Goal: Use online tool/utility: Utilize a website feature to perform a specific function

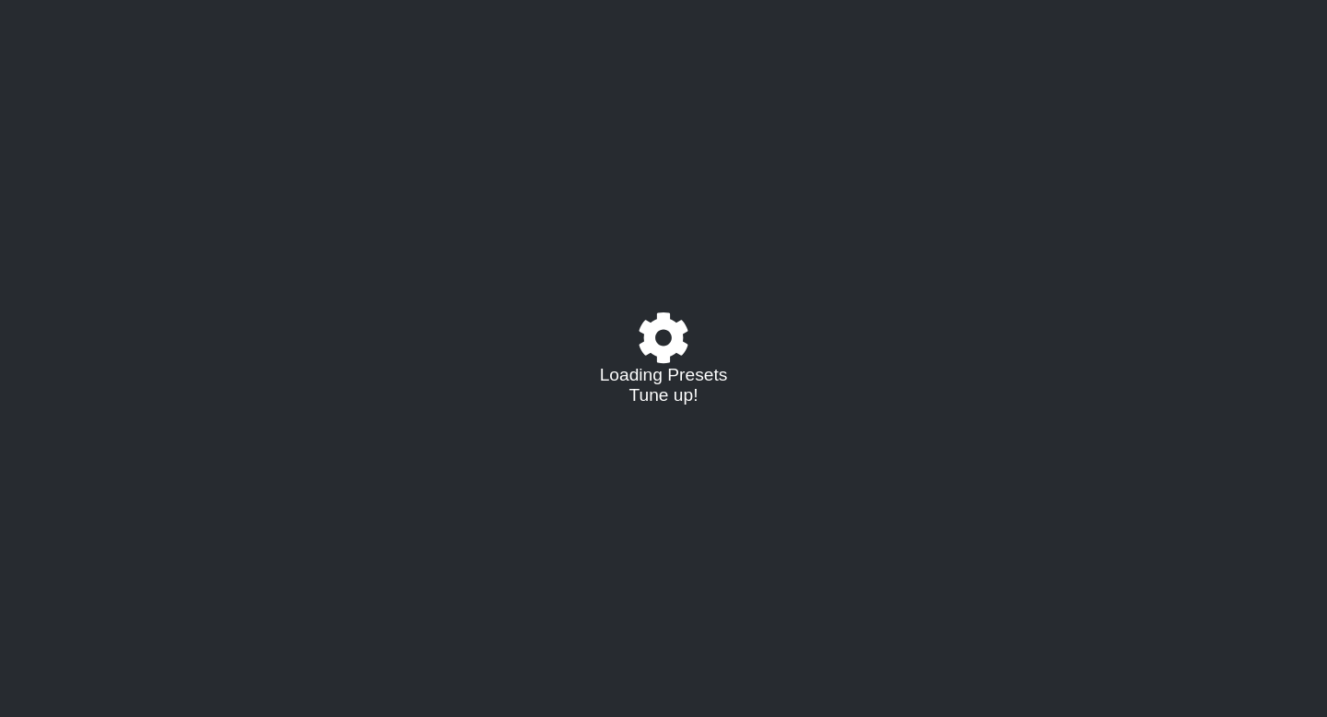
select select "/023330804210"
select select "A"
select select "D"
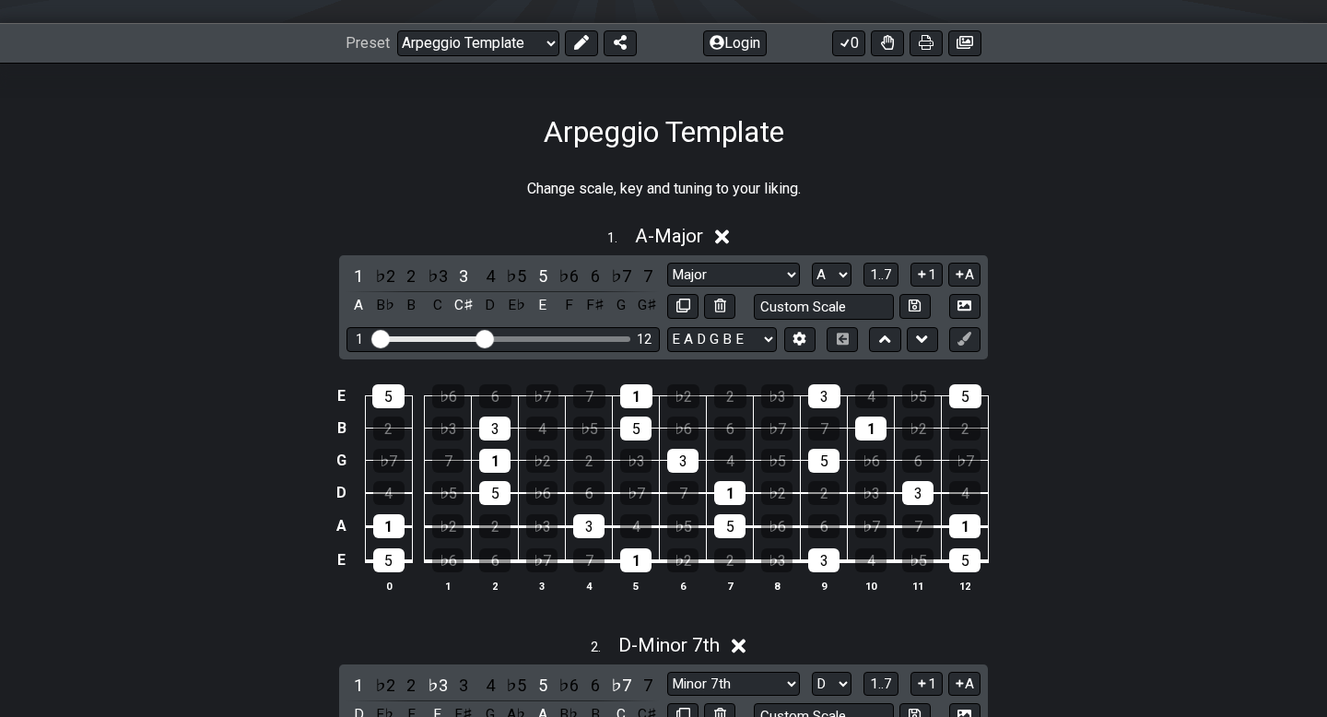
scroll to position [246, 0]
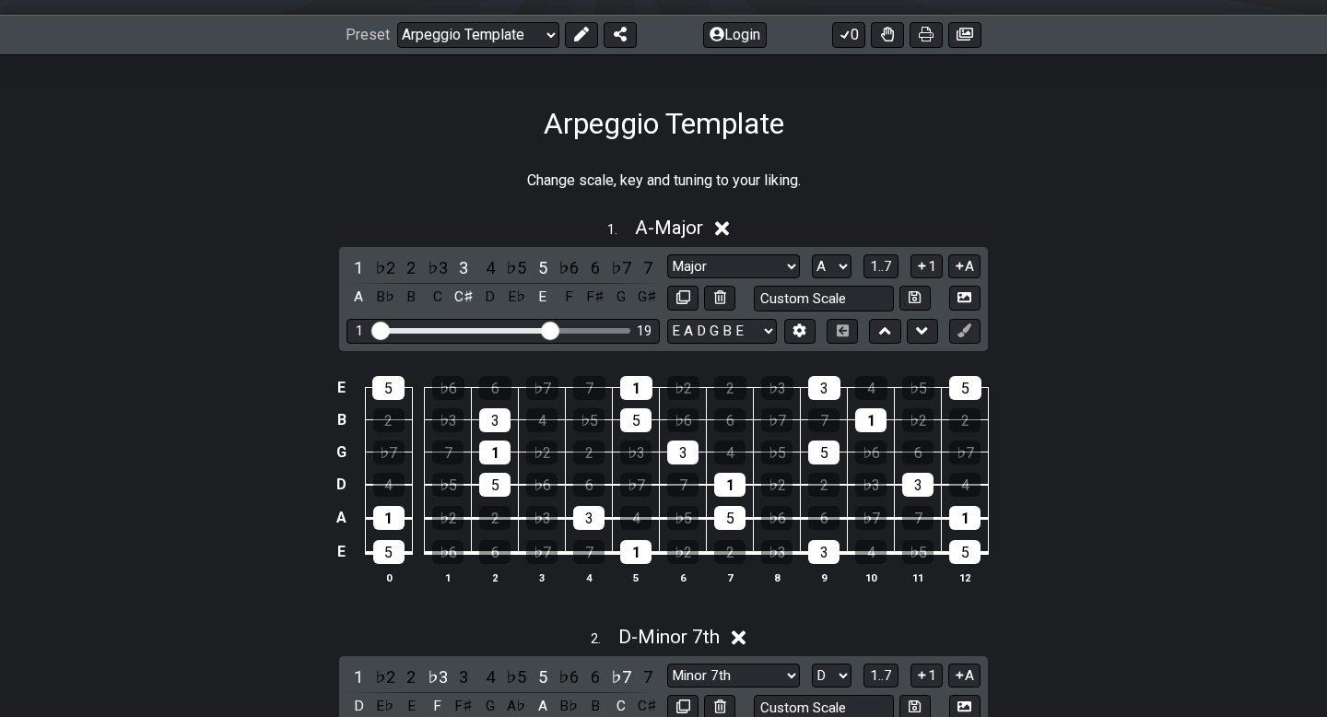
drag, startPoint x: 487, startPoint y: 328, endPoint x: 548, endPoint y: 328, distance: 61.7
click at [548, 329] on input "Visible fret range" at bounding box center [503, 329] width 262 height 0
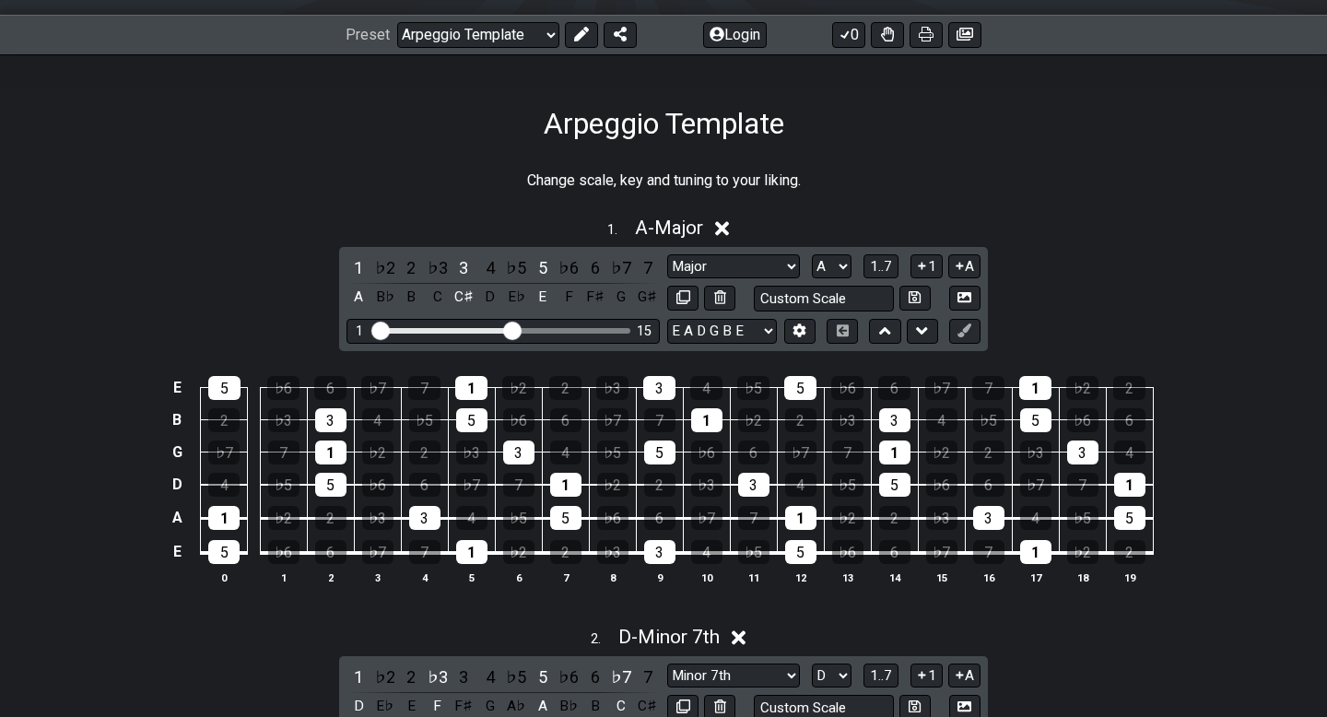
drag, startPoint x: 548, startPoint y: 328, endPoint x: 516, endPoint y: 323, distance: 32.7
click at [516, 329] on input "Visible fret range" at bounding box center [503, 329] width 262 height 0
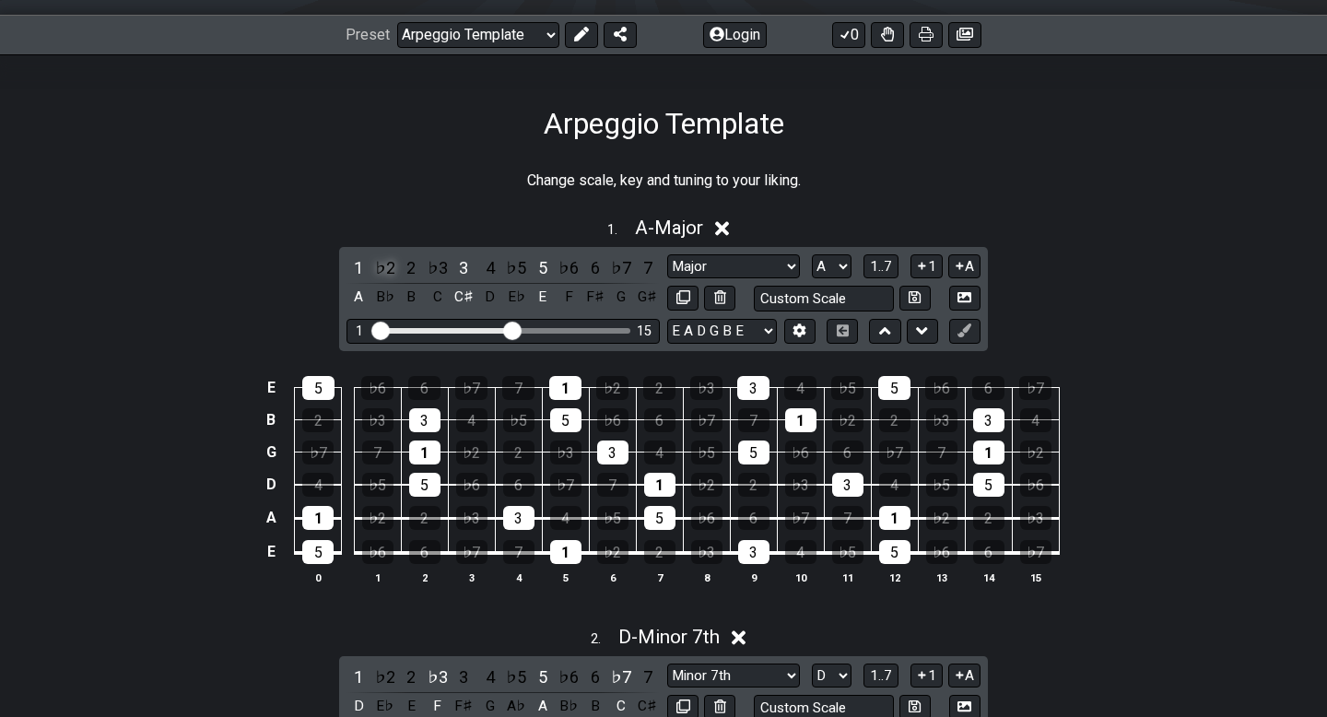
click at [381, 266] on div "♭2" at bounding box center [385, 267] width 24 height 25
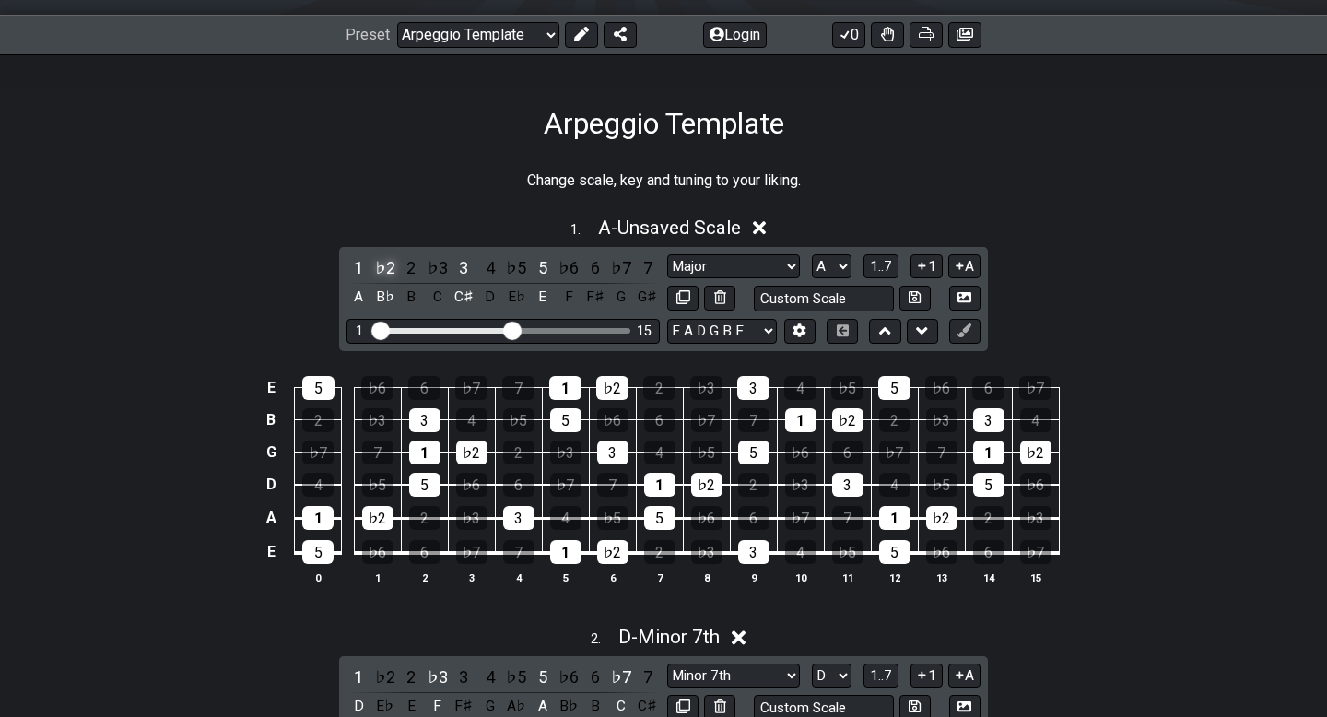
click at [382, 265] on div "♭2" at bounding box center [385, 267] width 24 height 25
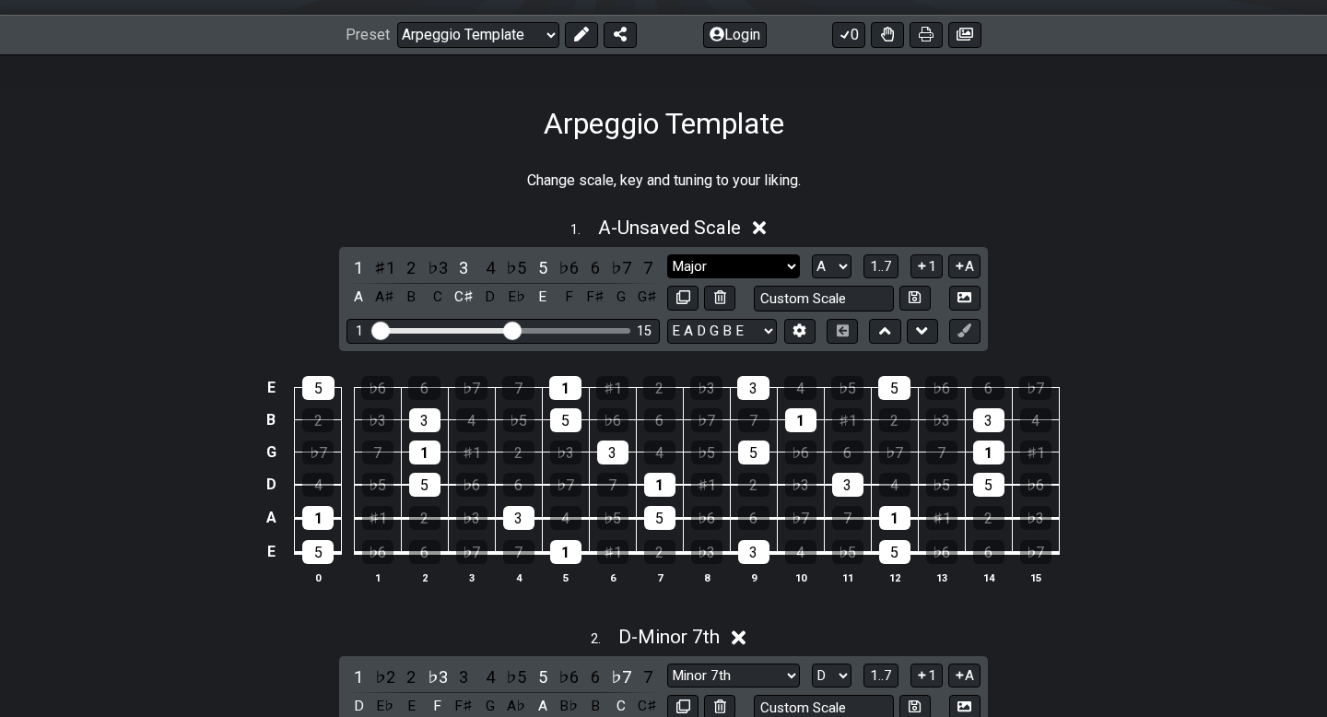
click at [787, 264] on select "Major Root Minor Pentatonic Major Pentatonic Minor Blues Major Blues Major / Io…" at bounding box center [733, 266] width 133 height 25
click at [667, 254] on select "Major Root Minor Pentatonic Major Pentatonic Minor Blues Major Blues Major / Io…" at bounding box center [733, 266] width 133 height 25
click at [843, 266] on select "A♭ A A♯ B♭ B C C♯ D♭ D D♯ E♭ E F F♯ G♭ G G♯" at bounding box center [832, 266] width 40 height 25
click at [812, 254] on select "A♭ A A♯ B♭ B C C♯ D♭ D D♯ E♭ E F F♯ G♭ G G♯" at bounding box center [832, 266] width 40 height 25
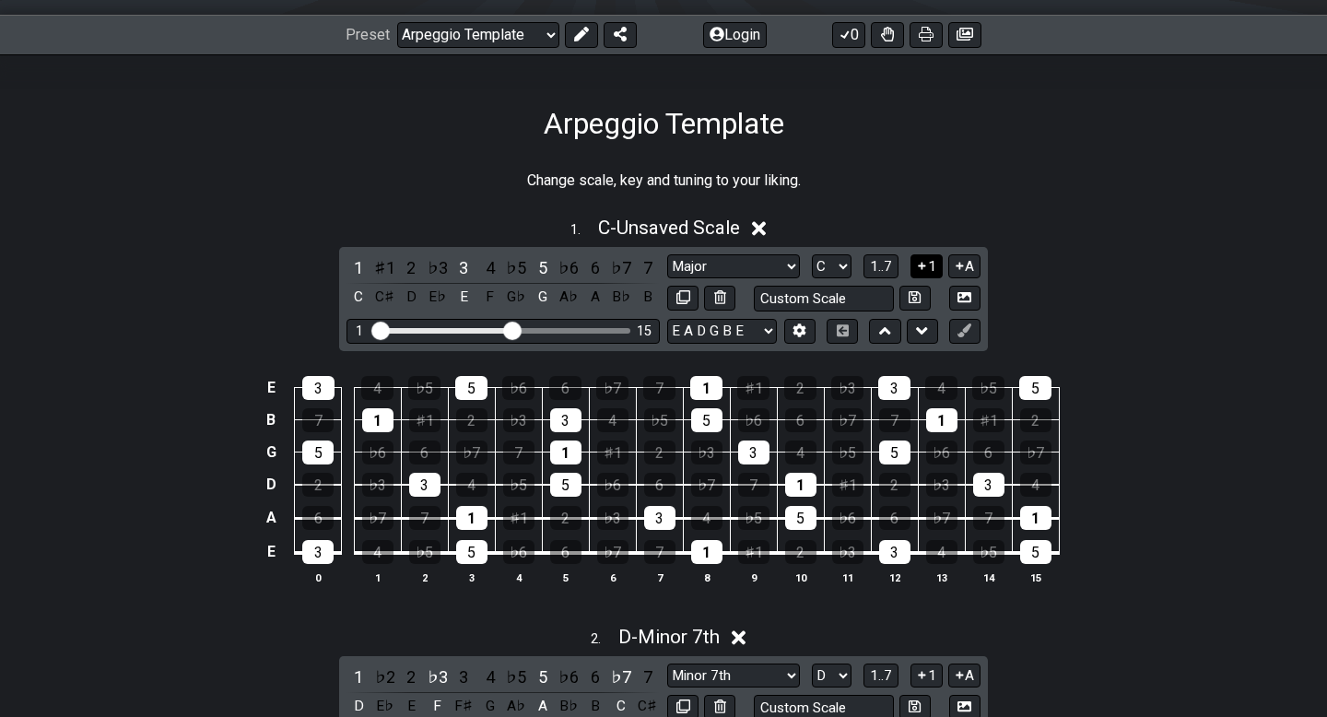
click at [926, 267] on icon at bounding box center [922, 266] width 18 height 14
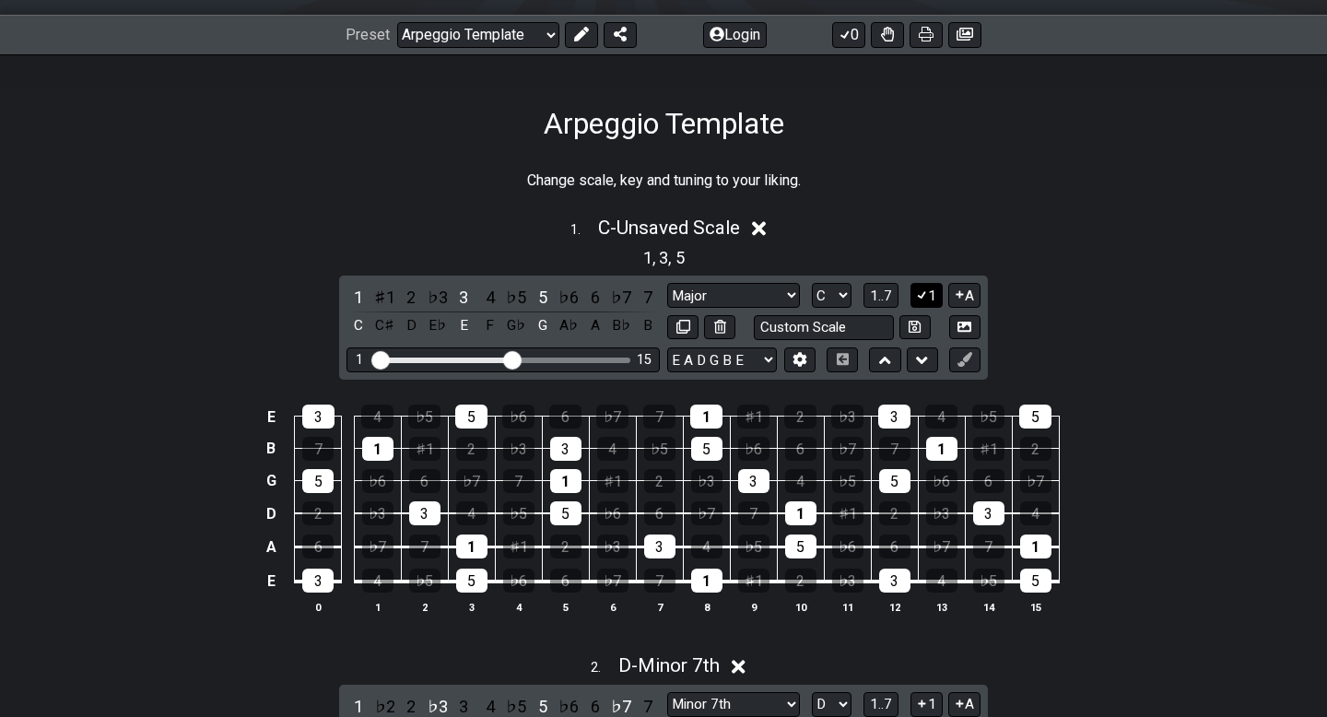
click at [931, 295] on button "1" at bounding box center [925, 295] width 31 height 25
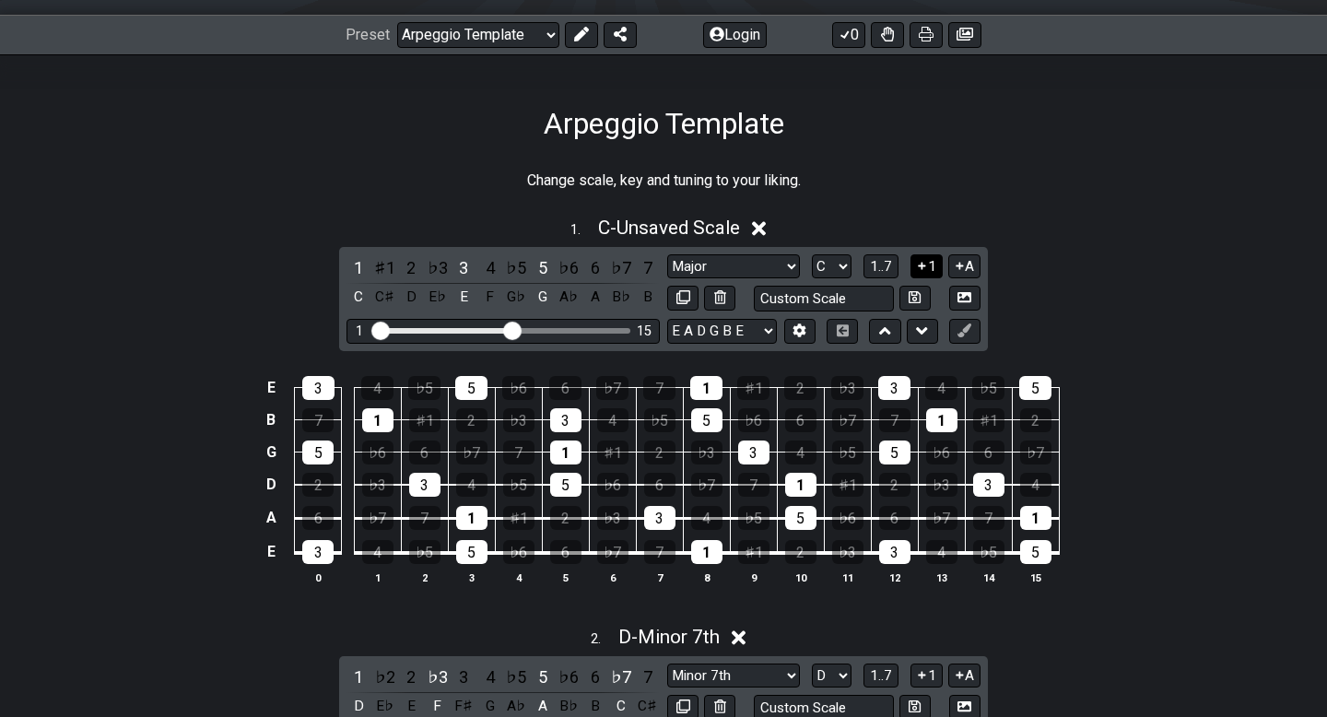
click at [928, 268] on button "1" at bounding box center [925, 266] width 31 height 25
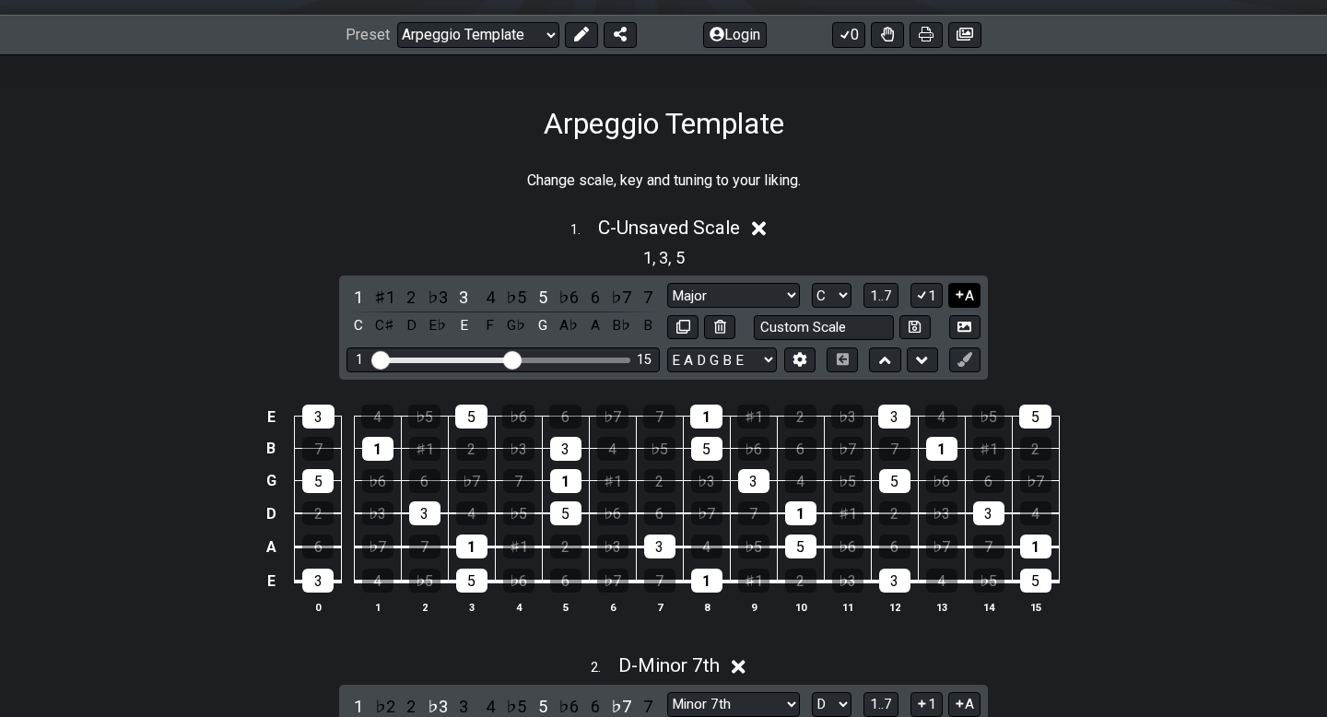
click at [962, 292] on icon at bounding box center [960, 294] width 18 height 14
click at [969, 297] on button "A" at bounding box center [964, 295] width 32 height 25
click at [933, 288] on button "1" at bounding box center [925, 295] width 31 height 25
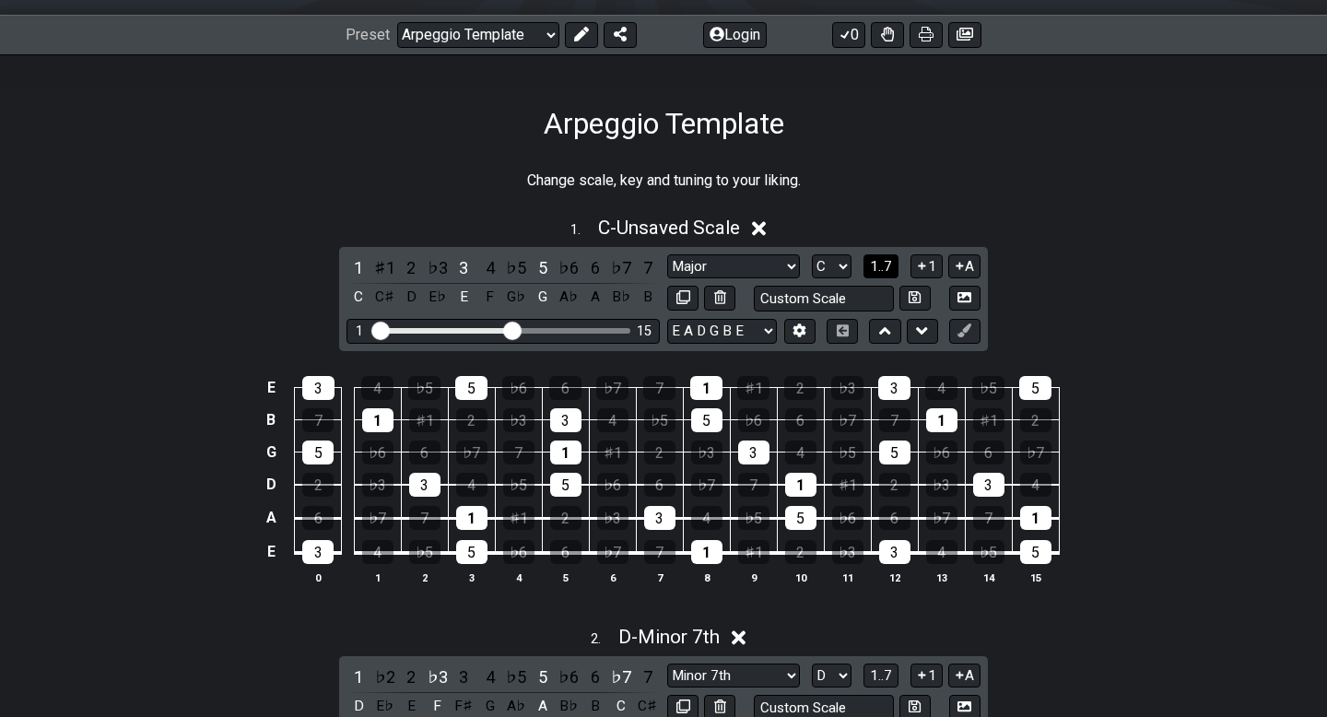
click at [883, 263] on span "1..7" at bounding box center [881, 266] width 22 height 17
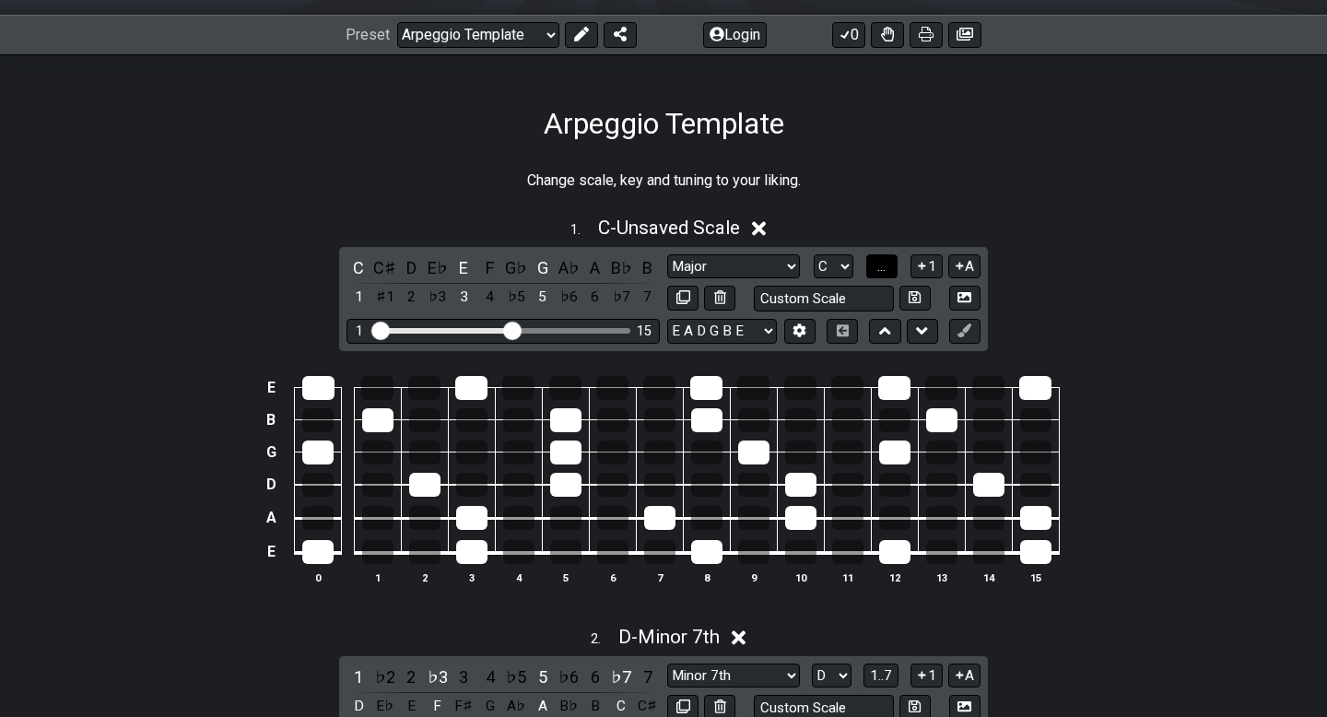
click at [883, 271] on span "..." at bounding box center [881, 266] width 8 height 17
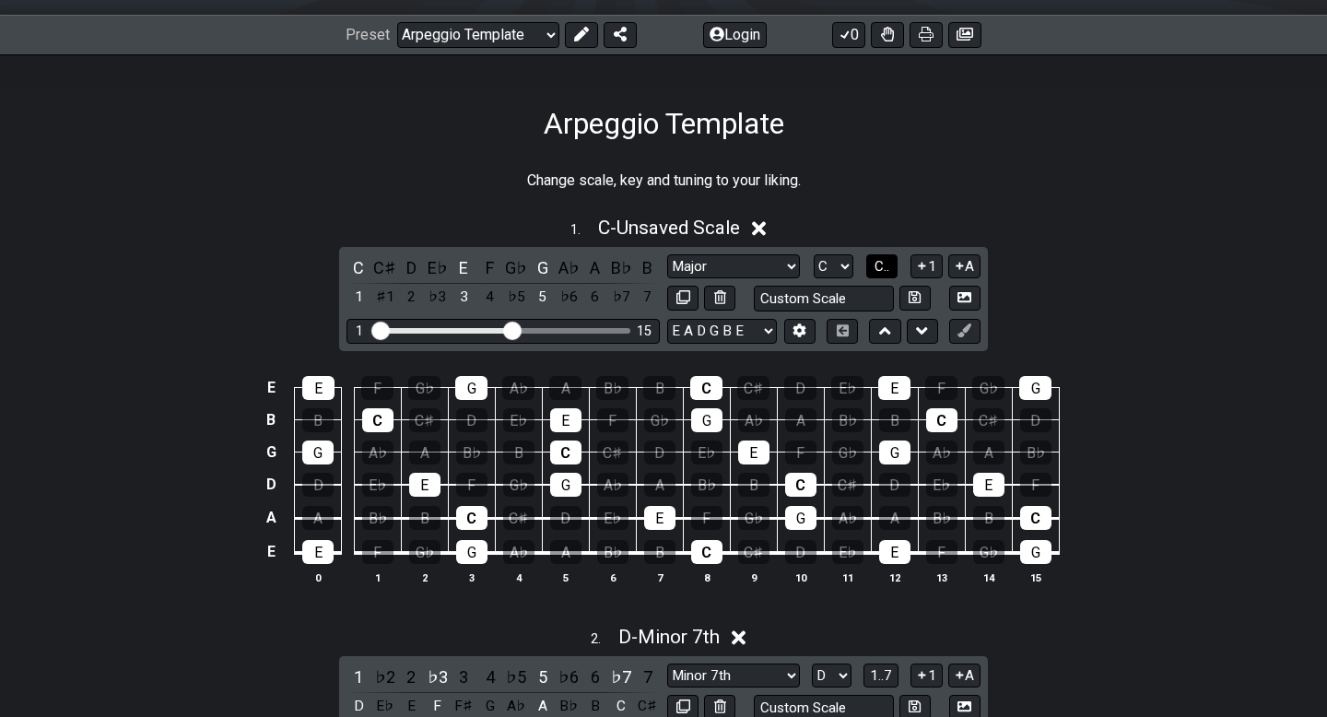
click at [883, 271] on span "C.." at bounding box center [881, 266] width 15 height 17
click at [883, 271] on span "1..7" at bounding box center [881, 266] width 22 height 17
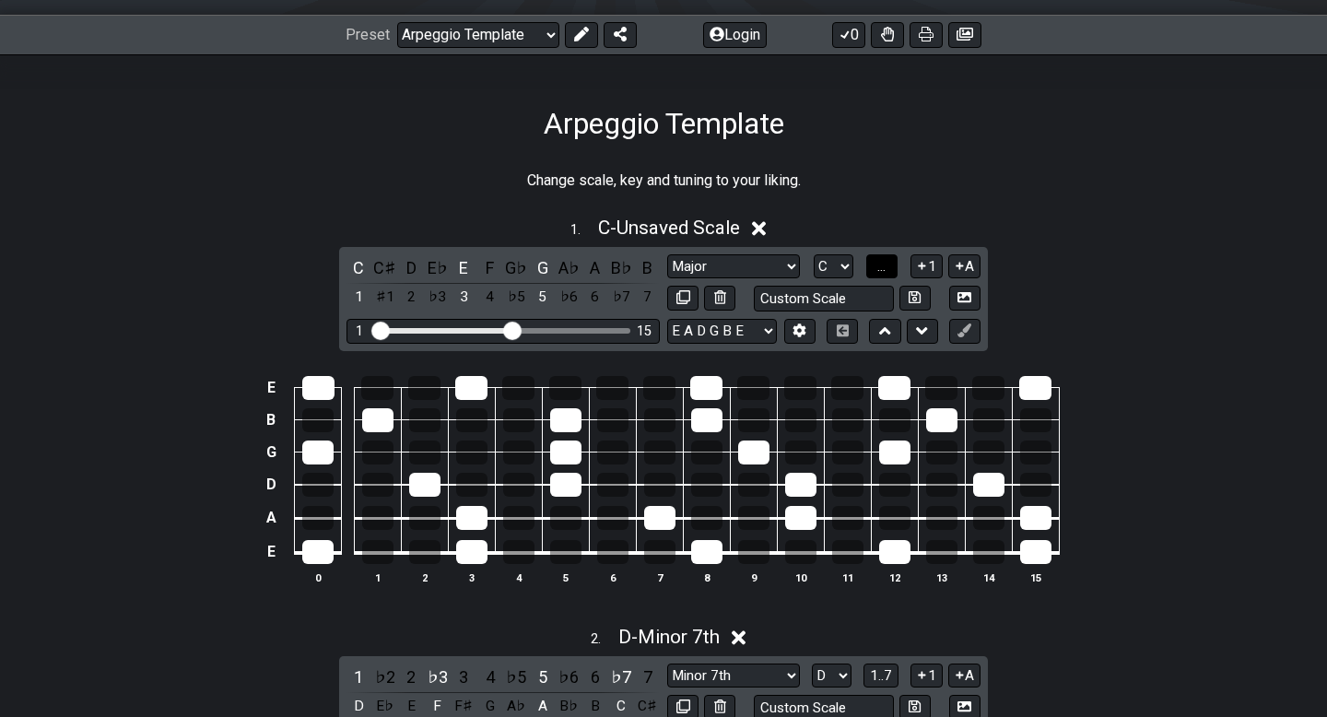
click at [883, 271] on span "..." at bounding box center [881, 266] width 8 height 17
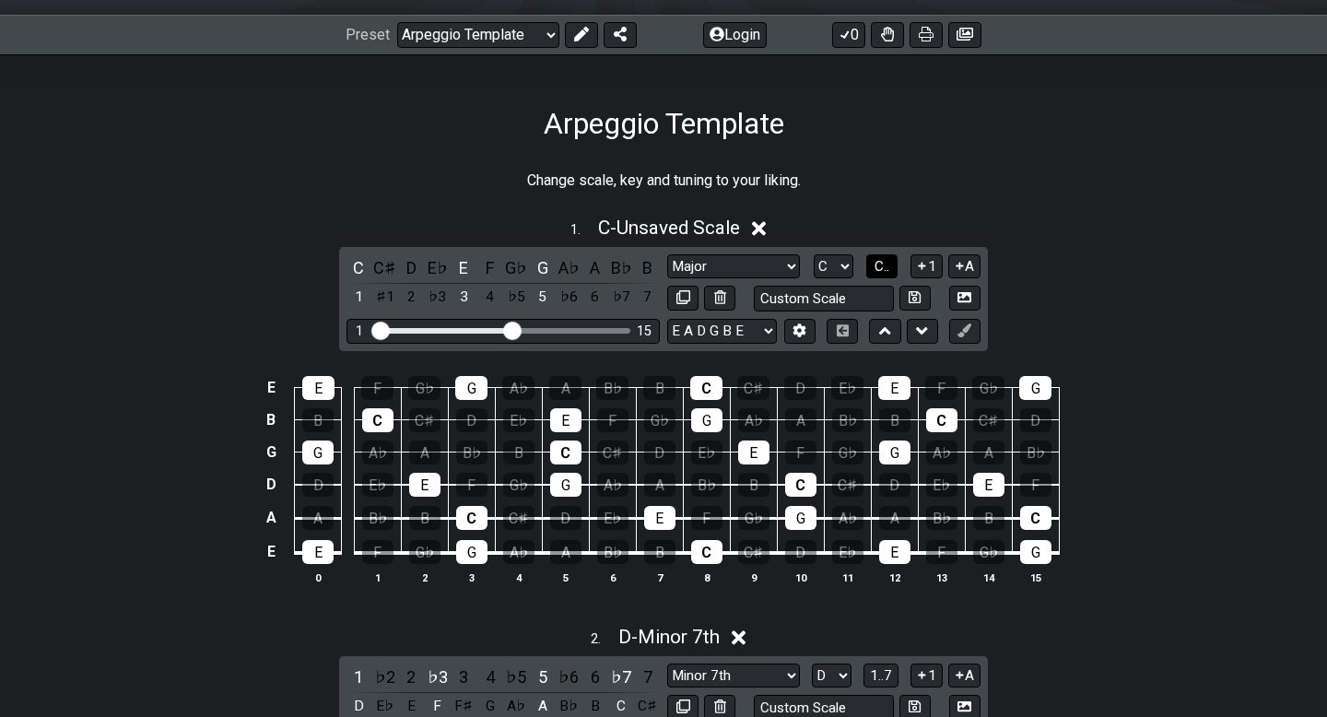
click at [883, 271] on span "C.." at bounding box center [881, 266] width 15 height 17
click at [411, 263] on div "2" at bounding box center [411, 267] width 24 height 25
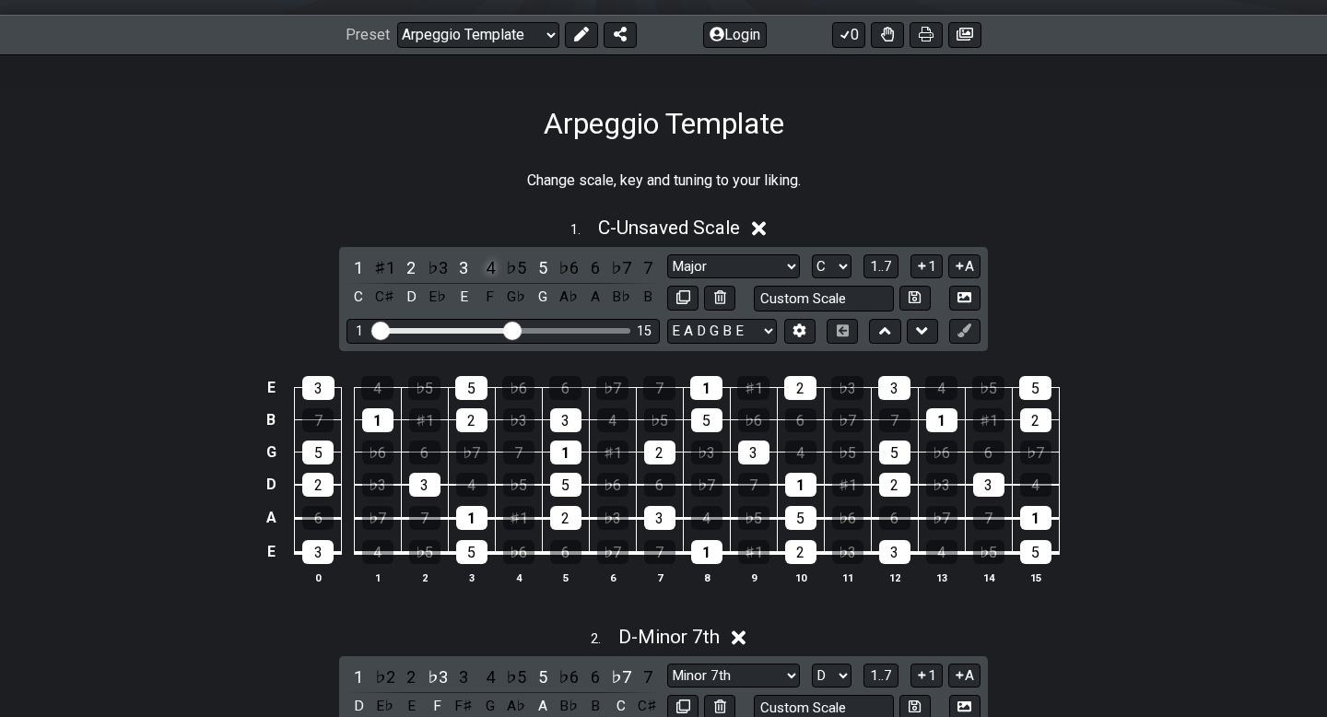
click at [489, 267] on div "4" at bounding box center [490, 267] width 24 height 25
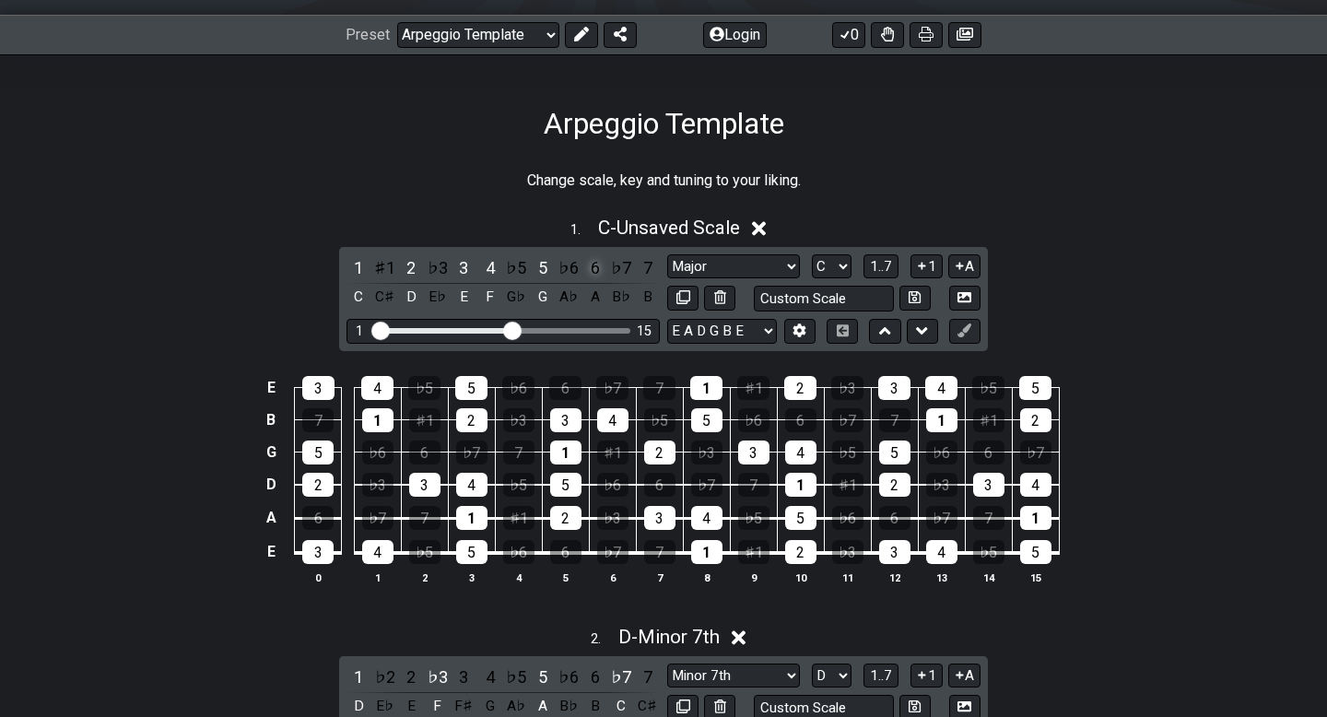
click at [594, 265] on div "6" at bounding box center [595, 267] width 24 height 25
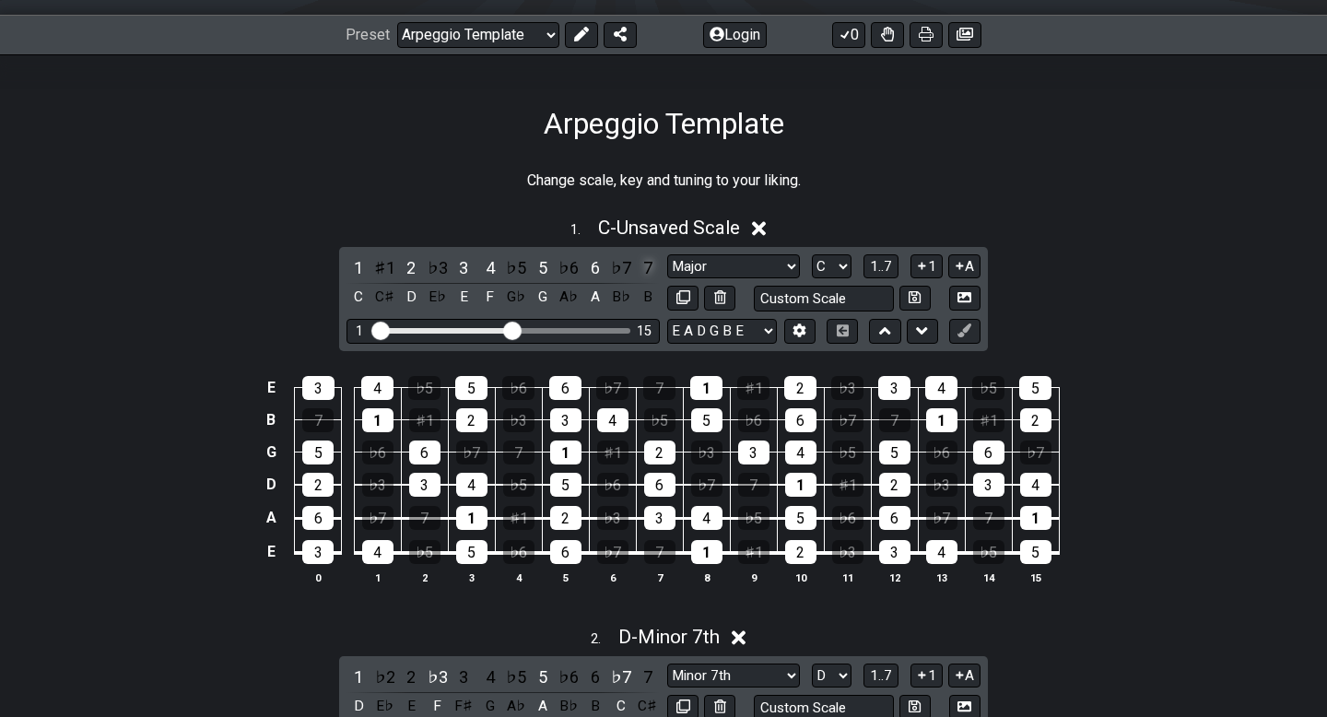
click at [642, 271] on div "7" at bounding box center [648, 267] width 24 height 25
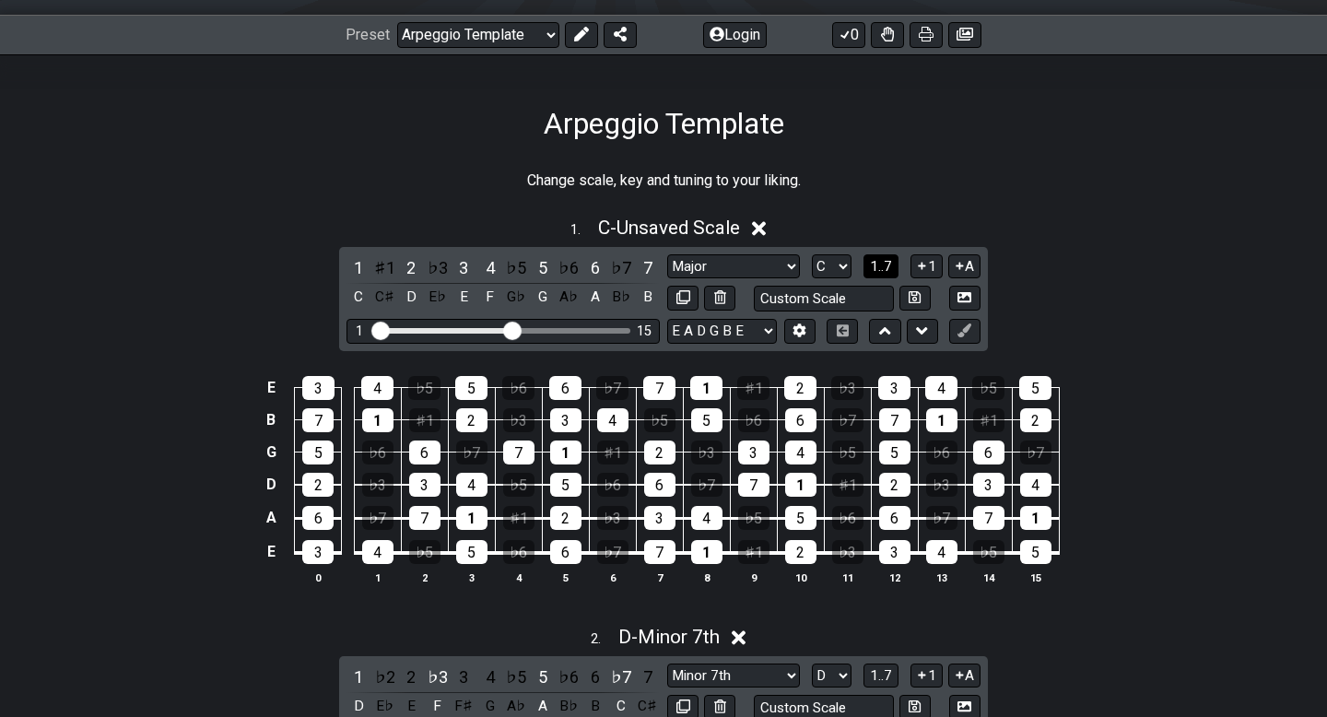
click at [882, 262] on span "1..7" at bounding box center [881, 266] width 22 height 17
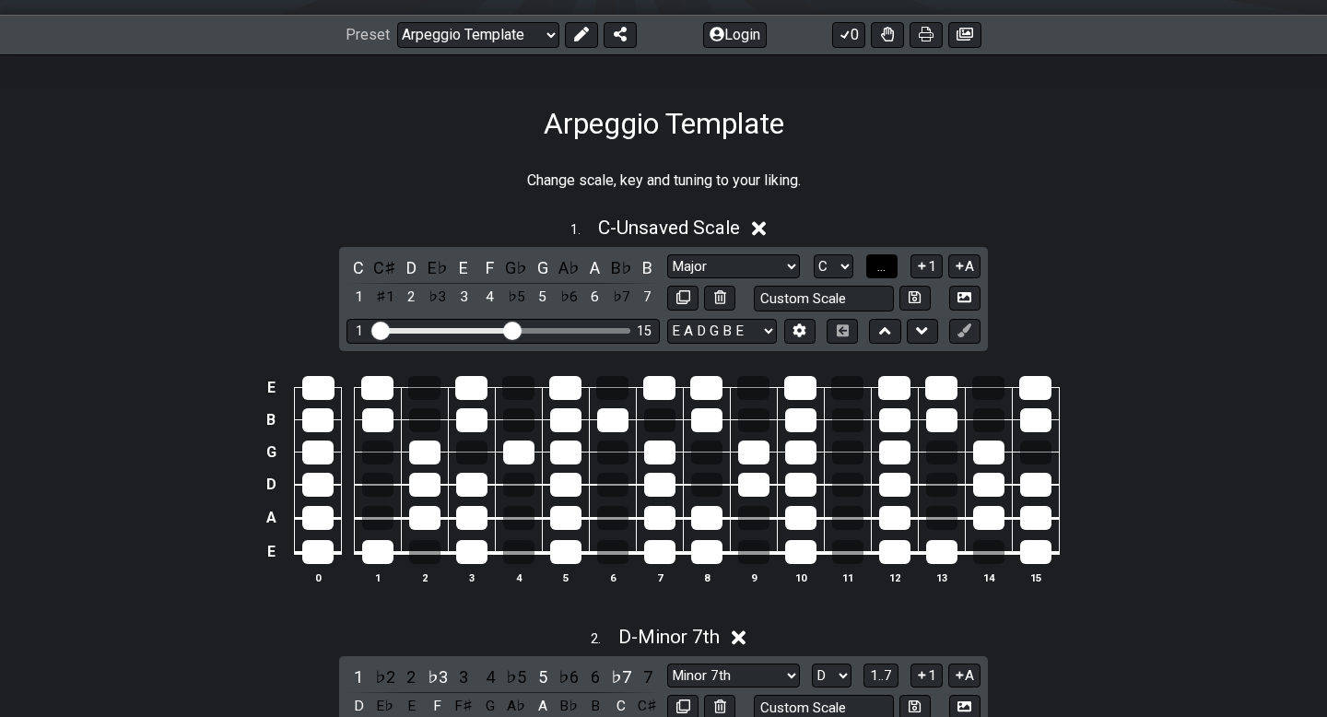
click at [882, 262] on span "..." at bounding box center [881, 266] width 8 height 17
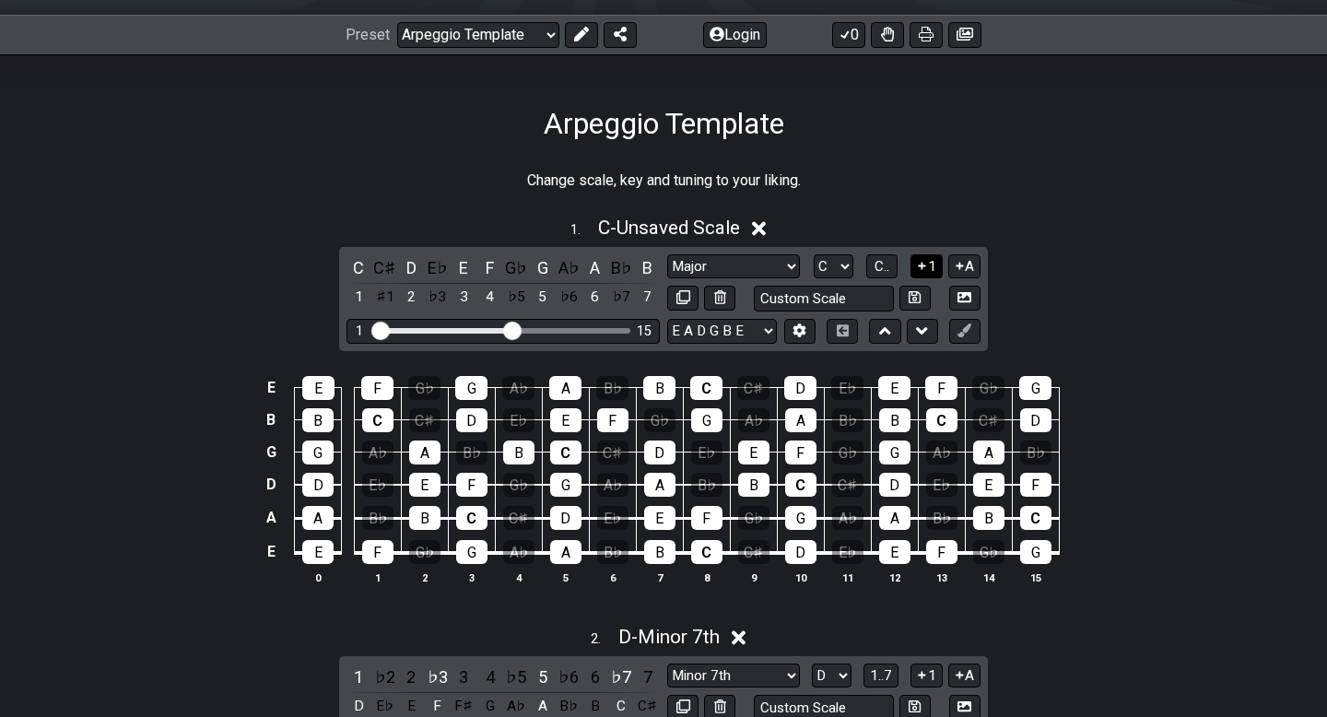
click at [925, 265] on icon at bounding box center [922, 266] width 18 height 14
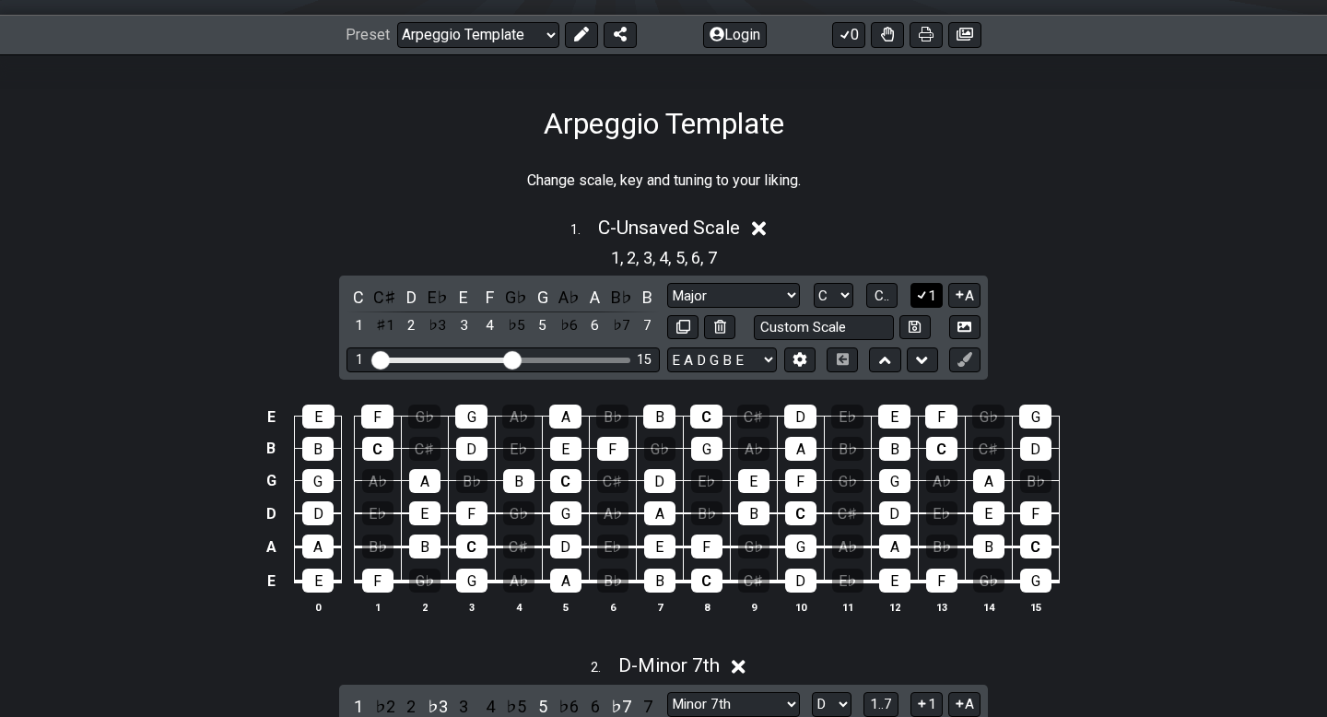
click at [933, 299] on button "1" at bounding box center [925, 295] width 31 height 25
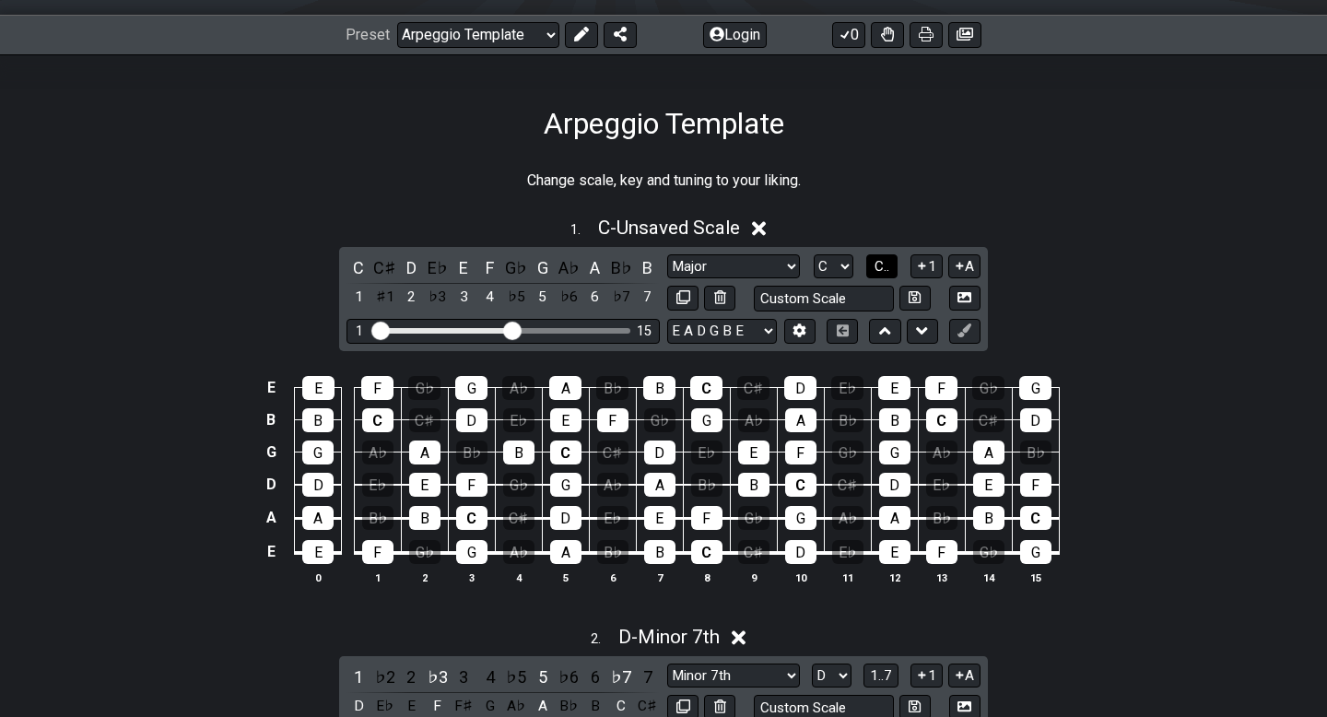
click at [877, 263] on span "C.." at bounding box center [881, 266] width 15 height 17
click at [546, 266] on div "5" at bounding box center [543, 267] width 24 height 25
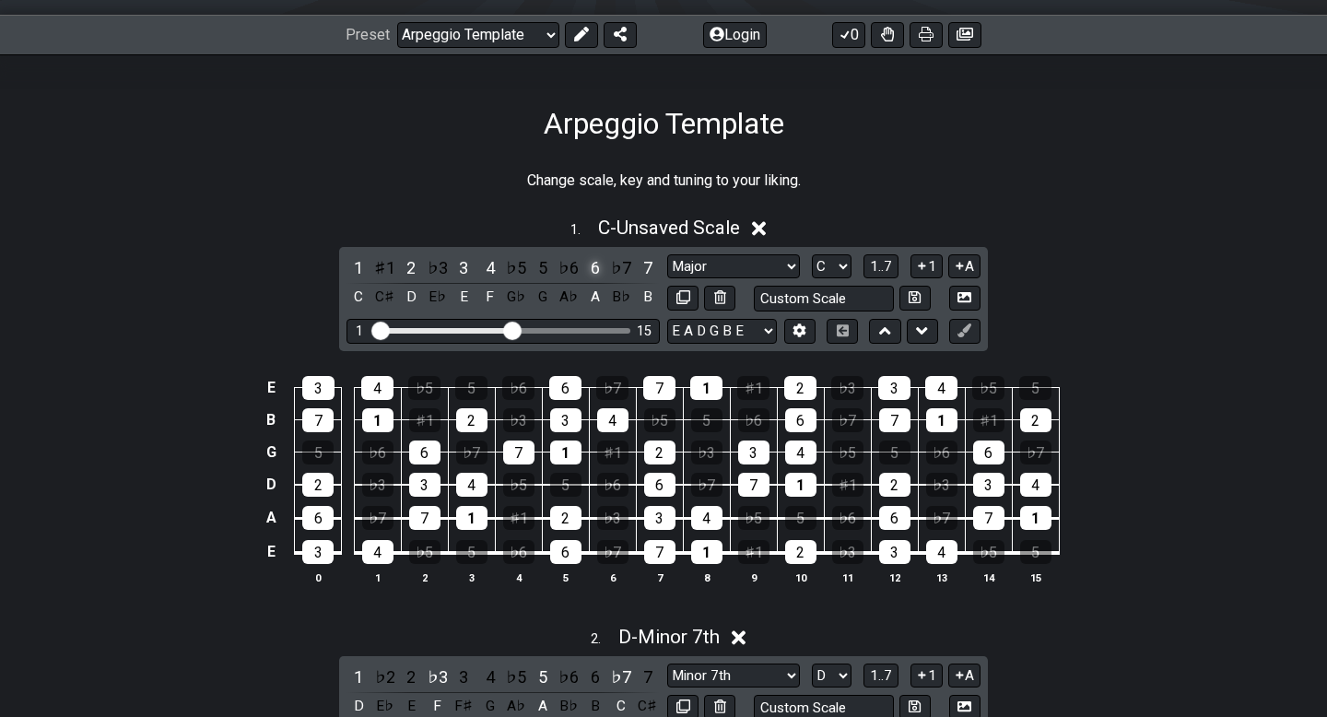
click at [592, 268] on div "6" at bounding box center [595, 267] width 24 height 25
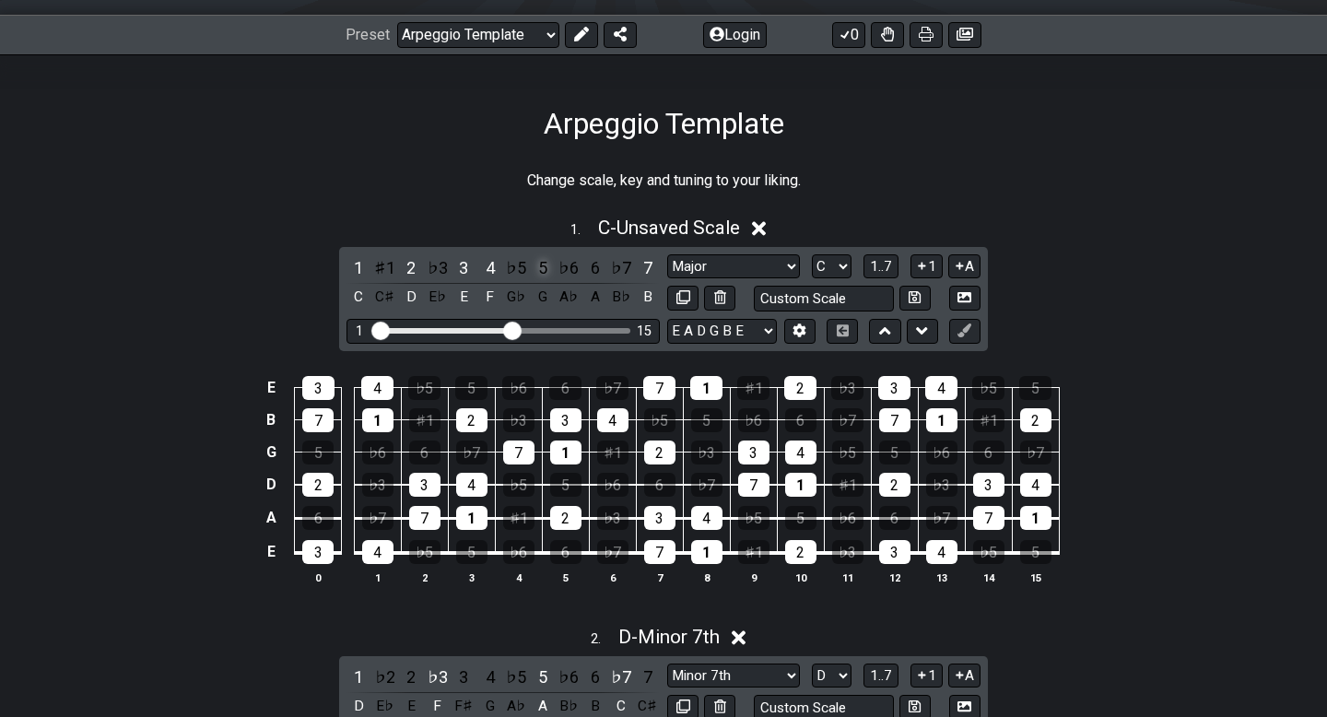
click at [538, 267] on div "5" at bounding box center [543, 267] width 24 height 25
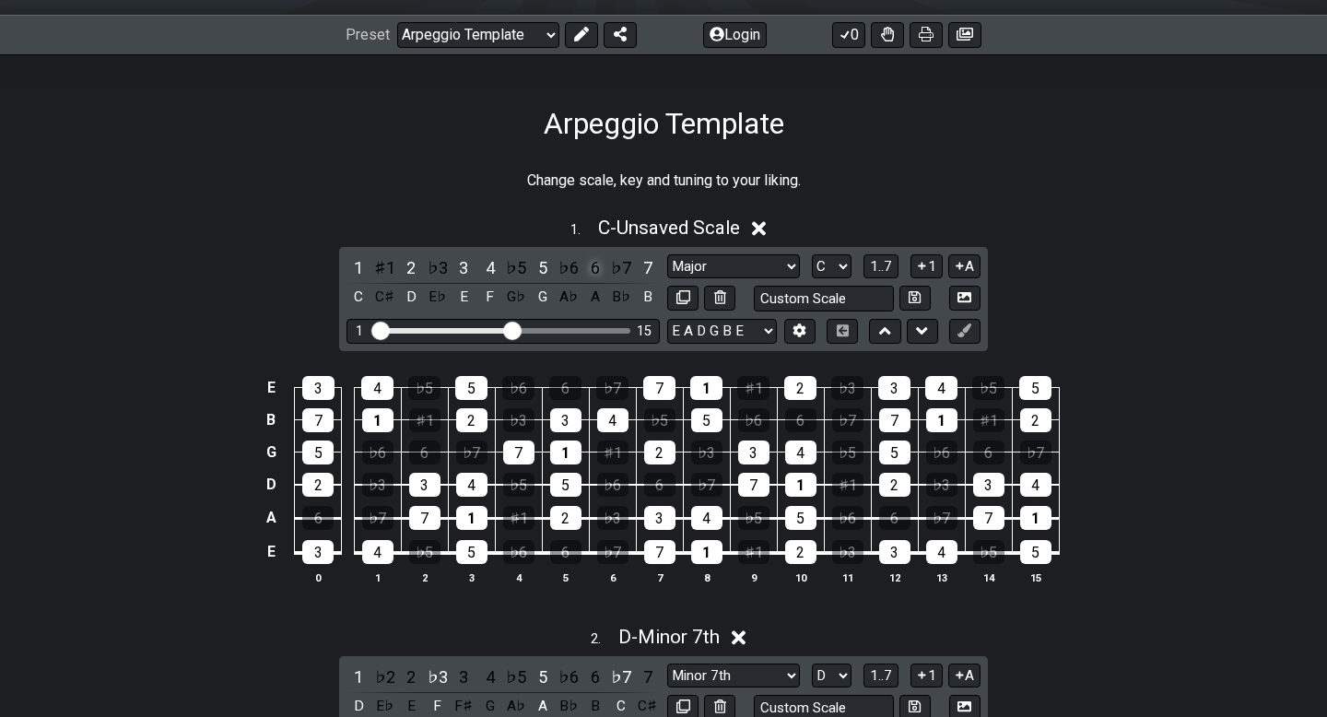
click at [596, 268] on div "6" at bounding box center [595, 267] width 24 height 25
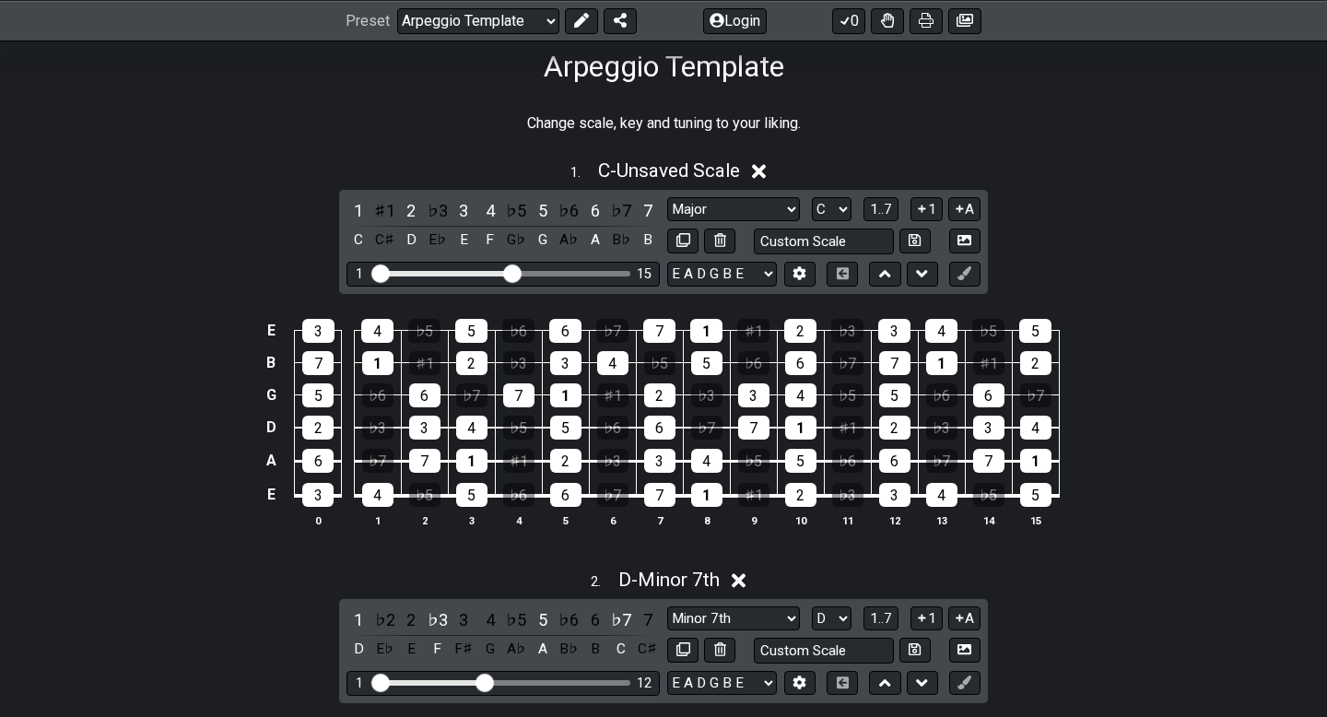
scroll to position [319, 0]
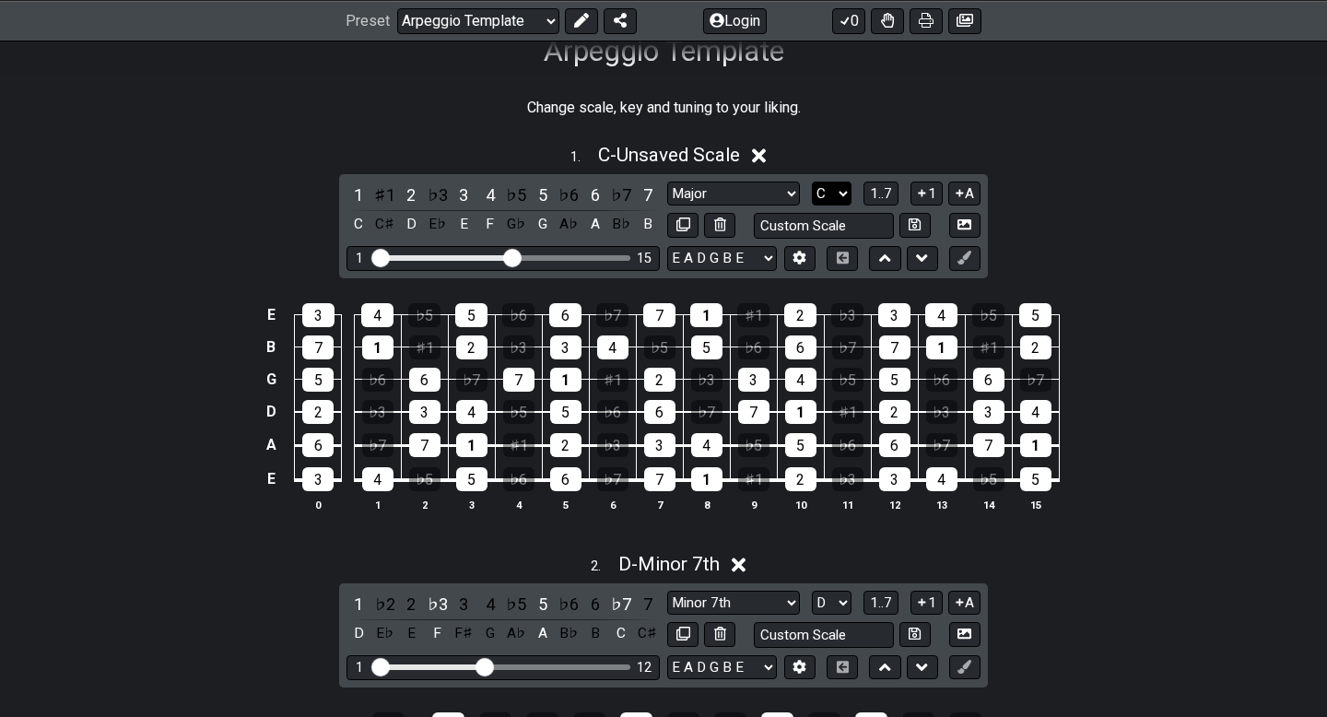
click at [843, 198] on select "A♭ A A♯ B♭ B C C♯ D♭ D D♯ E♭ E F F♯ G♭ G G♯" at bounding box center [832, 194] width 40 height 25
select select "G"
click at [812, 182] on select "A♭ A A♯ B♭ B C C♯ D♭ D D♯ E♭ E F F♯ G♭ G G♯" at bounding box center [832, 194] width 40 height 25
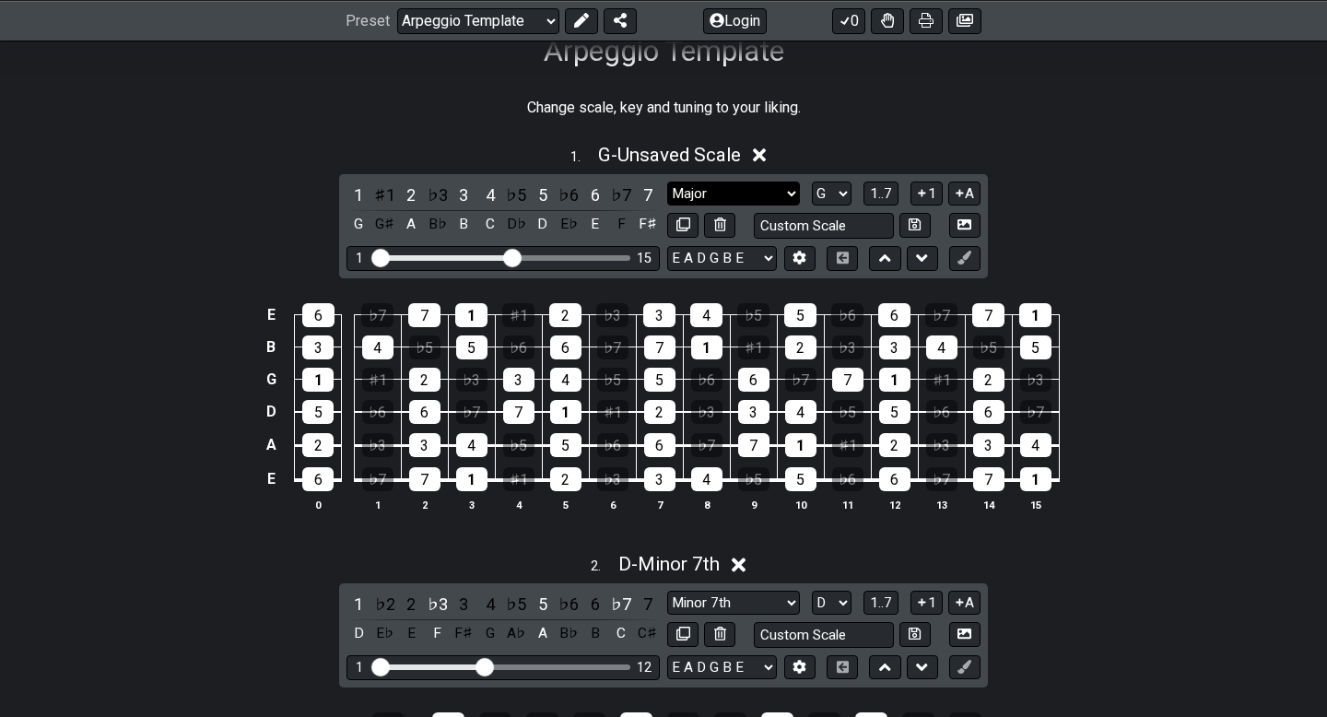
click at [790, 196] on select "Major Root Minor Pentatonic Major Pentatonic Minor Blues Major Blues Major / Io…" at bounding box center [733, 194] width 133 height 25
click at [667, 182] on select "Major Root Minor Pentatonic Major Pentatonic Minor Blues Major Blues Major / Io…" at bounding box center [733, 194] width 133 height 25
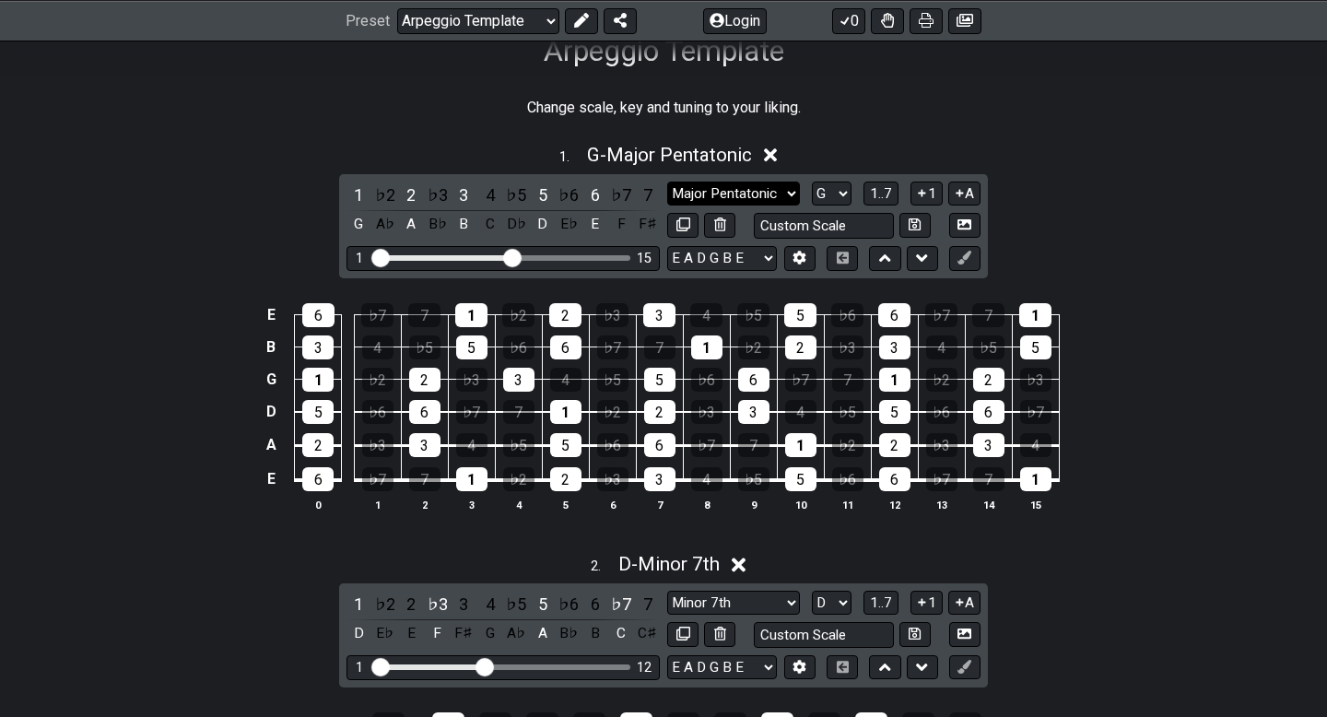
click at [790, 188] on select "Major Root Minor Pentatonic Major Pentatonic Minor Blues Major Blues Major / Io…" at bounding box center [733, 194] width 133 height 25
select select "Minor Pentatonic"
click at [667, 182] on select "Major Root Minor Pentatonic Major Pentatonic Minor Blues Major Blues Major / Io…" at bounding box center [733, 194] width 133 height 25
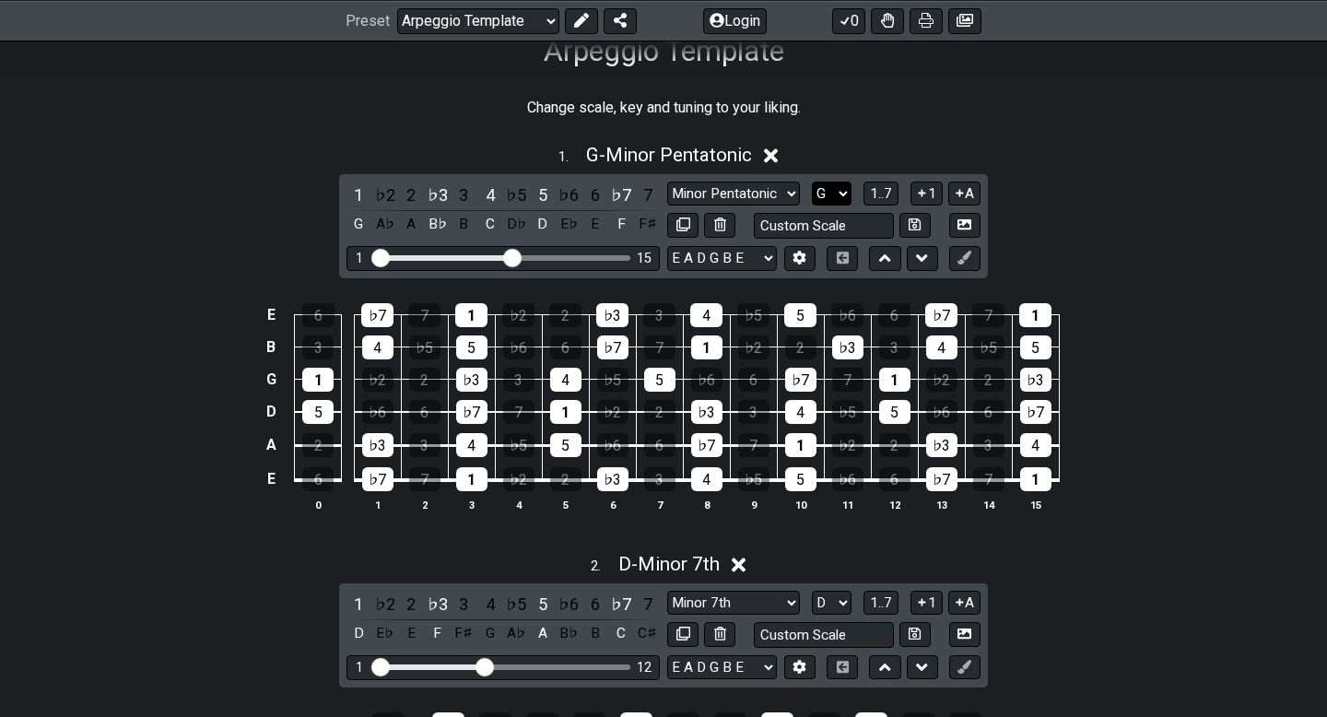
click at [824, 193] on select "A♭ A A♯ B♭ B C C♯ D♭ D D♯ E♭ E F F♯ G♭ G G♯" at bounding box center [832, 194] width 40 height 25
select select "A"
click at [812, 182] on select "A♭ A A♯ B♭ B C C♯ D♭ D D♯ E♭ E F F♯ G♭ G G♯" at bounding box center [832, 194] width 40 height 25
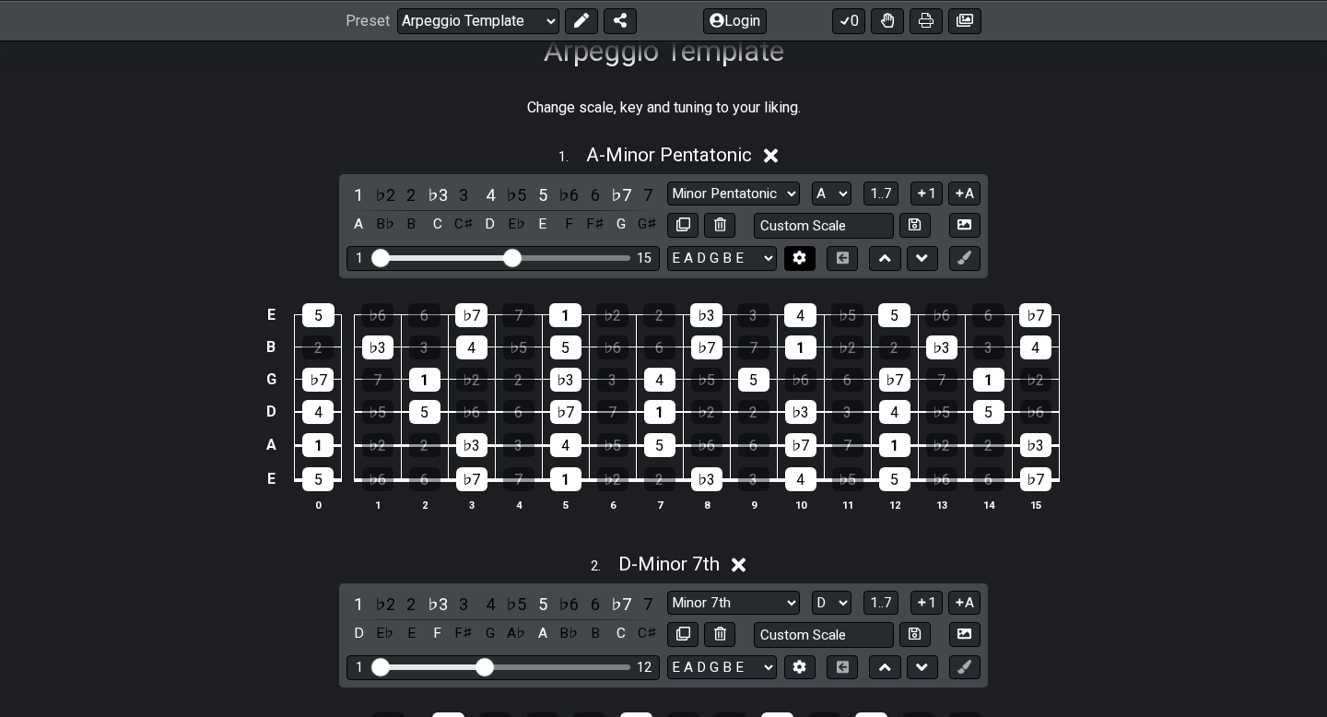
click at [796, 258] on icon at bounding box center [799, 258] width 13 height 14
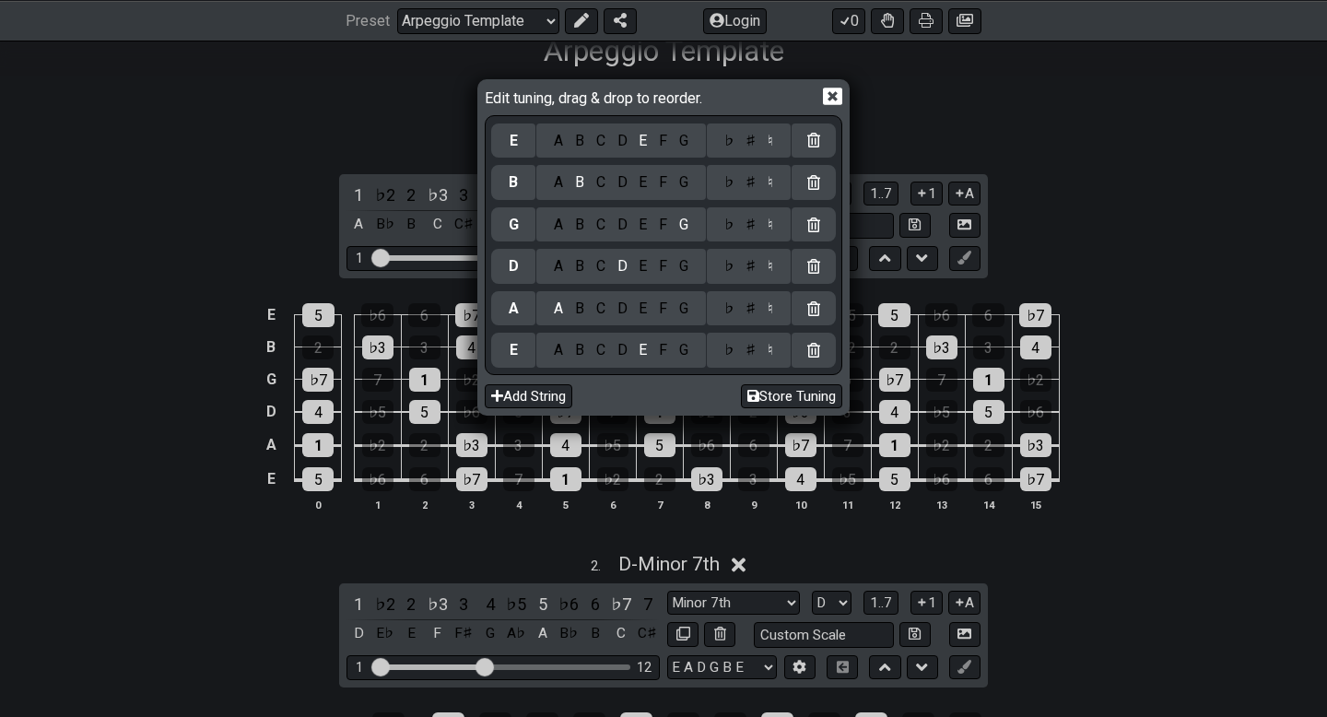
click at [830, 103] on icon at bounding box center [832, 97] width 19 height 18
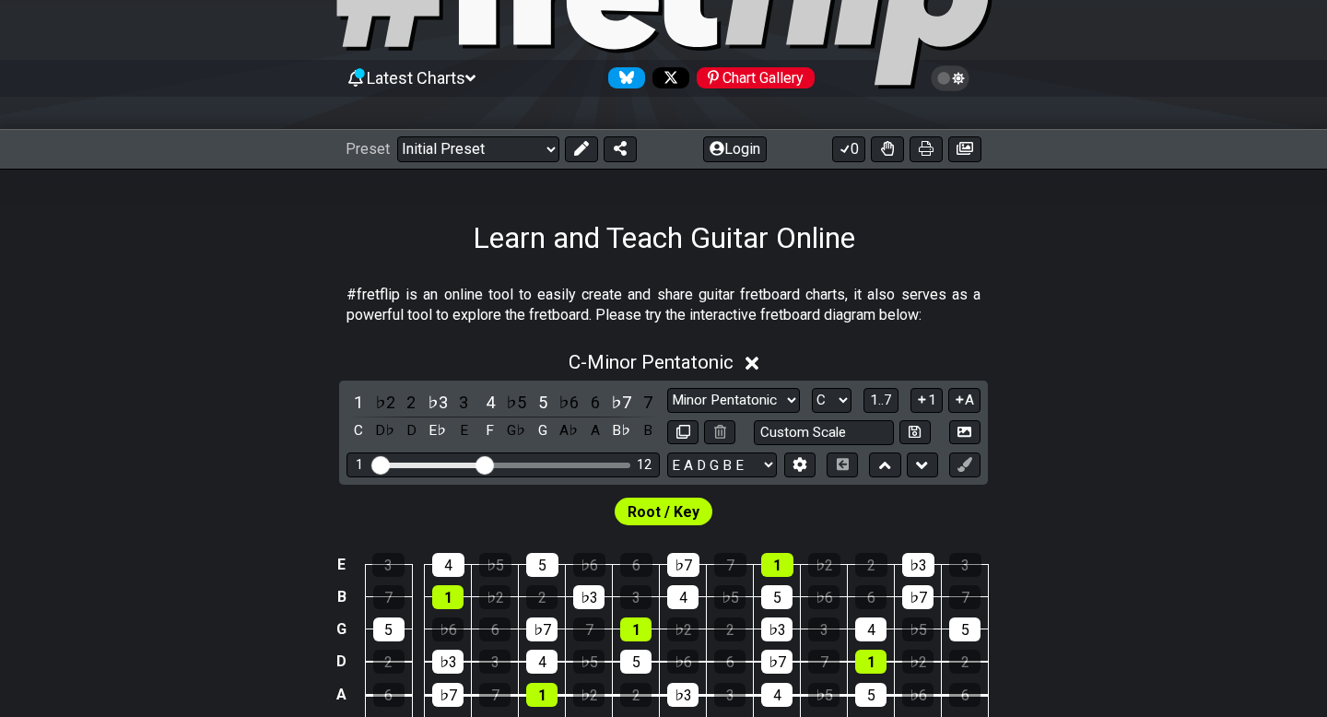
scroll to position [204, 0]
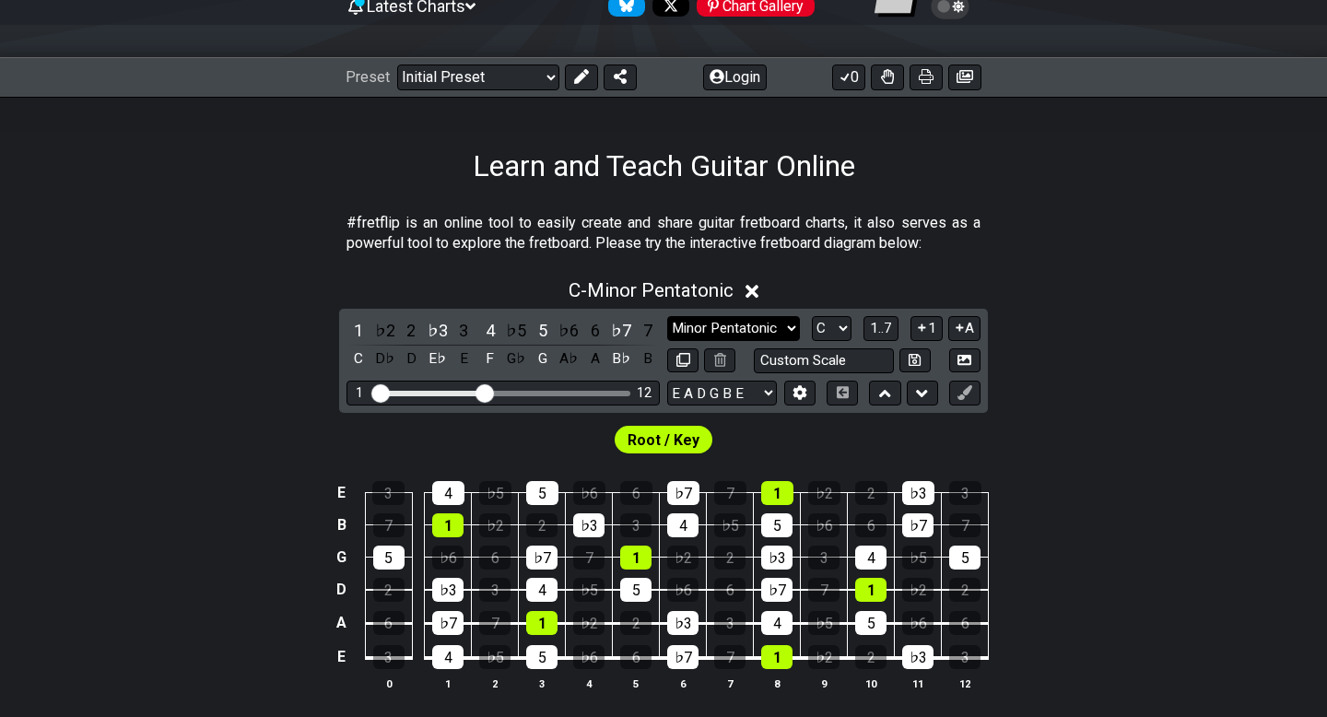
click at [763, 326] on select "Minor Pentatonic Click to edit Minor Pentatonic Major Pentatonic Minor Blues Ma…" at bounding box center [733, 328] width 133 height 25
select select "Major Pentatonic"
click at [667, 316] on select "Minor Pentatonic Click to edit Minor Pentatonic Major Pentatonic Minor Blues Ma…" at bounding box center [733, 328] width 133 height 25
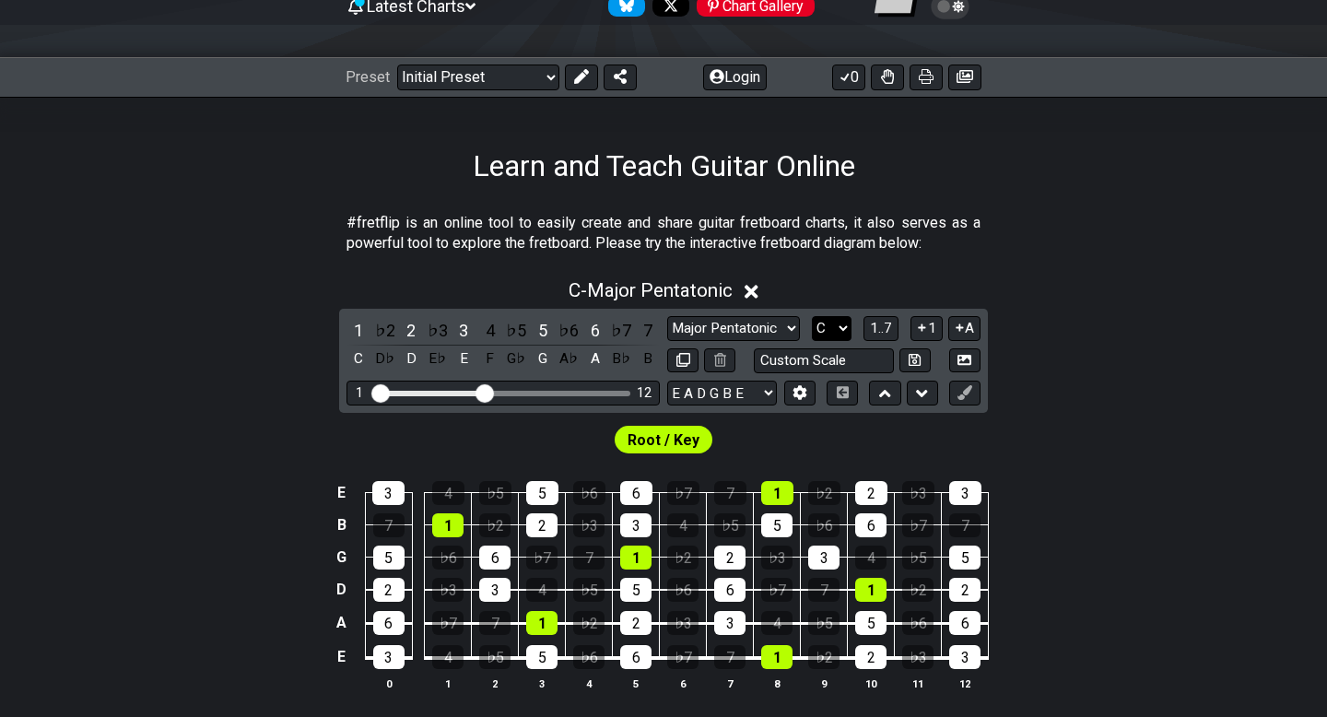
click at [832, 330] on select "A♭ A A♯ B♭ B C C♯ D♭ D D♯ E♭ E F F♯ G♭ G G♯" at bounding box center [832, 328] width 40 height 25
select select "A"
click at [812, 316] on select "A♭ A A♯ B♭ B C C♯ D♭ D D♯ E♭ E F F♯ G♭ G G♯" at bounding box center [832, 328] width 40 height 25
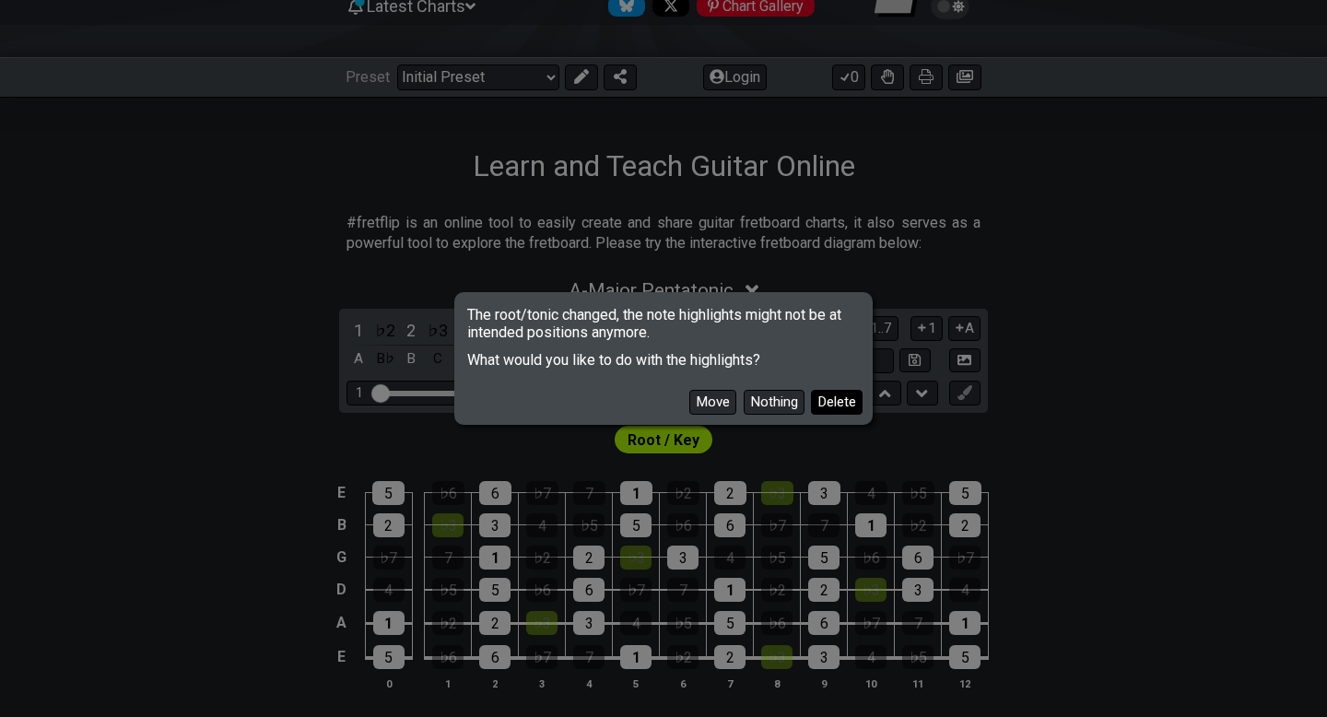
click at [827, 403] on button "Delete" at bounding box center [837, 402] width 52 height 25
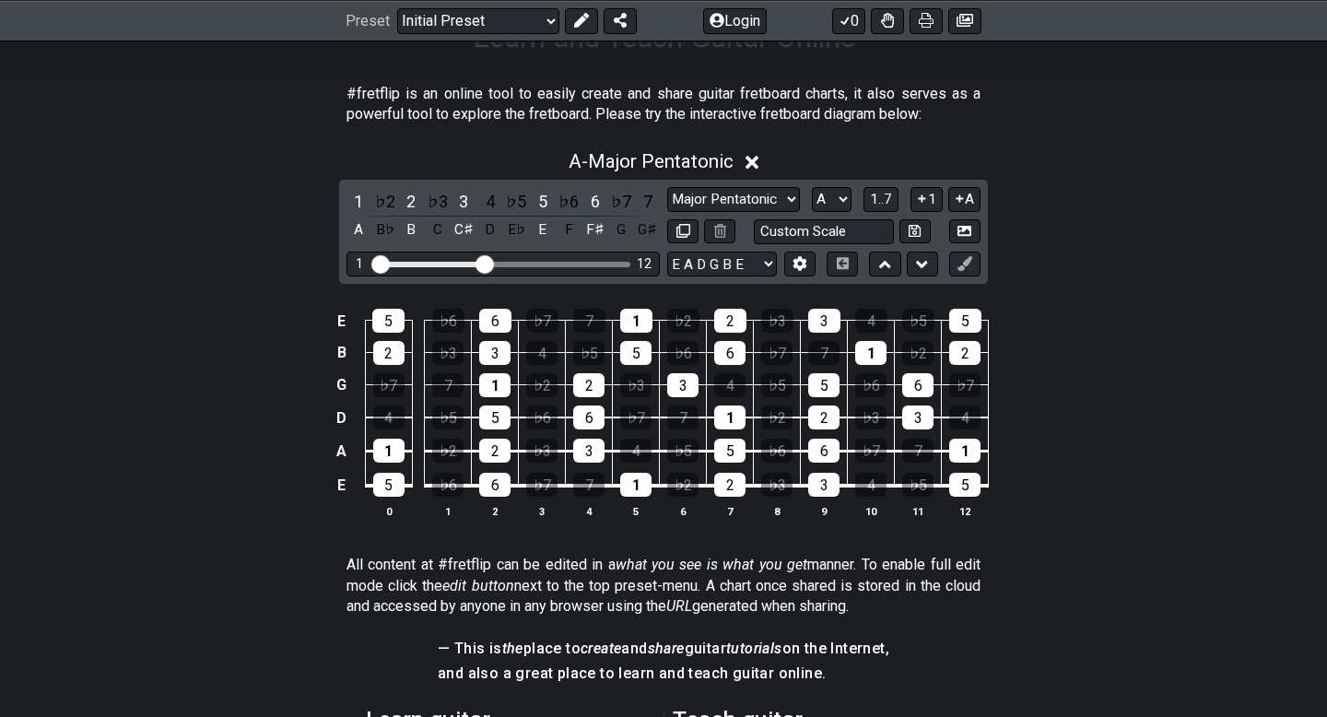
scroll to position [340, 0]
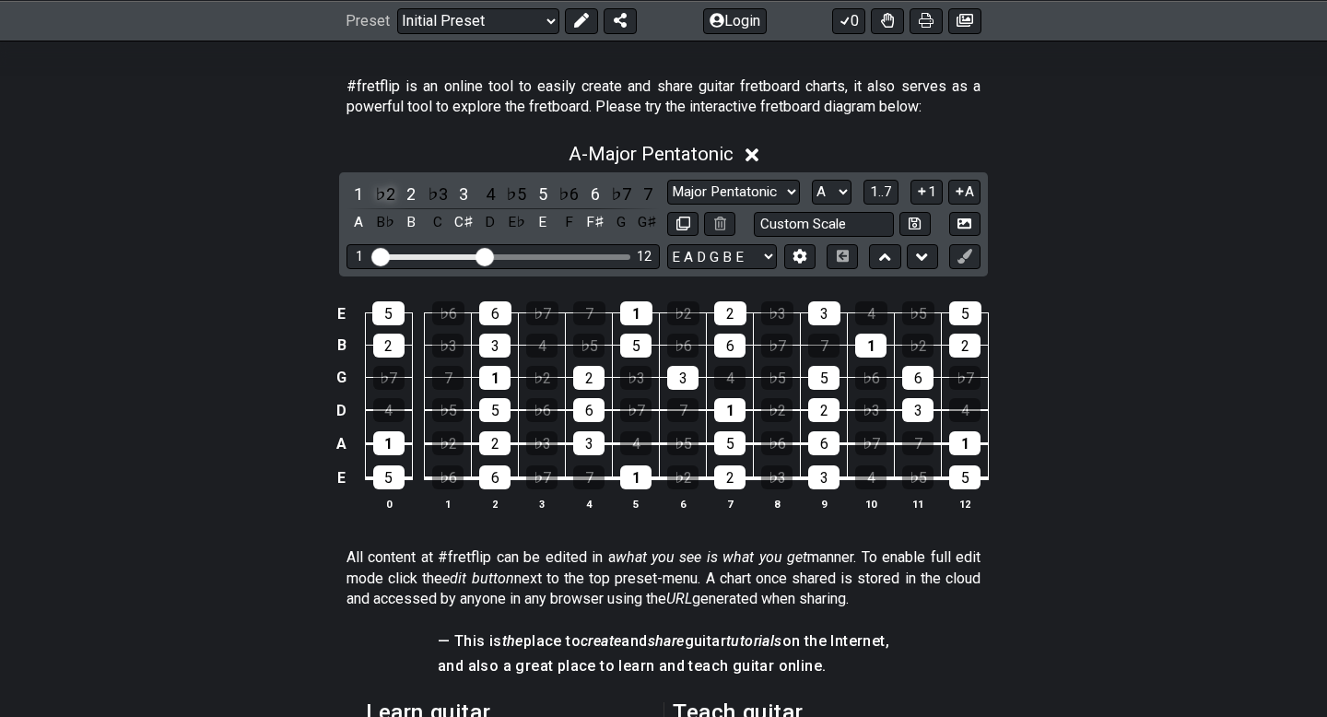
click at [381, 192] on div "♭2" at bounding box center [385, 194] width 24 height 25
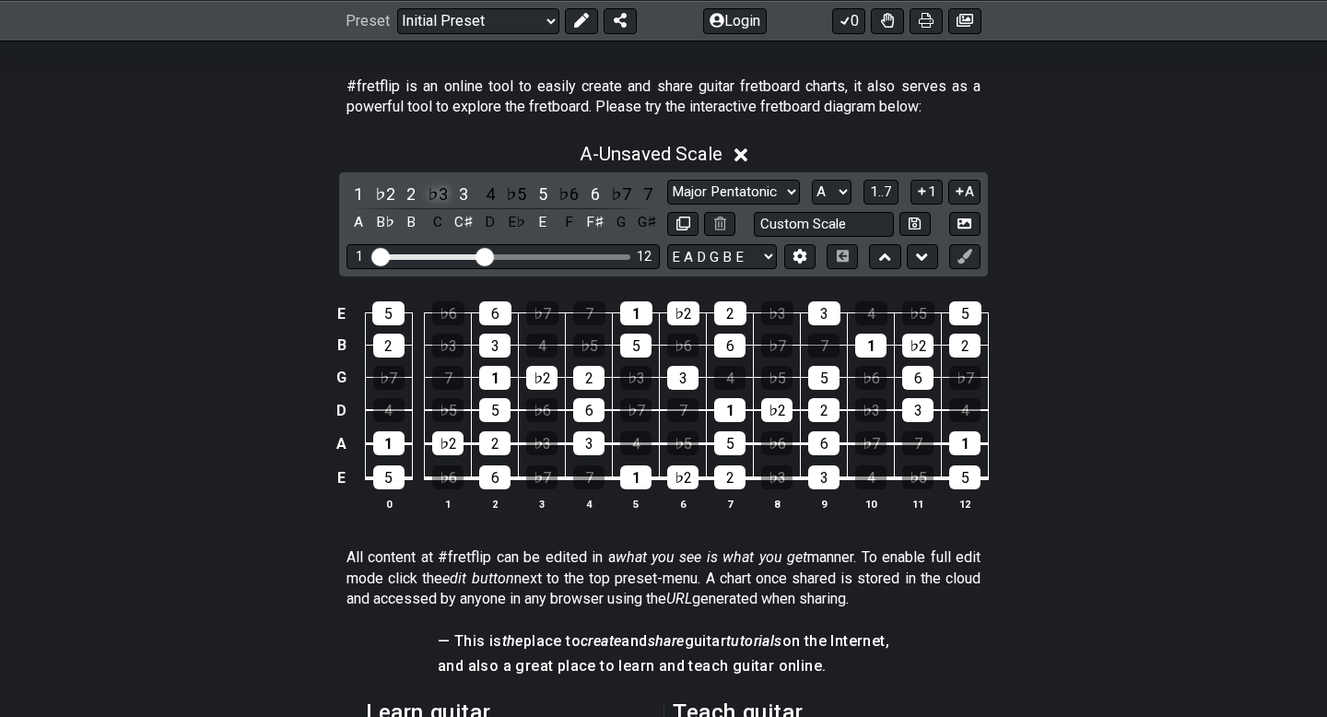
click at [433, 190] on div "♭3" at bounding box center [438, 194] width 24 height 25
click at [490, 191] on div "4" at bounding box center [490, 194] width 24 height 25
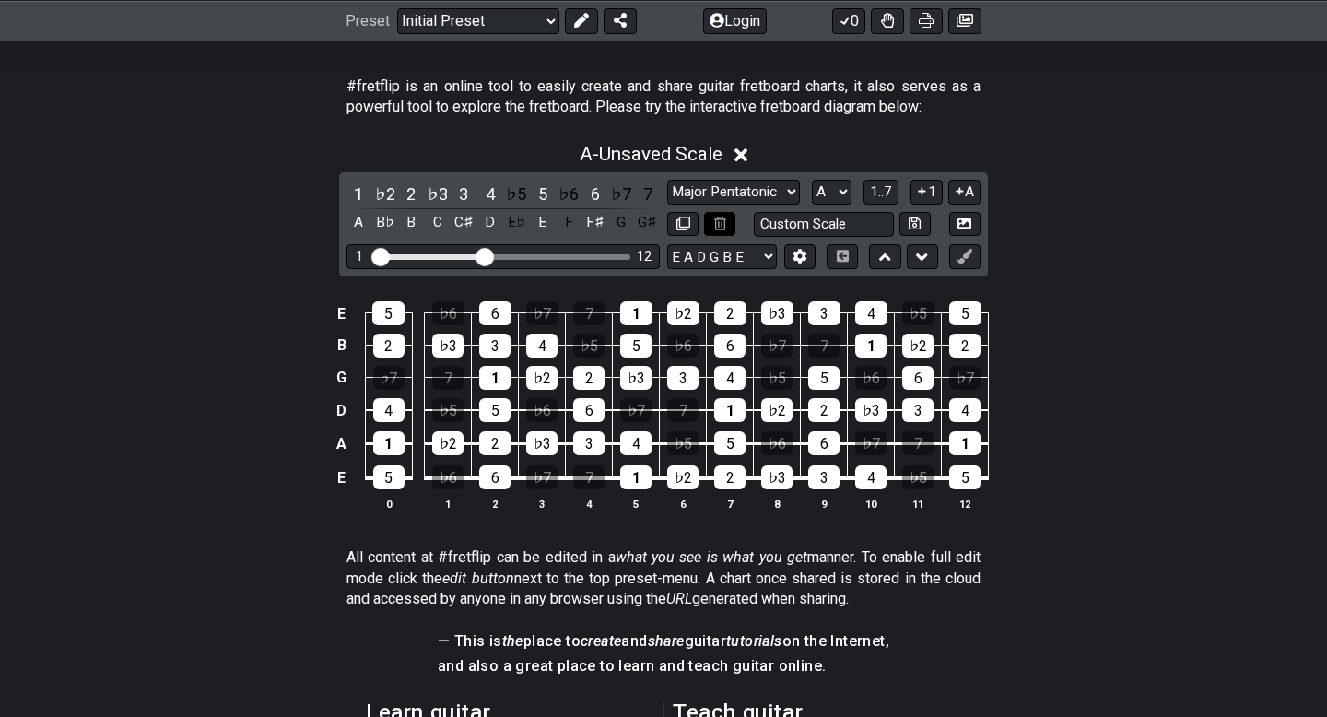
click at [722, 225] on icon at bounding box center [720, 224] width 12 height 14
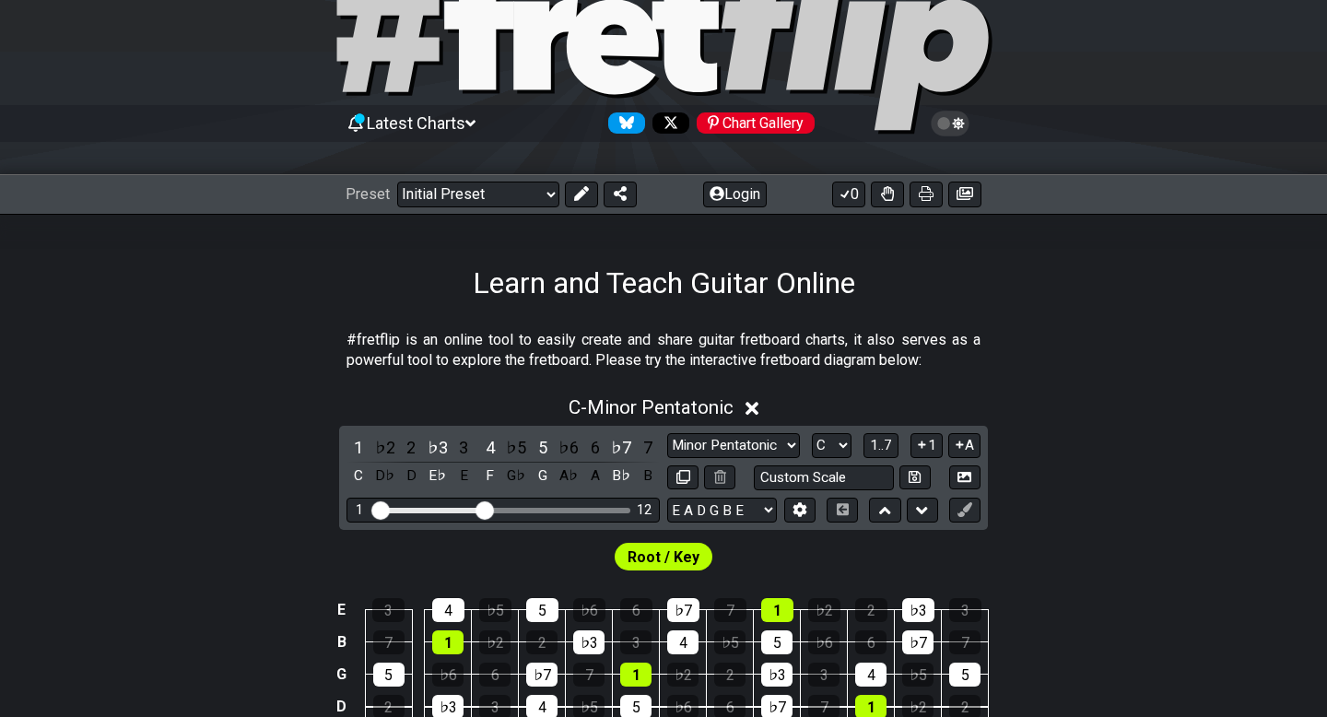
scroll to position [94, 0]
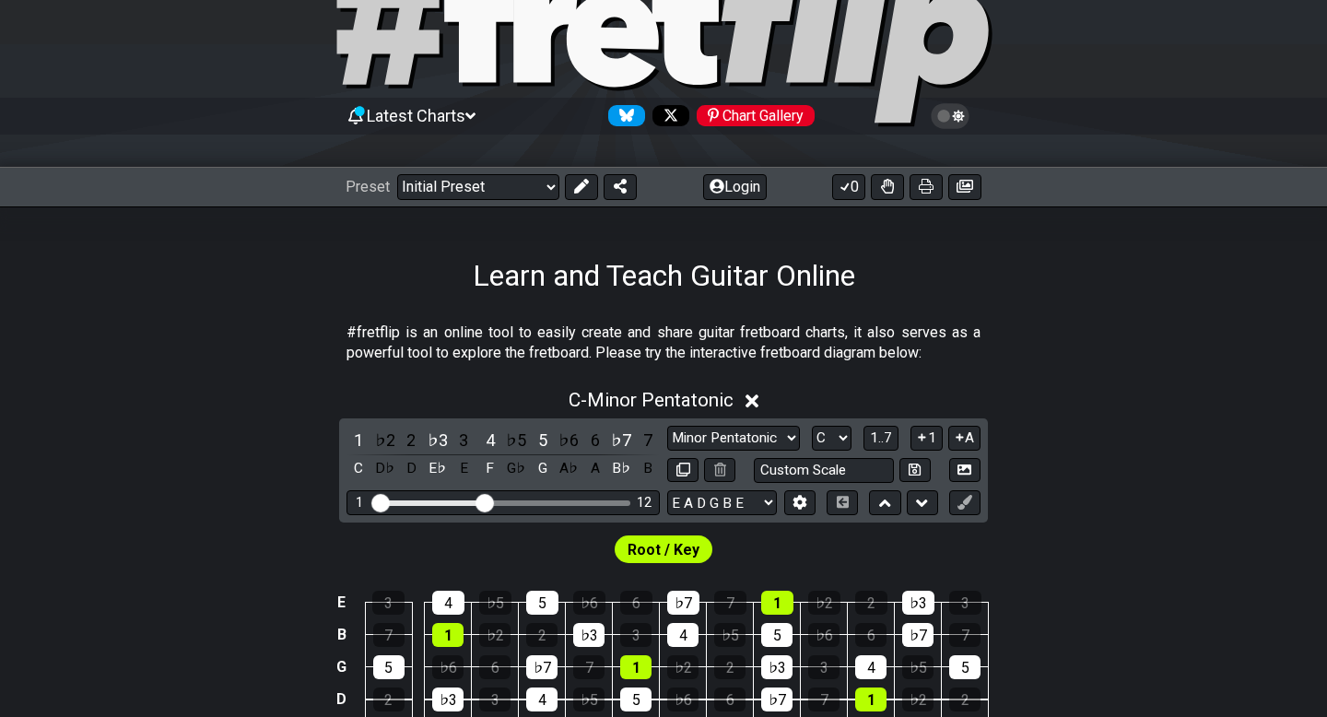
click at [460, 452] on div "1 ♭2 2 ♭3 3 4 ♭5 5 ♭6 6 ♭7 7 C D♭ D E♭ E F G♭ G A♭ A B♭ B" at bounding box center [502, 455] width 313 height 54
click at [527, 435] on div "♭5" at bounding box center [516, 440] width 24 height 25
click at [574, 440] on div "♭6" at bounding box center [569, 440] width 24 height 25
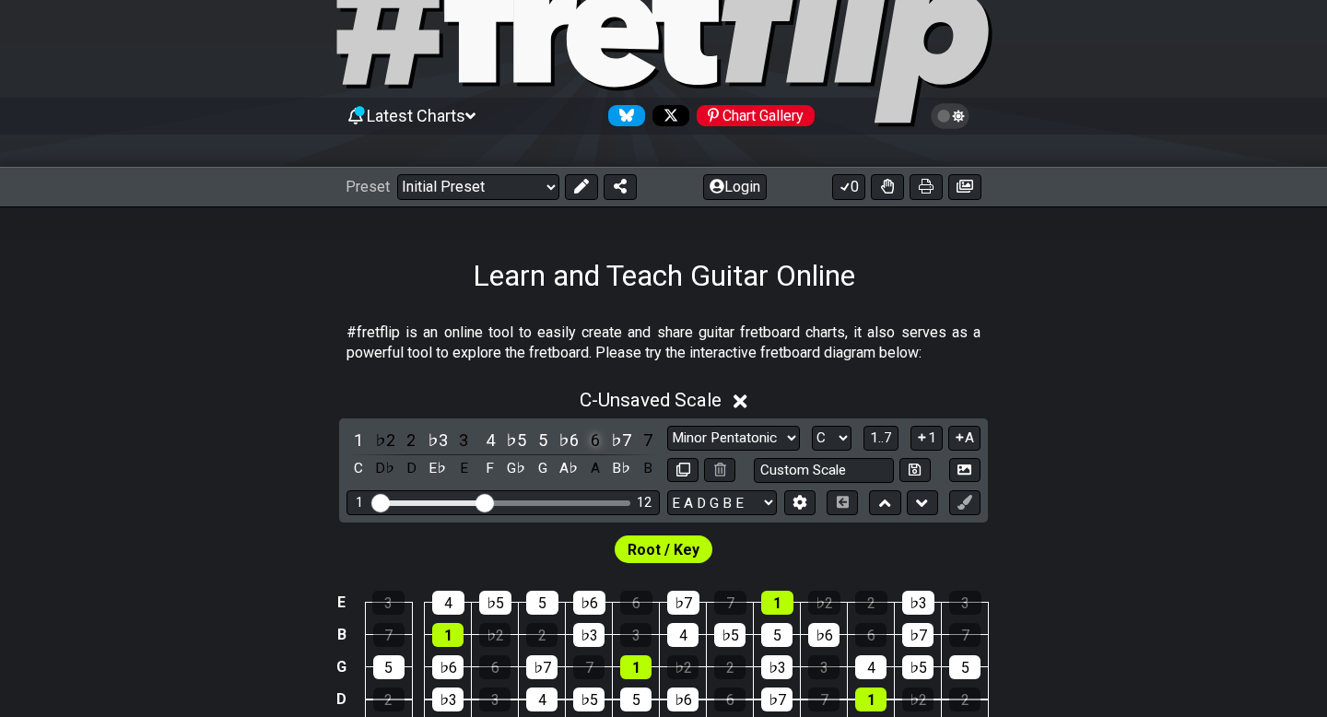
click at [593, 442] on div "6" at bounding box center [595, 440] width 24 height 25
click at [597, 462] on div "A" at bounding box center [595, 468] width 24 height 25
click at [649, 467] on div "B" at bounding box center [648, 468] width 24 height 25
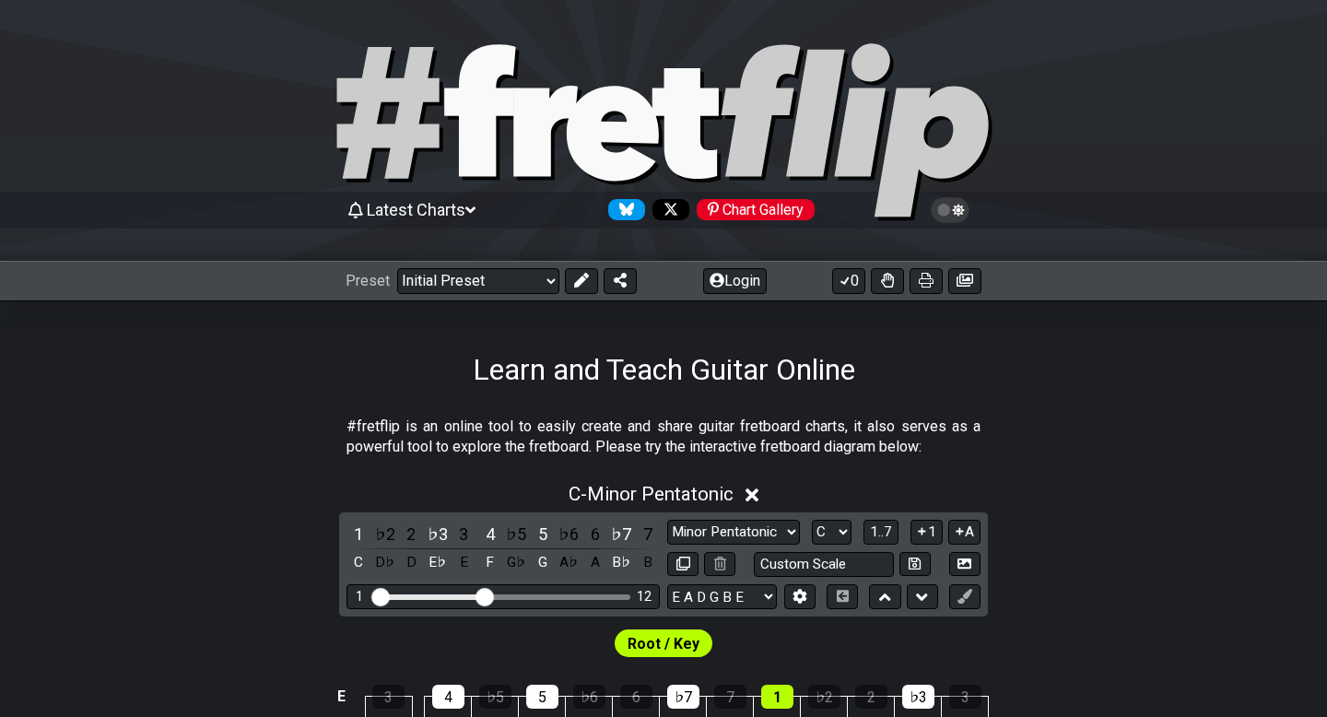
scroll to position [94, 0]
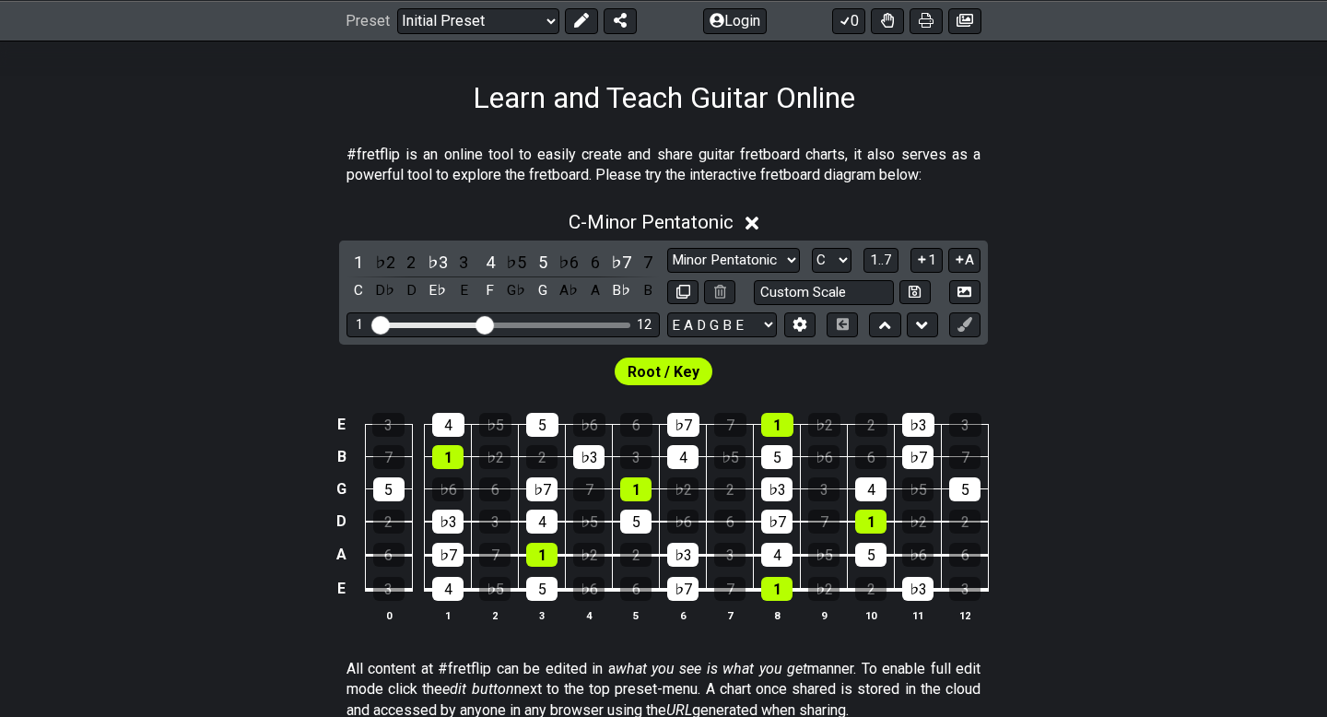
scroll to position [276, 0]
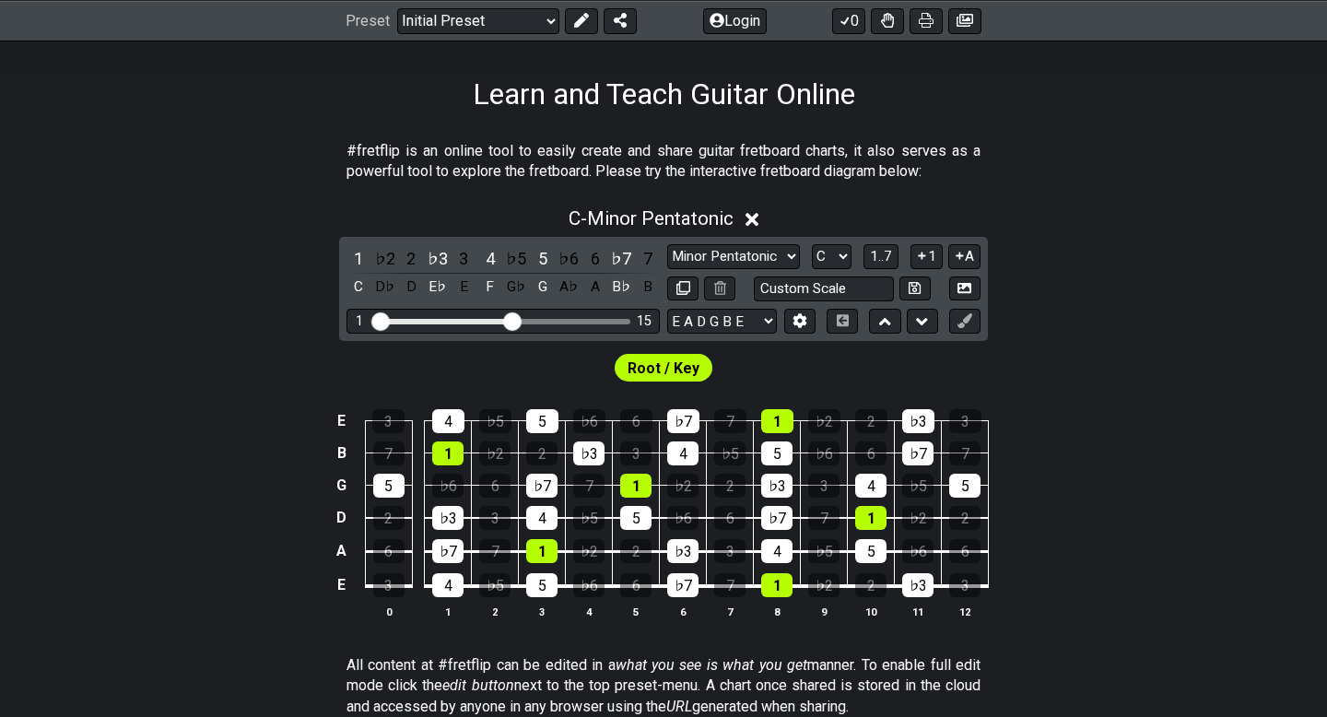
drag, startPoint x: 485, startPoint y: 322, endPoint x: 514, endPoint y: 321, distance: 29.5
click at [514, 320] on input "Visible fret range" at bounding box center [503, 320] width 262 height 0
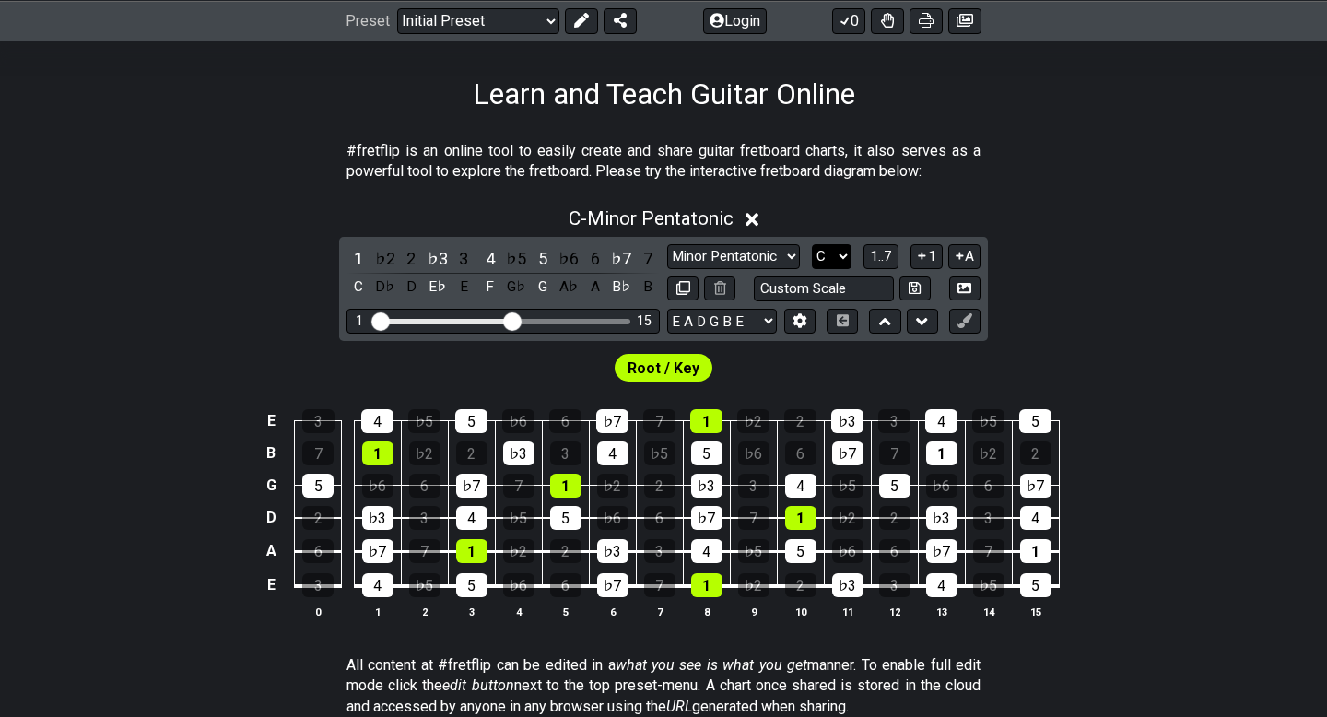
click at [822, 262] on select "A♭ A A♯ B♭ B C C♯ D♭ D D♯ E♭ E F F♯ G♭ G G♯" at bounding box center [832, 256] width 40 height 25
select select "A"
click at [812, 244] on select "A♭ A A♯ B♭ B C C♯ D♭ D D♯ E♭ E F F♯ G♭ G G♯" at bounding box center [832, 256] width 40 height 25
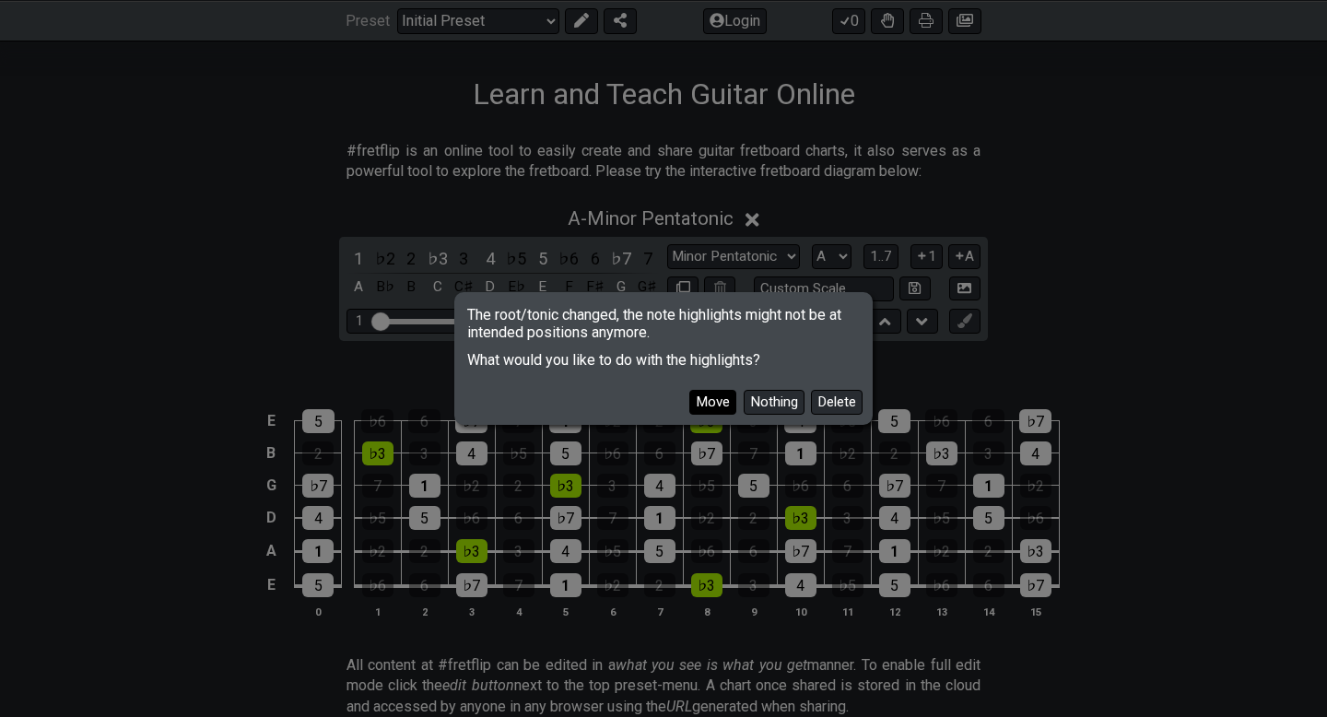
click at [703, 405] on button "Move" at bounding box center [712, 402] width 47 height 25
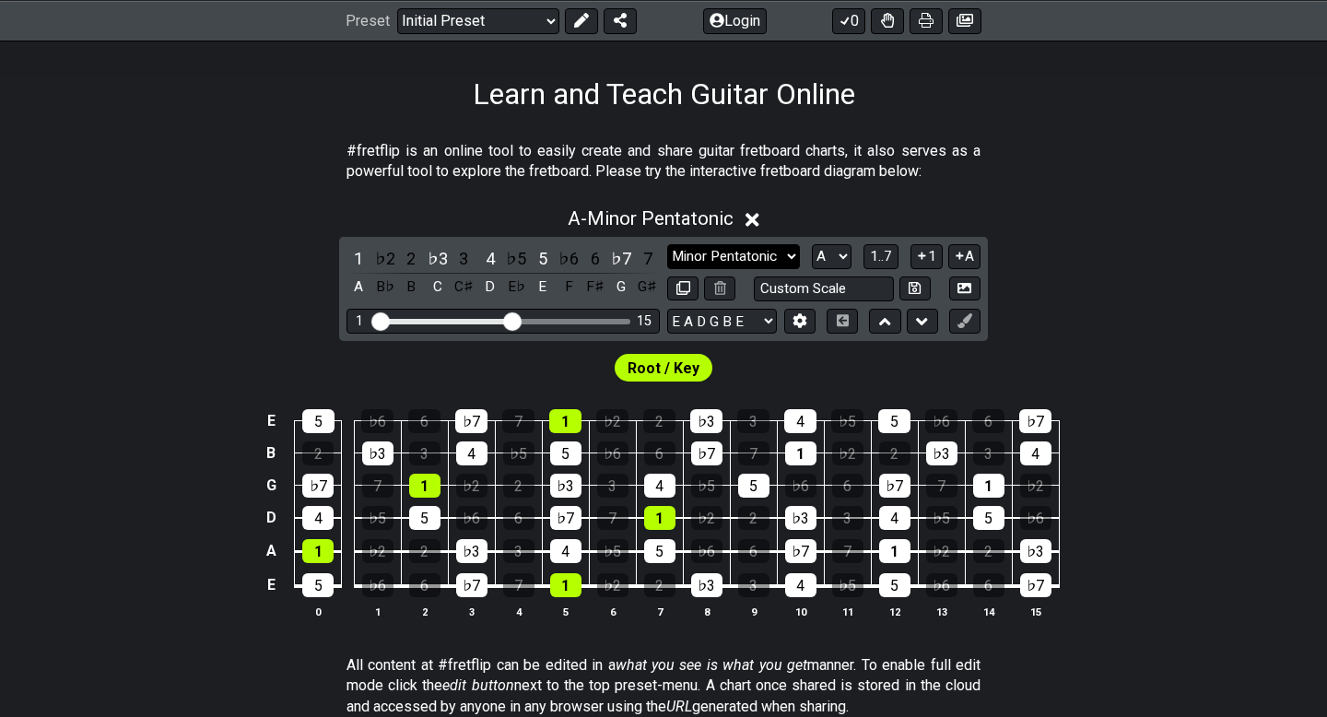
click at [768, 262] on select "Minor Pentatonic Click to edit Minor Pentatonic Major Pentatonic Minor Blues Ma…" at bounding box center [733, 256] width 133 height 25
select select "Major Pentatonic"
click at [667, 244] on select "Minor Pentatonic Click to edit Minor Pentatonic Major Pentatonic Minor Blues Ma…" at bounding box center [733, 256] width 133 height 25
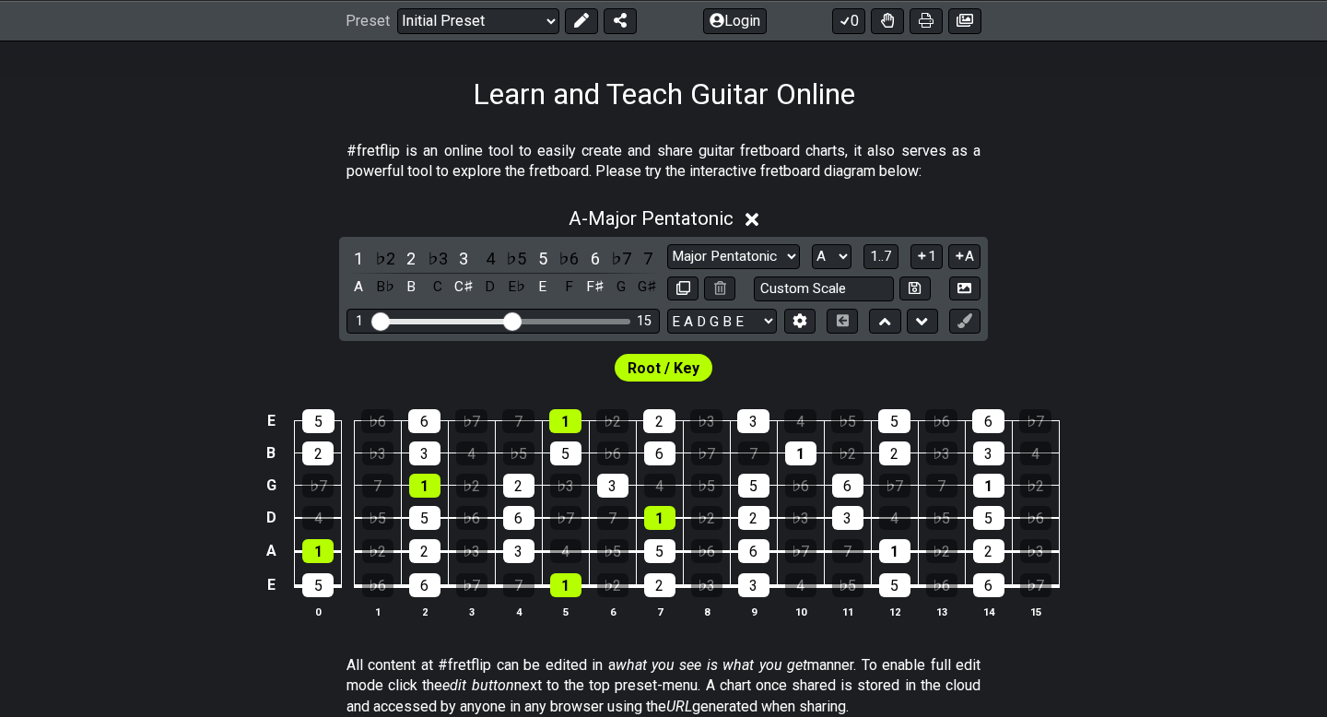
click at [654, 364] on span "Root / Key" at bounding box center [664, 368] width 72 height 27
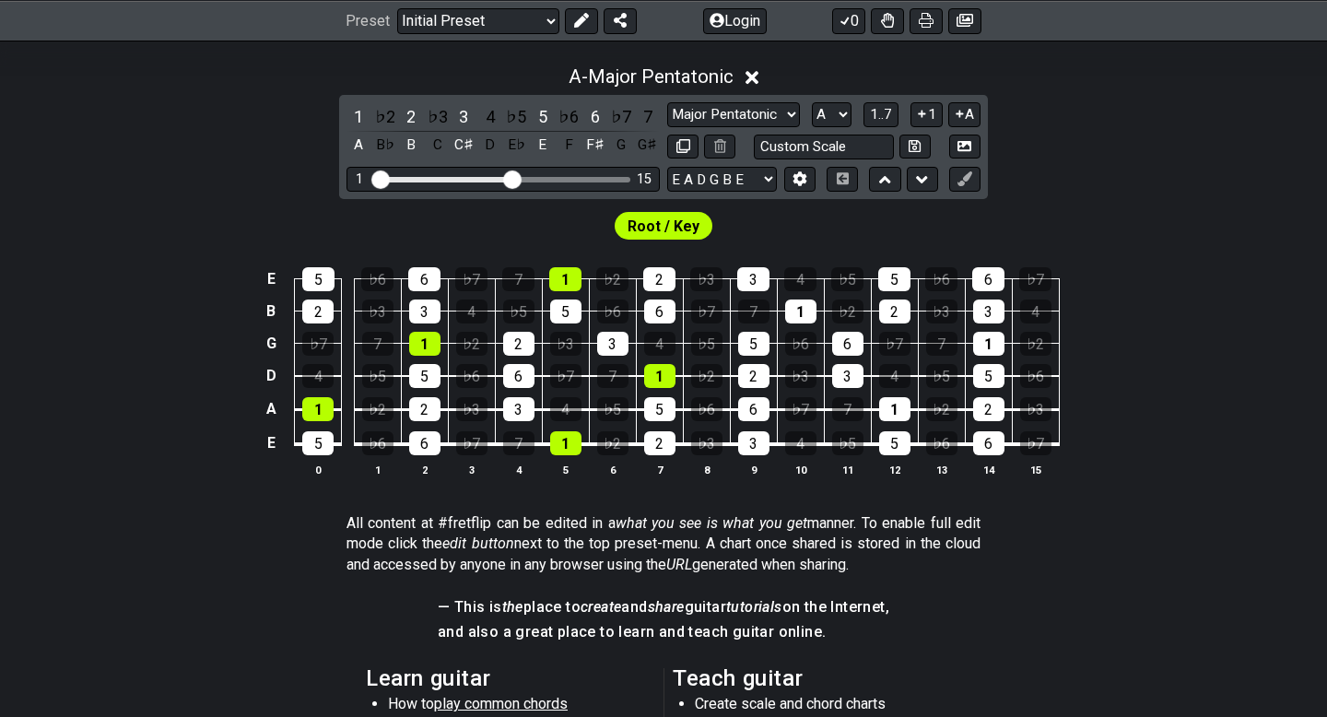
scroll to position [411, 0]
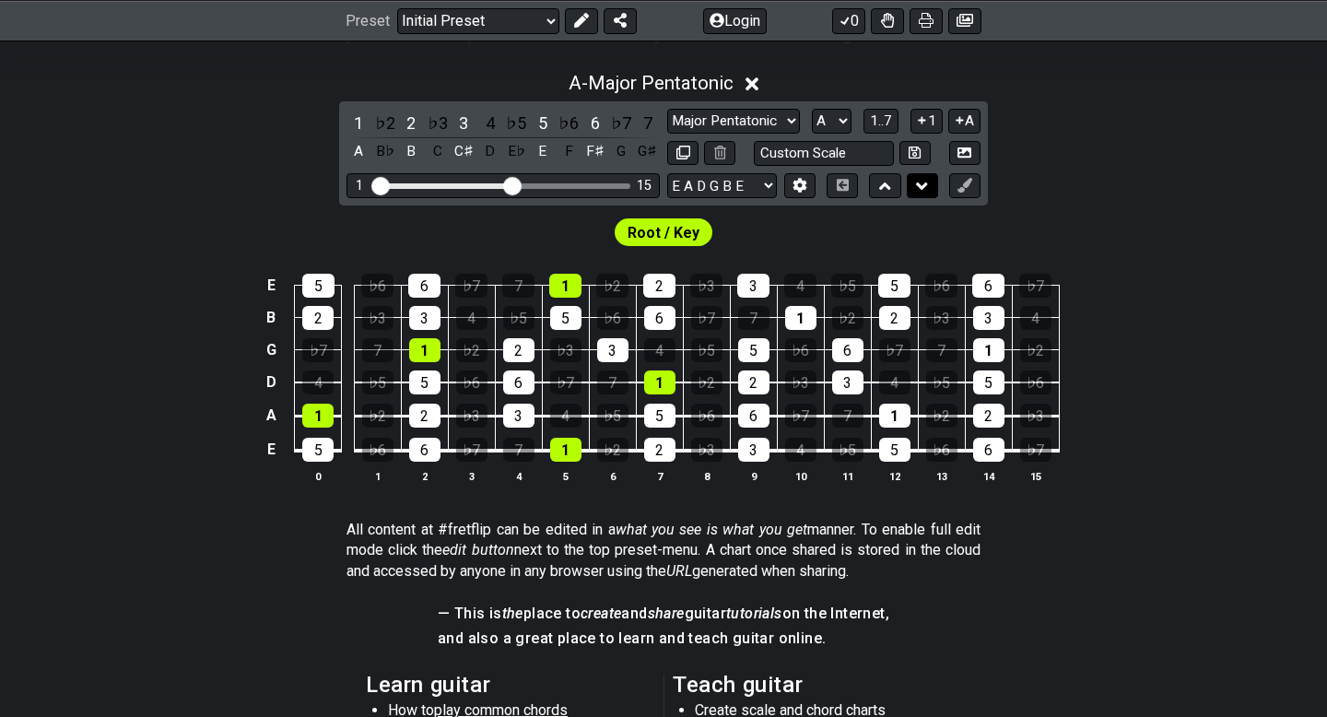
click at [925, 181] on icon at bounding box center [922, 186] width 12 height 18
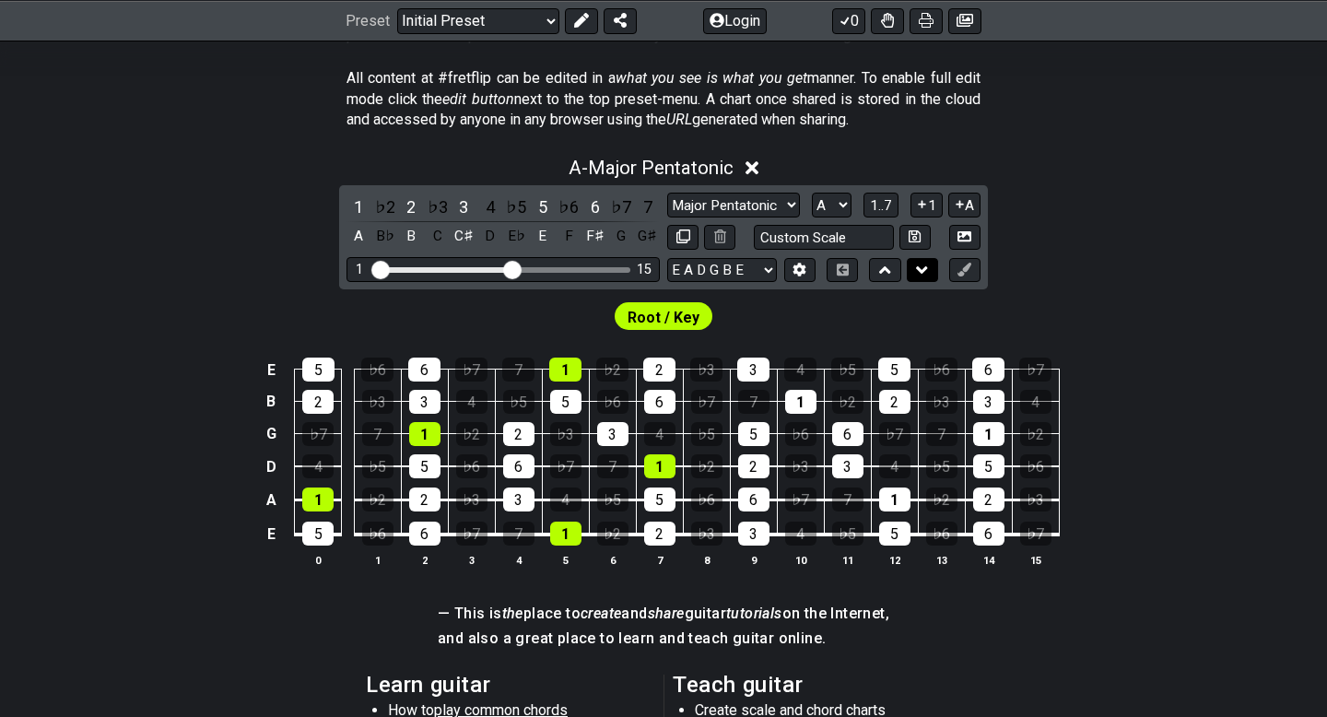
click at [923, 264] on icon at bounding box center [922, 270] width 12 height 18
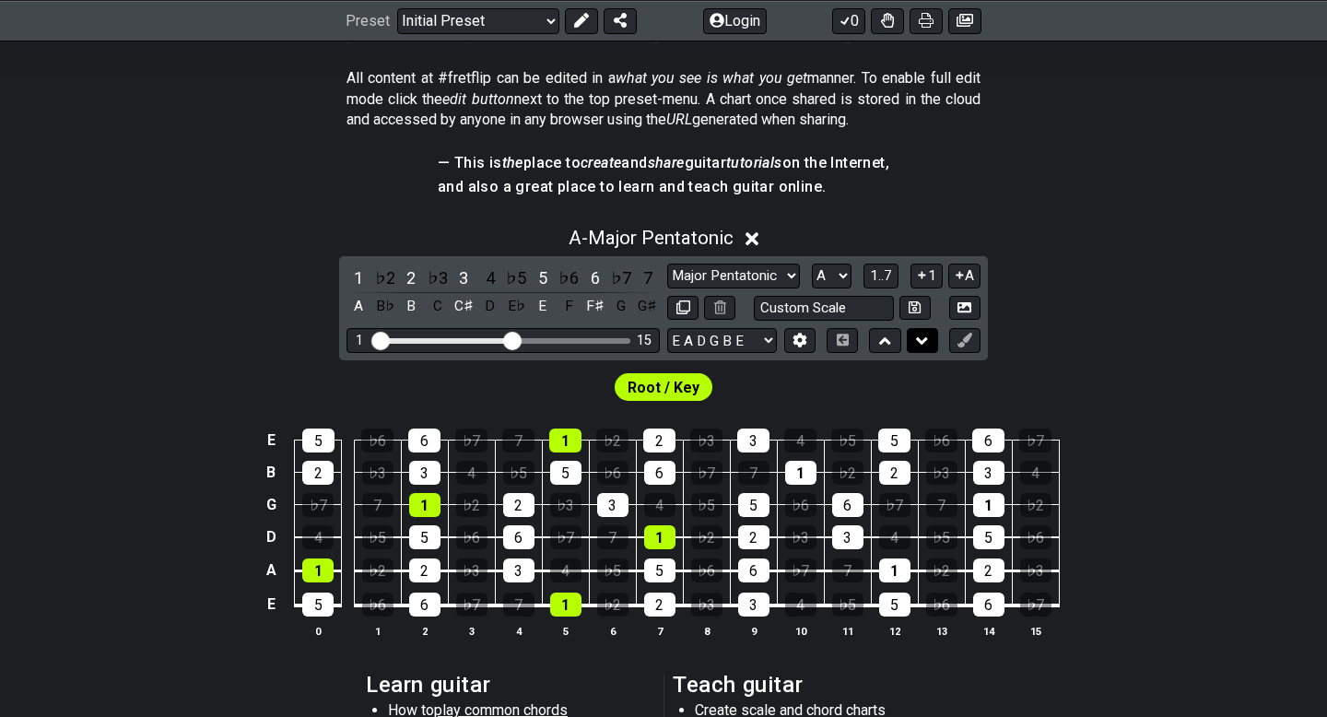
click at [911, 337] on button at bounding box center [922, 340] width 31 height 25
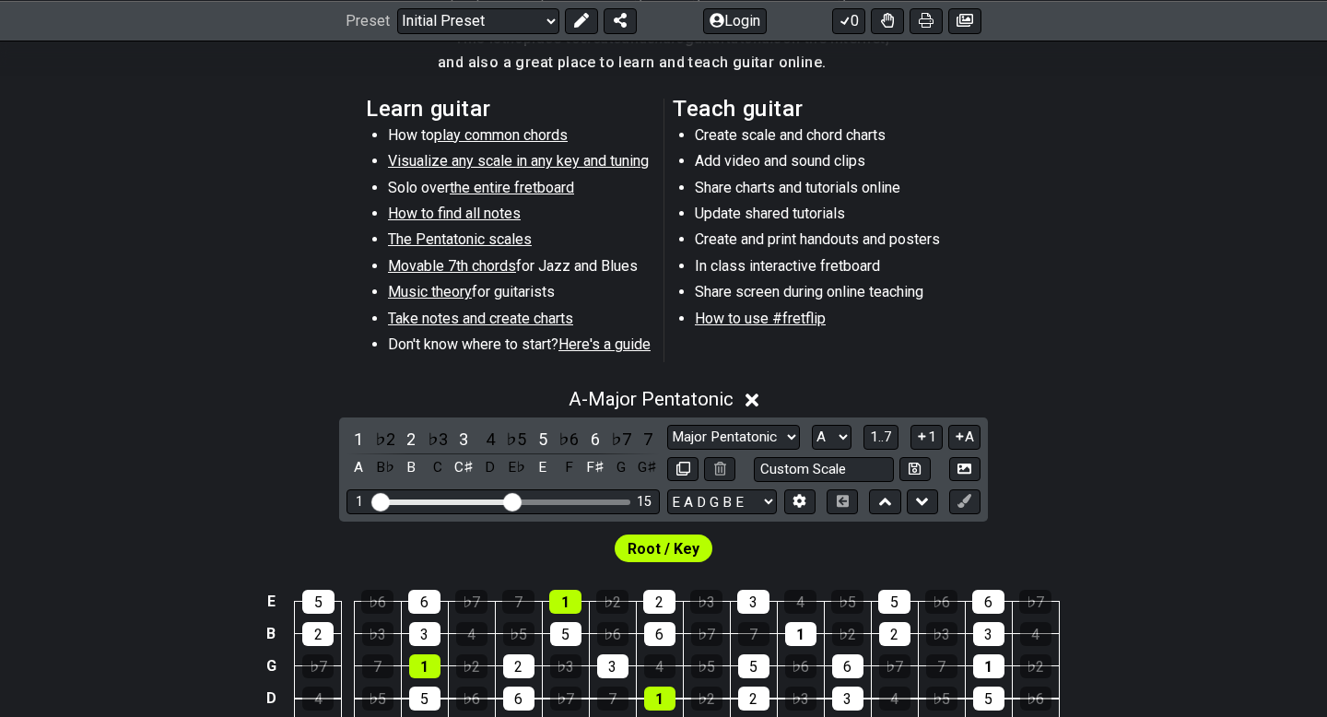
scroll to position [541, 0]
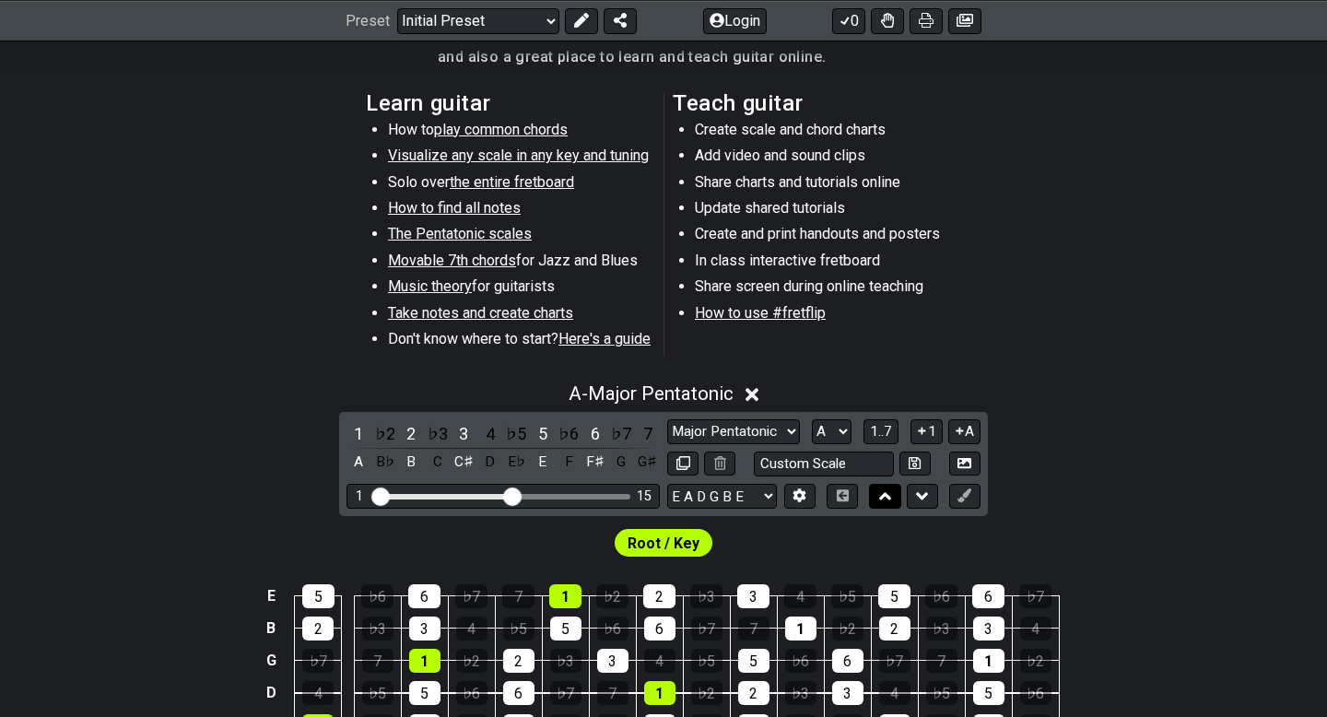
click at [881, 501] on icon at bounding box center [885, 496] width 12 height 18
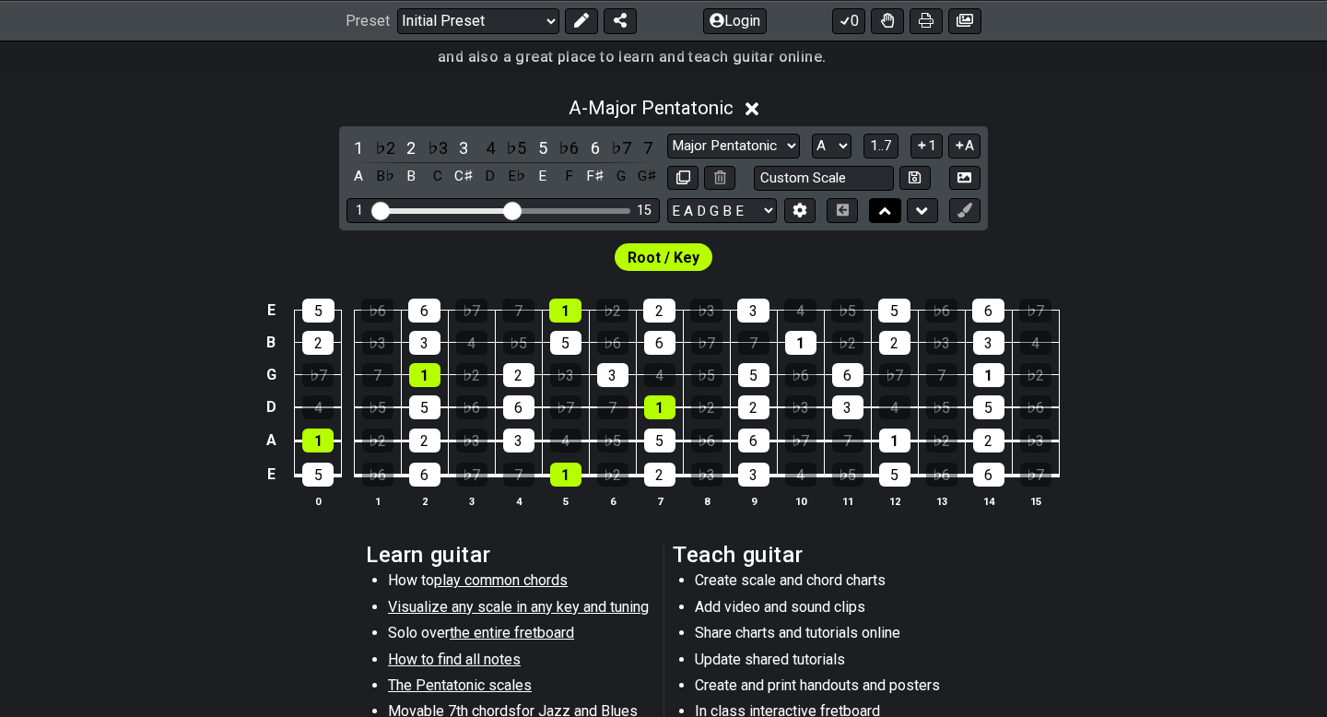
click at [878, 216] on button at bounding box center [884, 210] width 31 height 25
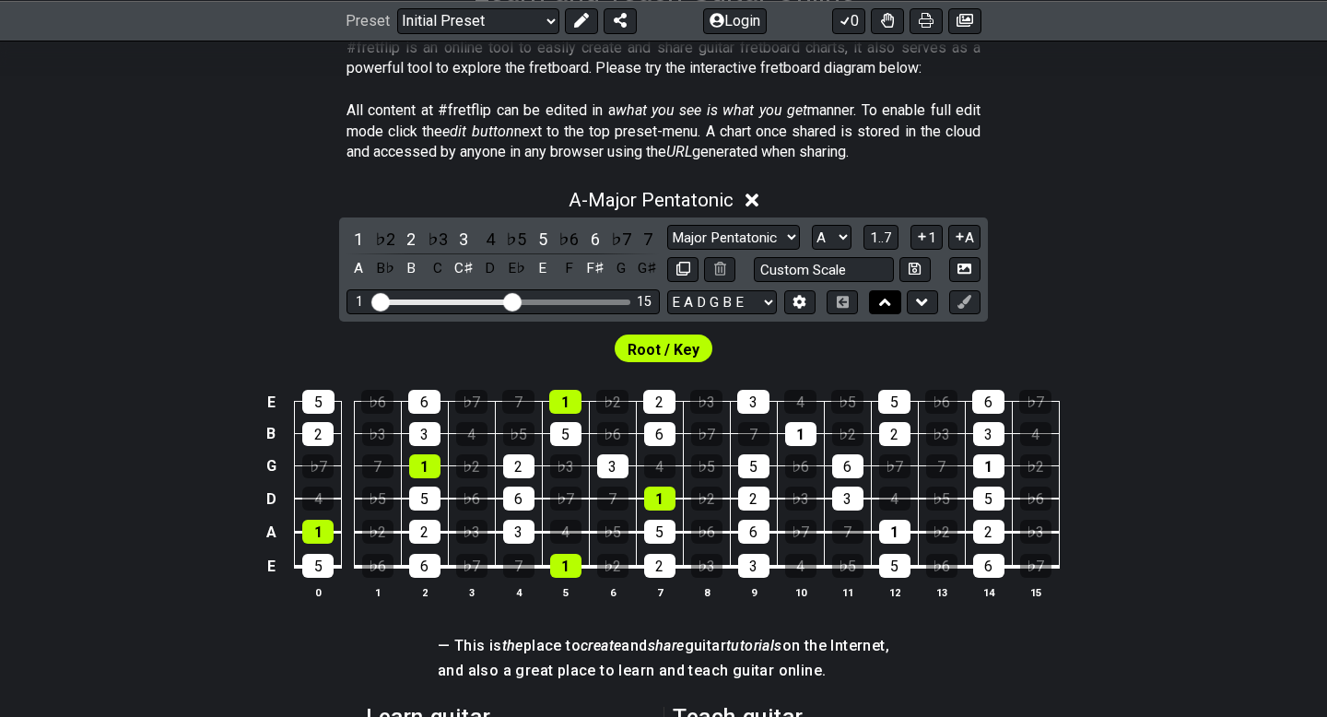
scroll to position [353, 0]
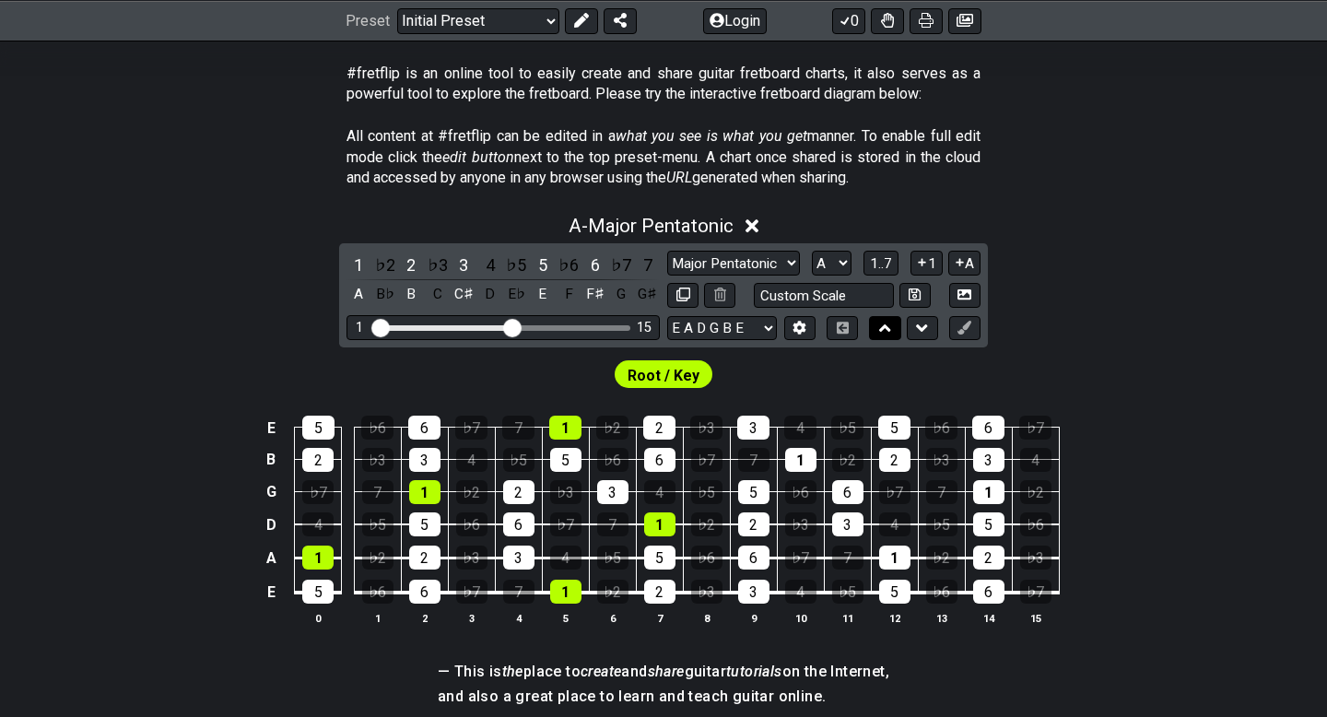
click at [890, 323] on icon at bounding box center [885, 328] width 12 height 18
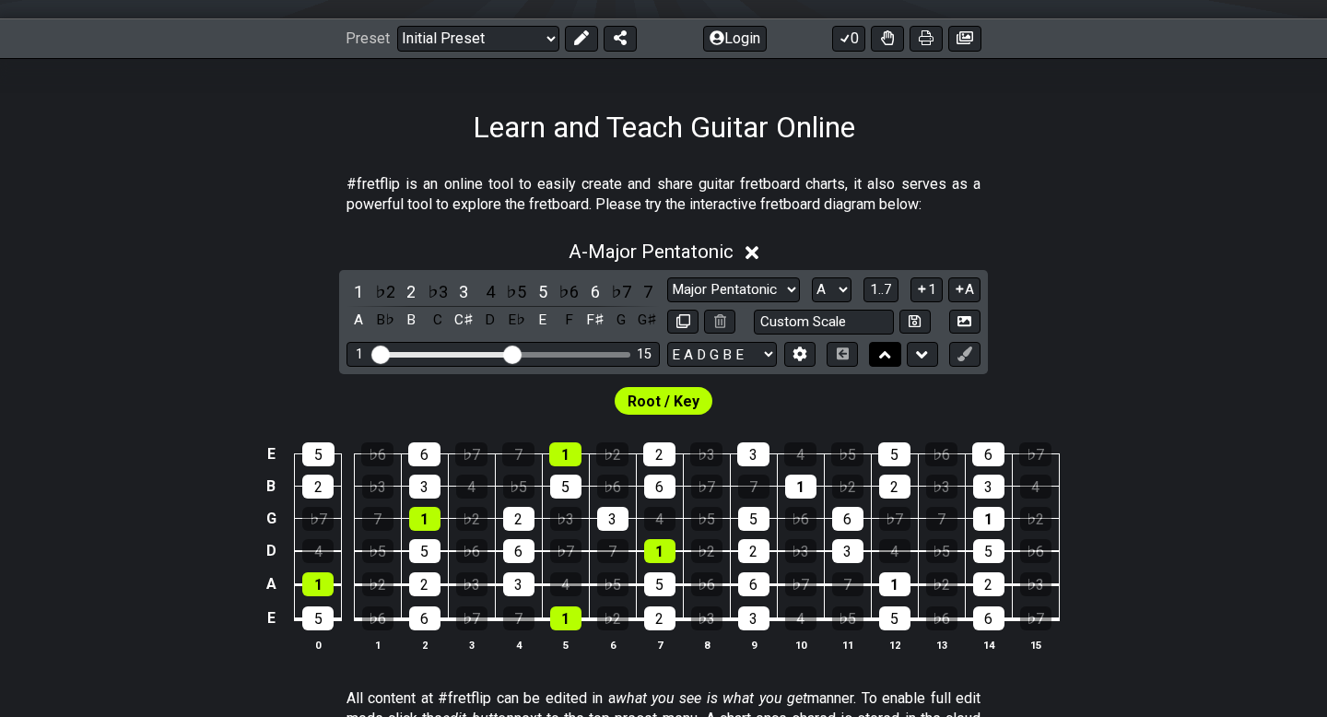
scroll to position [239, 0]
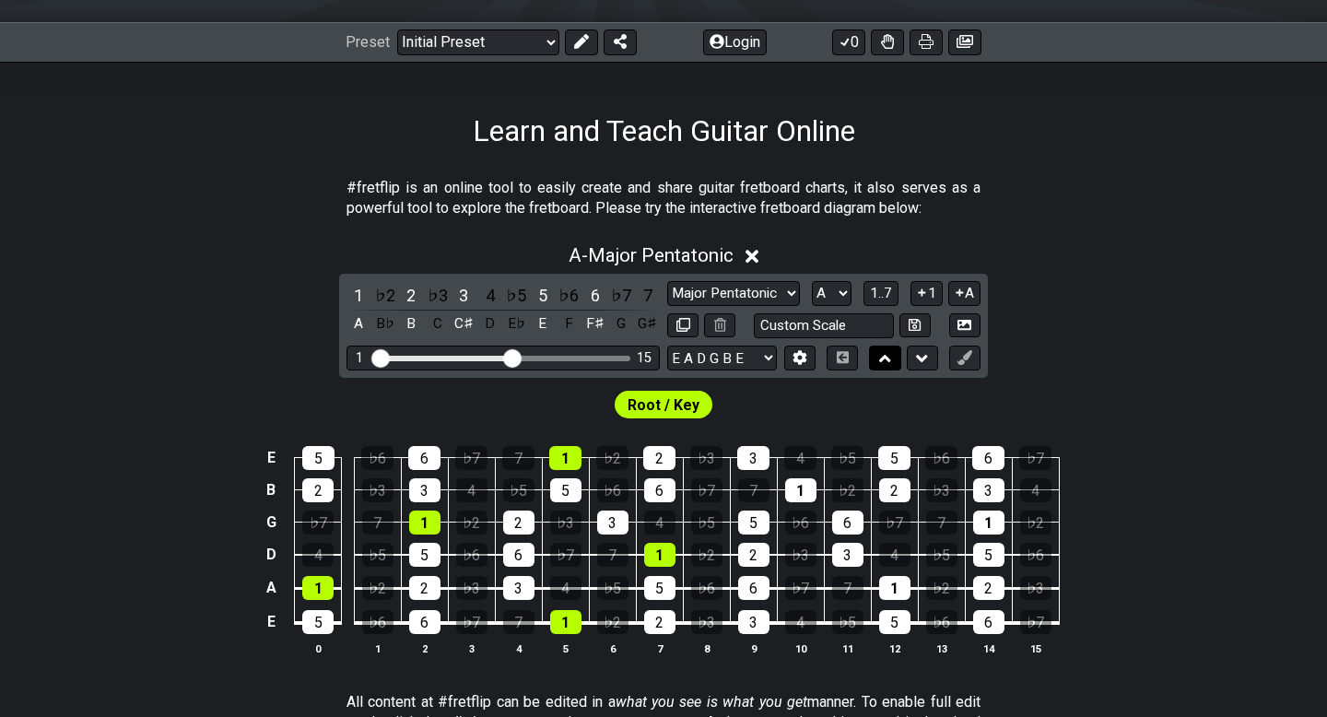
click at [881, 359] on icon at bounding box center [885, 358] width 12 height 7
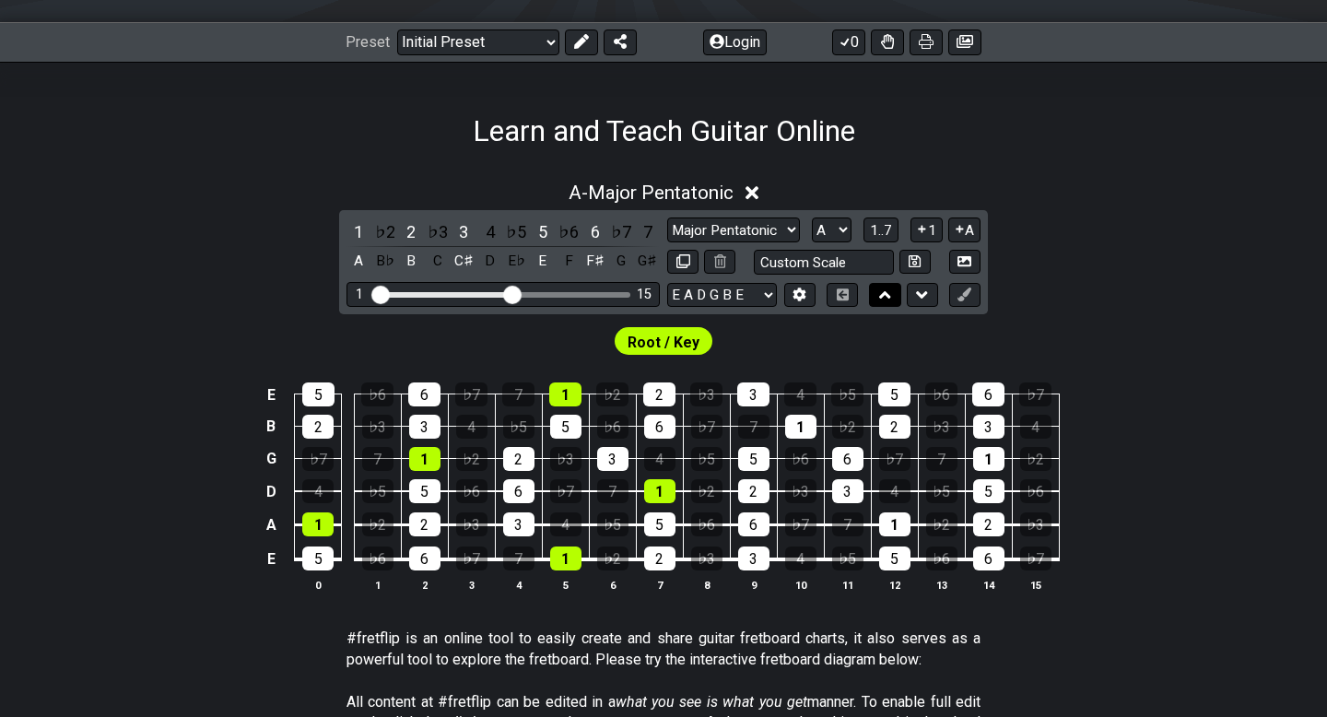
click at [883, 296] on icon at bounding box center [885, 295] width 12 height 18
click at [914, 229] on icon at bounding box center [922, 229] width 18 height 14
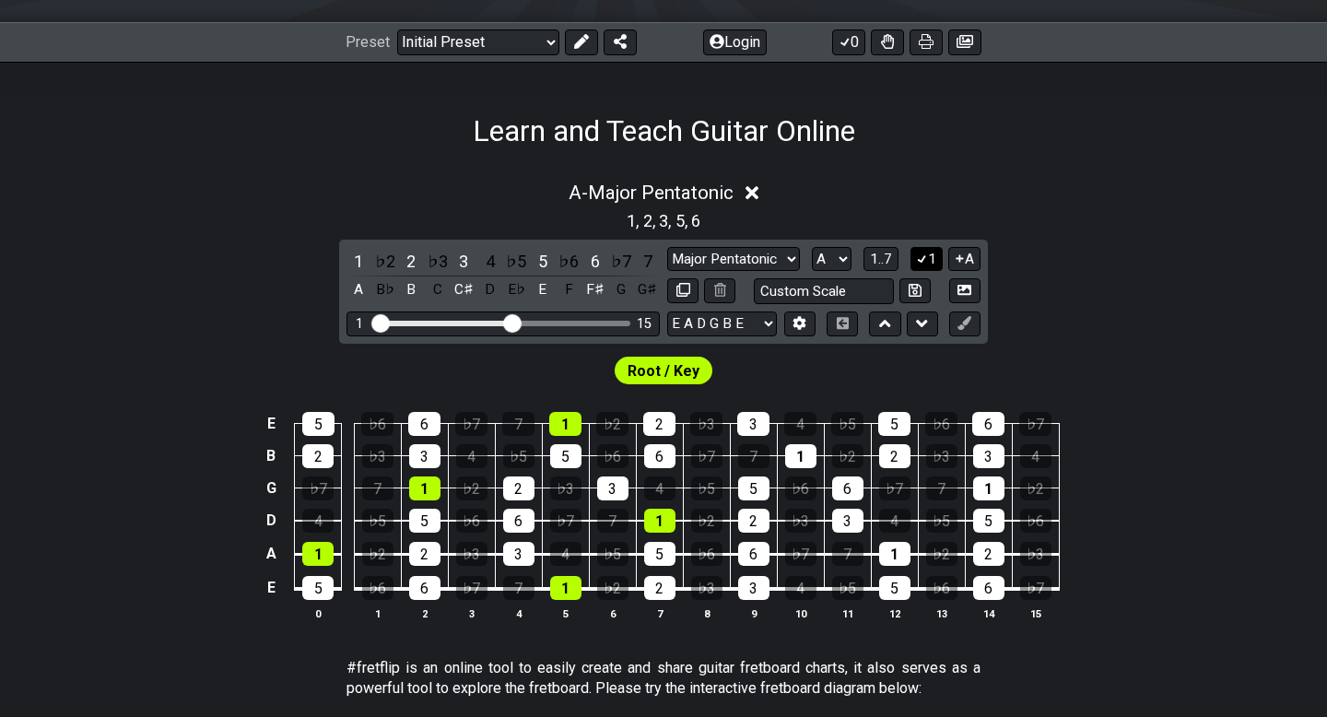
click at [929, 264] on button "1" at bounding box center [925, 259] width 31 height 25
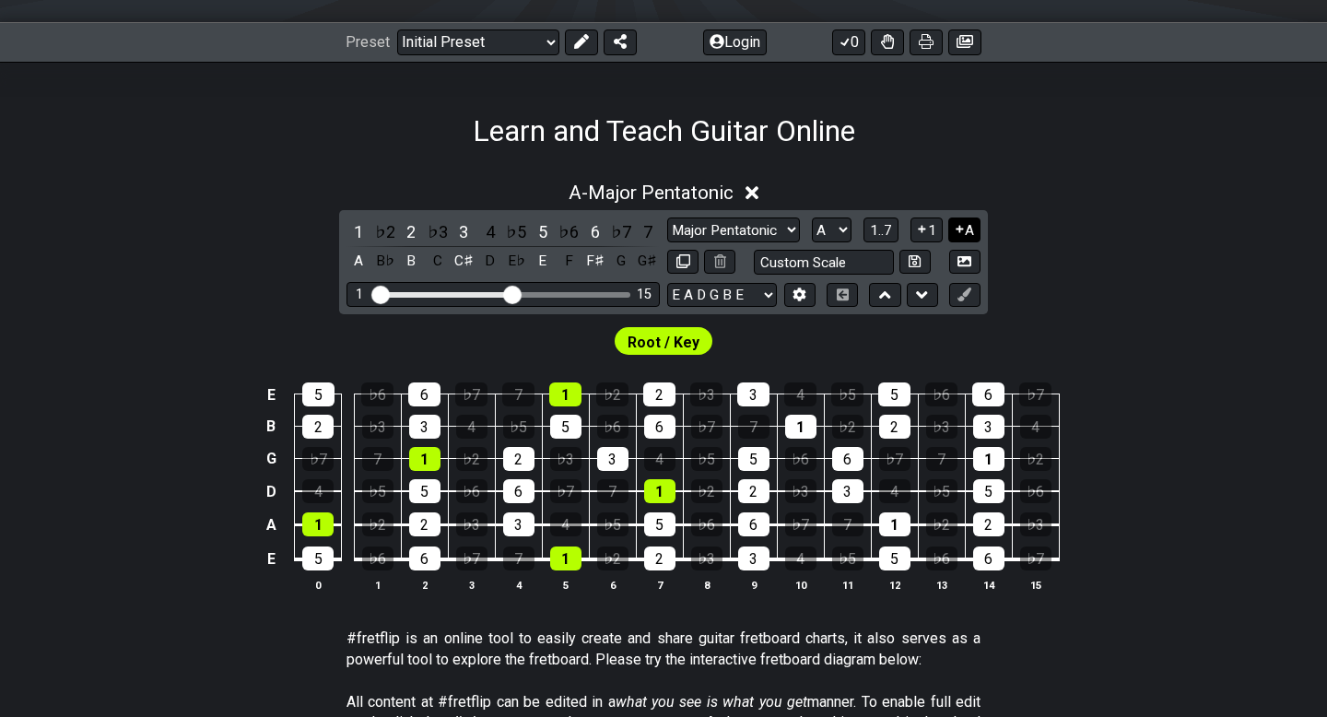
click at [958, 234] on icon at bounding box center [960, 229] width 18 height 14
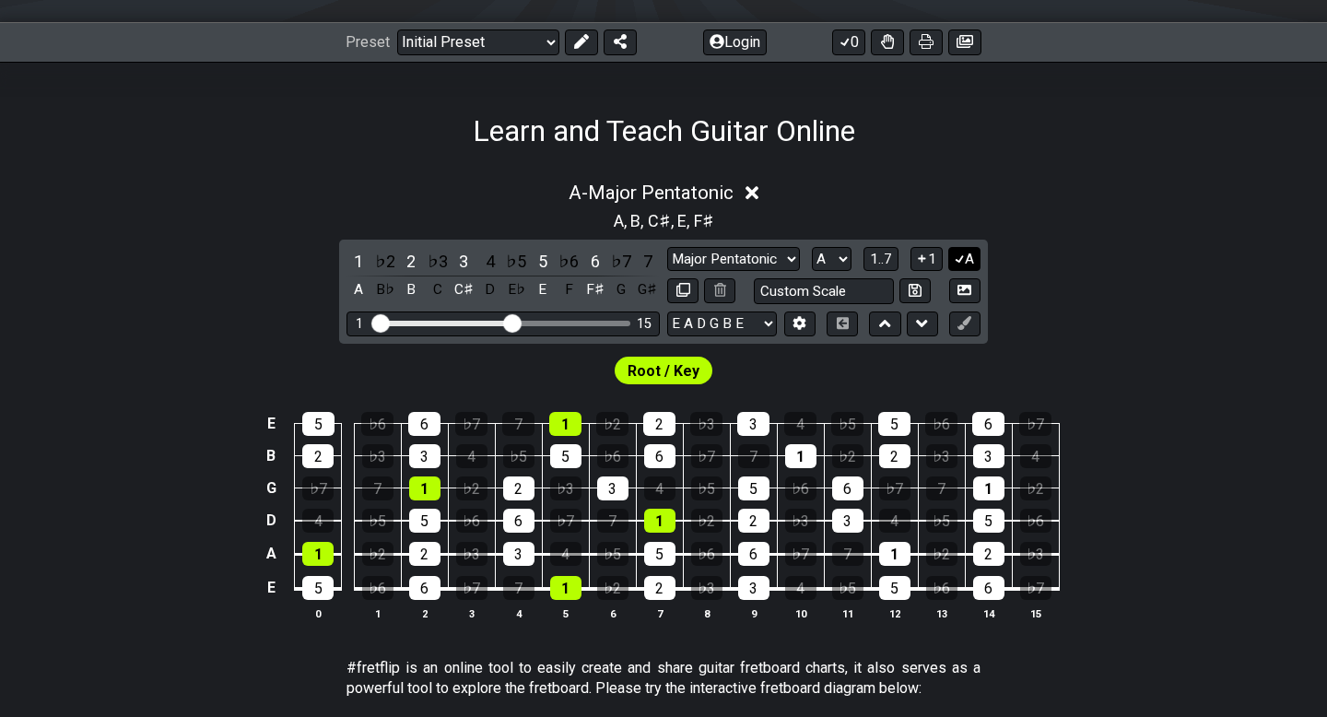
click at [964, 261] on icon at bounding box center [960, 259] width 18 height 14
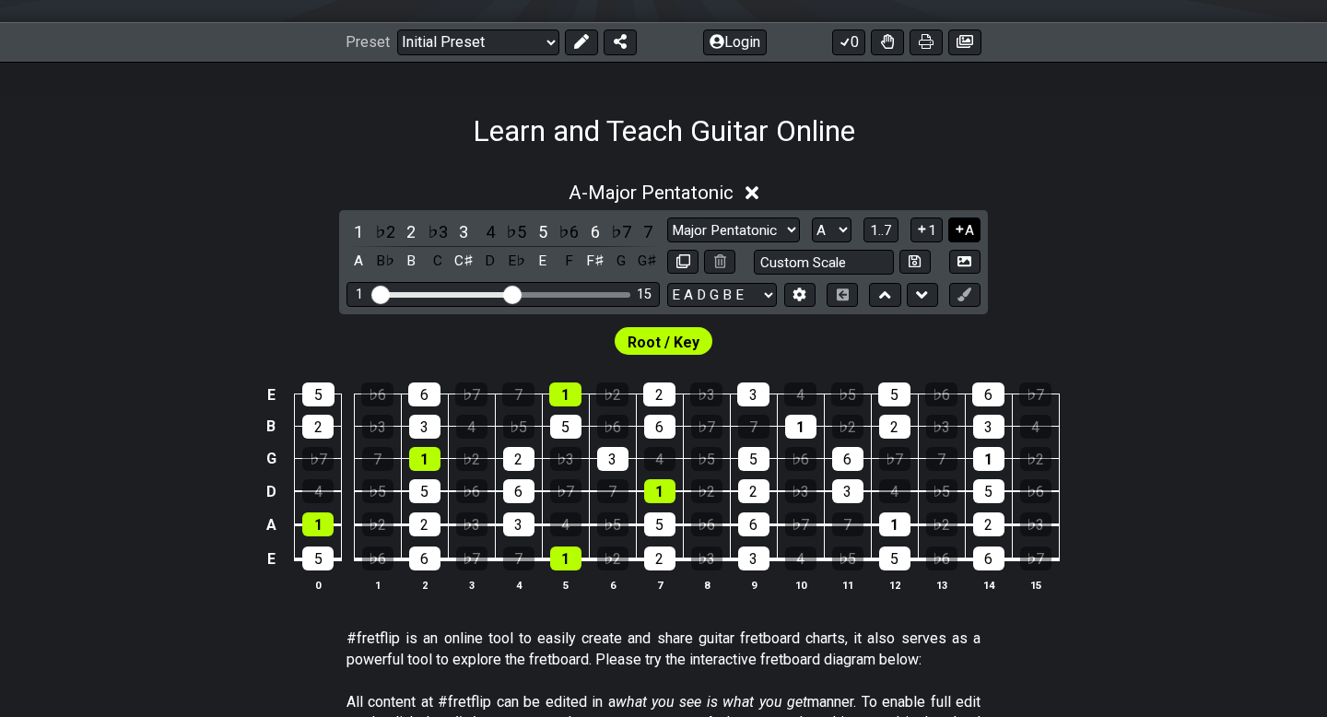
click at [961, 235] on icon at bounding box center [960, 229] width 18 height 14
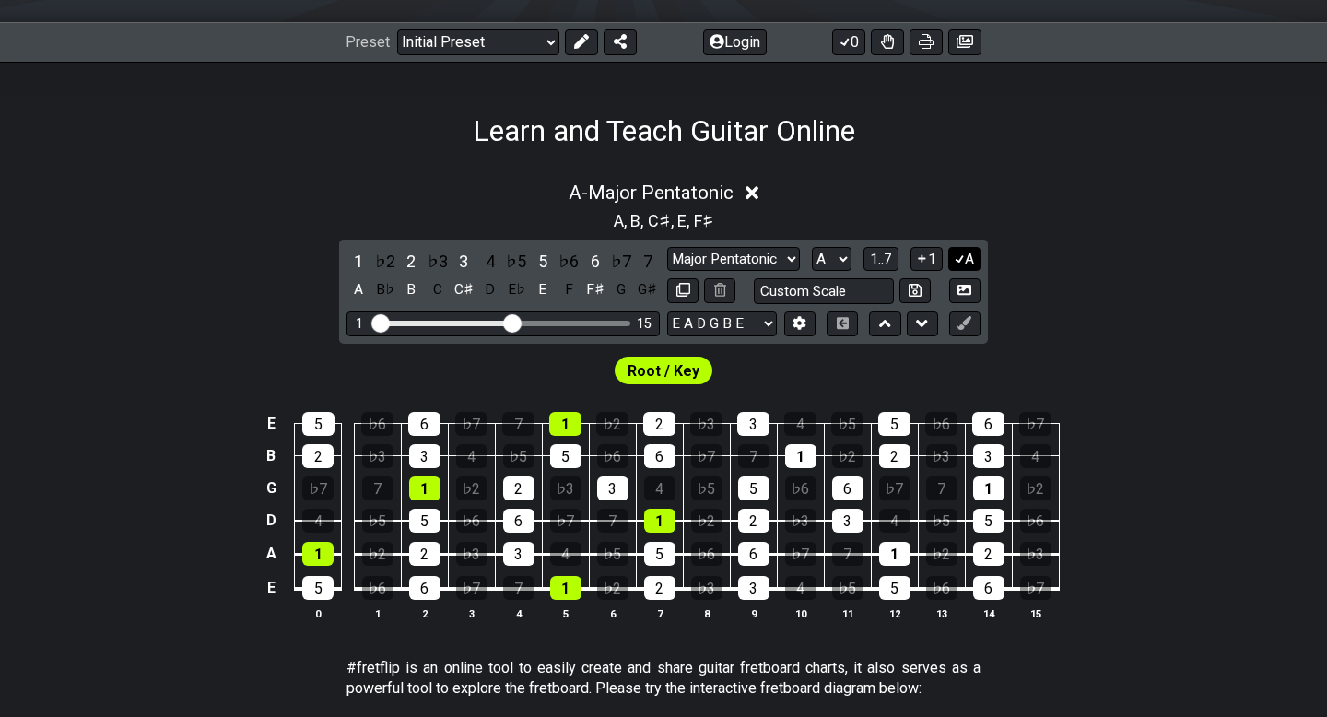
click at [967, 251] on button "A" at bounding box center [964, 259] width 32 height 25
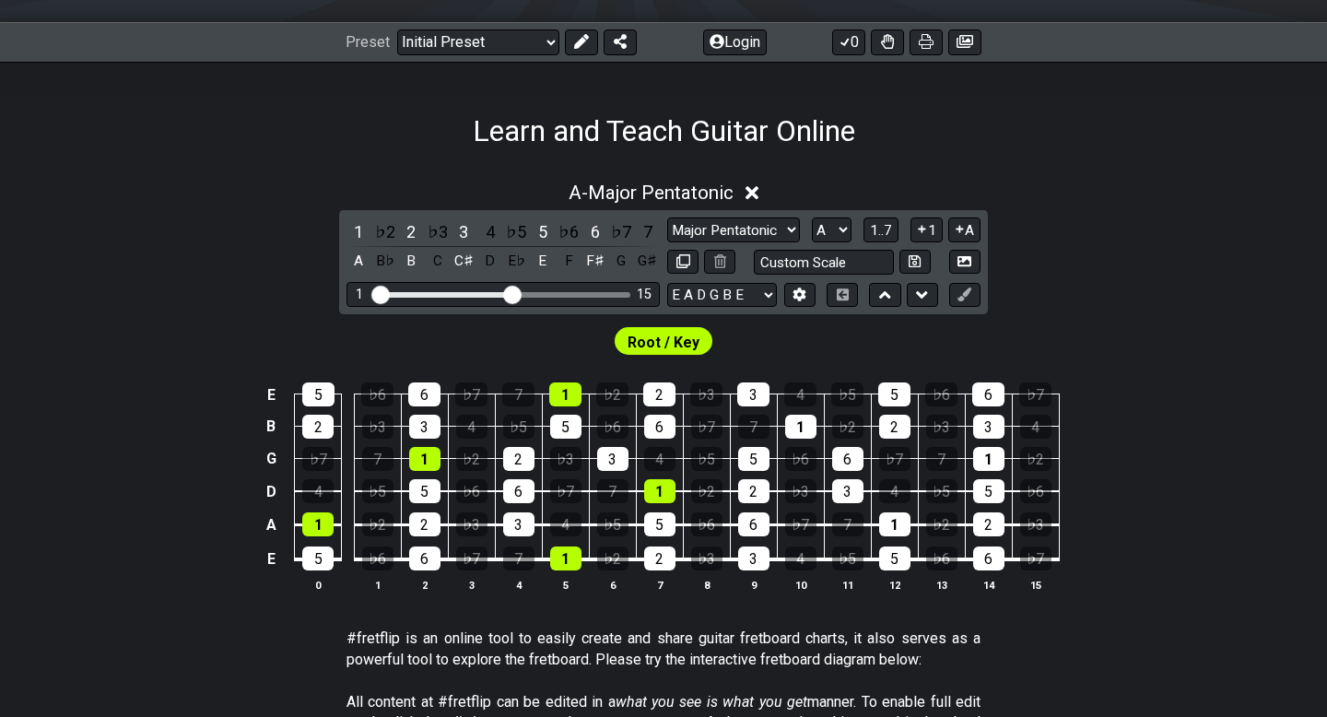
click at [655, 338] on span "Root / Key" at bounding box center [664, 342] width 72 height 27
click at [314, 525] on div "1" at bounding box center [317, 524] width 31 height 24
click at [319, 523] on div "1" at bounding box center [317, 524] width 31 height 24
click at [314, 458] on div "♭7" at bounding box center [317, 459] width 31 height 24
click at [317, 463] on div "♭7" at bounding box center [317, 459] width 31 height 24
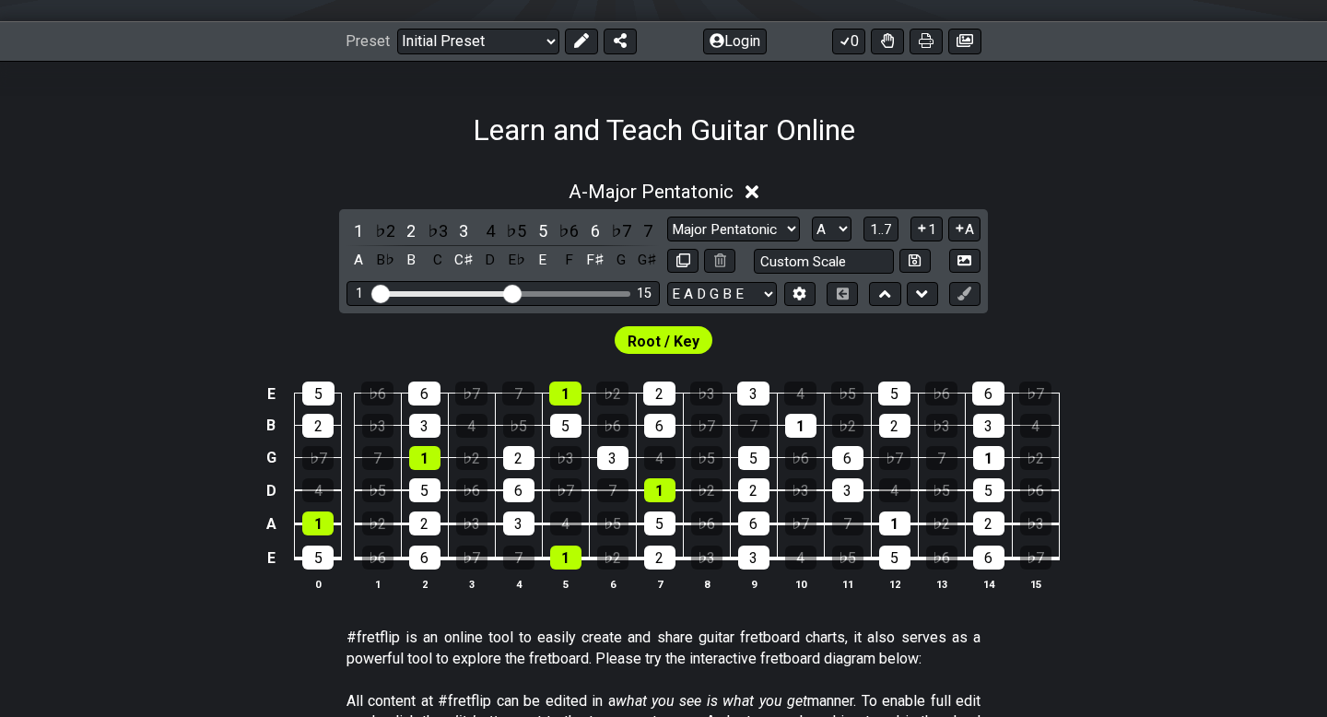
scroll to position [241, 0]
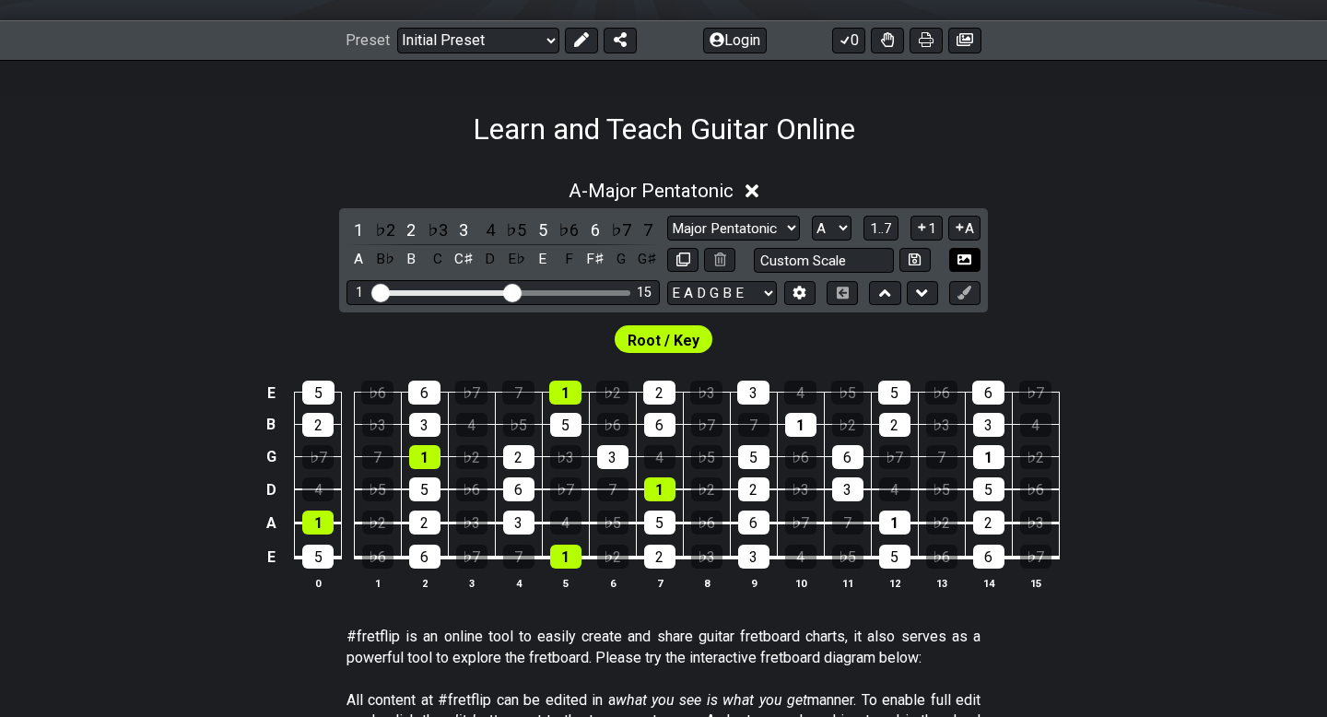
click at [965, 257] on icon at bounding box center [964, 259] width 14 height 10
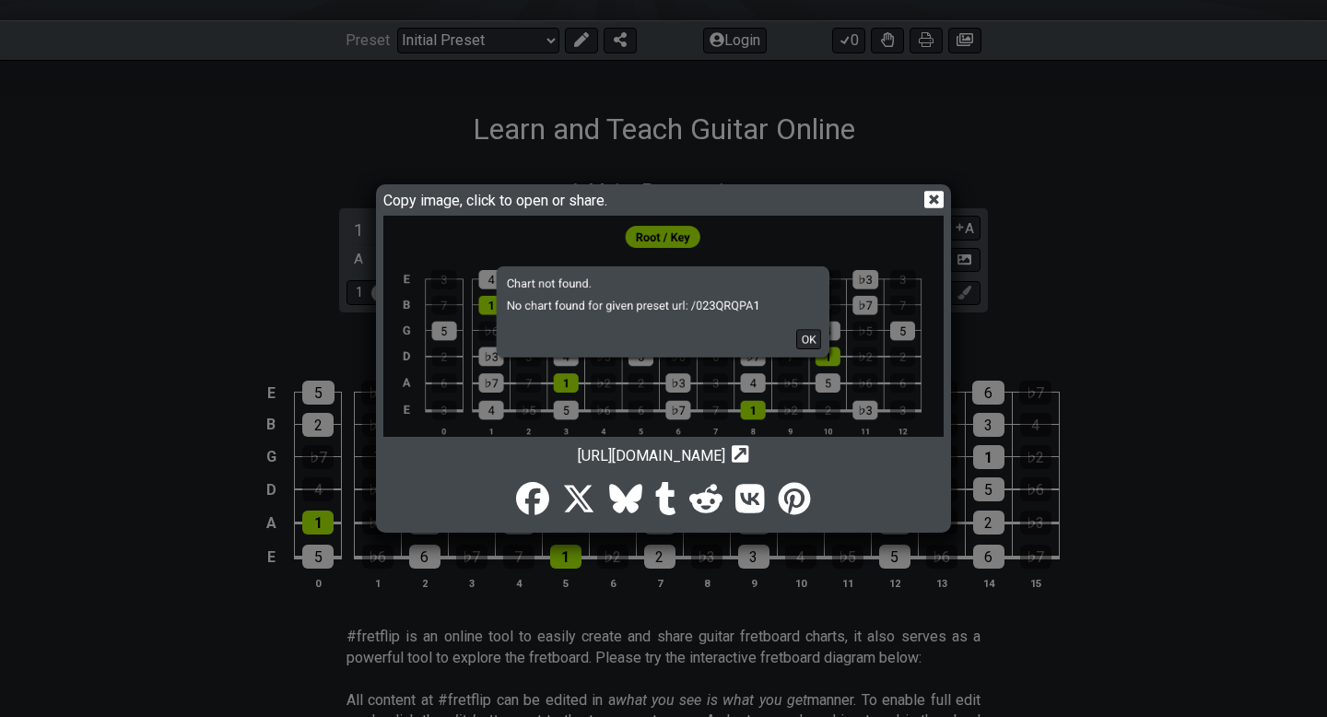
click at [582, 255] on img at bounding box center [663, 336] width 560 height 241
click at [930, 190] on icon at bounding box center [933, 199] width 19 height 19
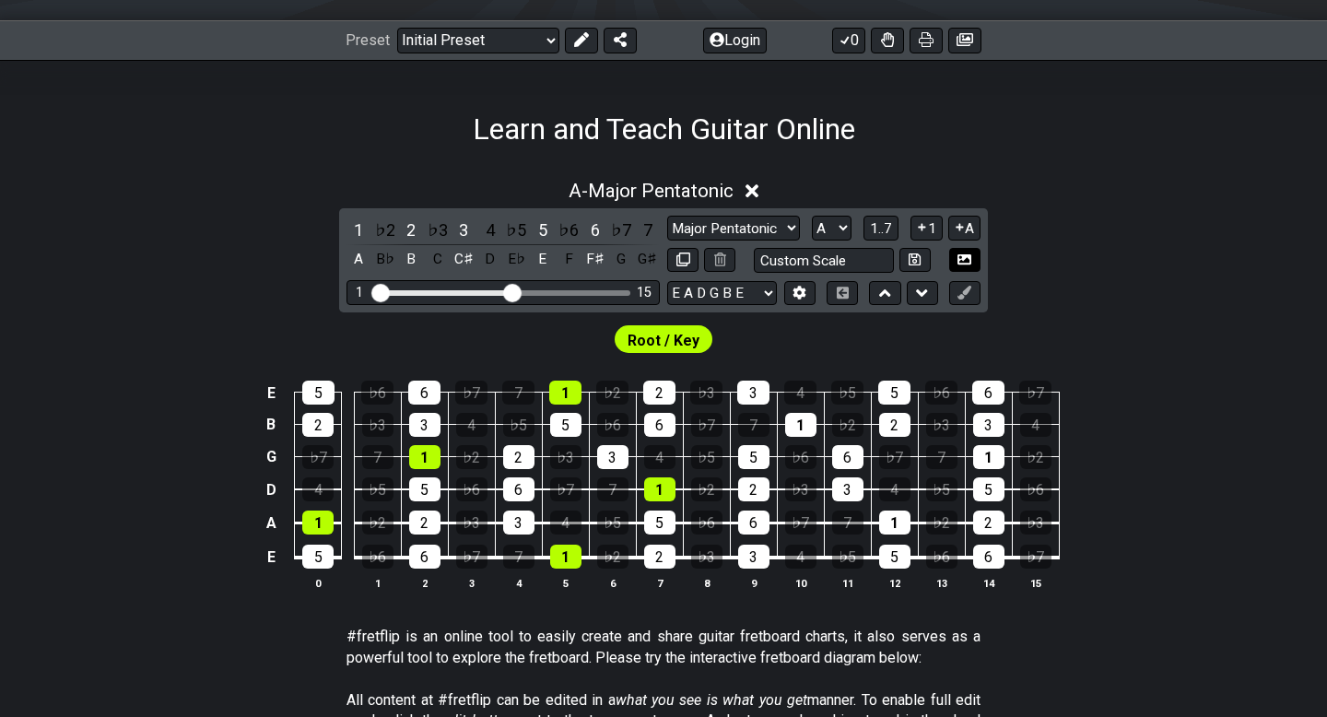
click at [973, 257] on button at bounding box center [964, 260] width 31 height 25
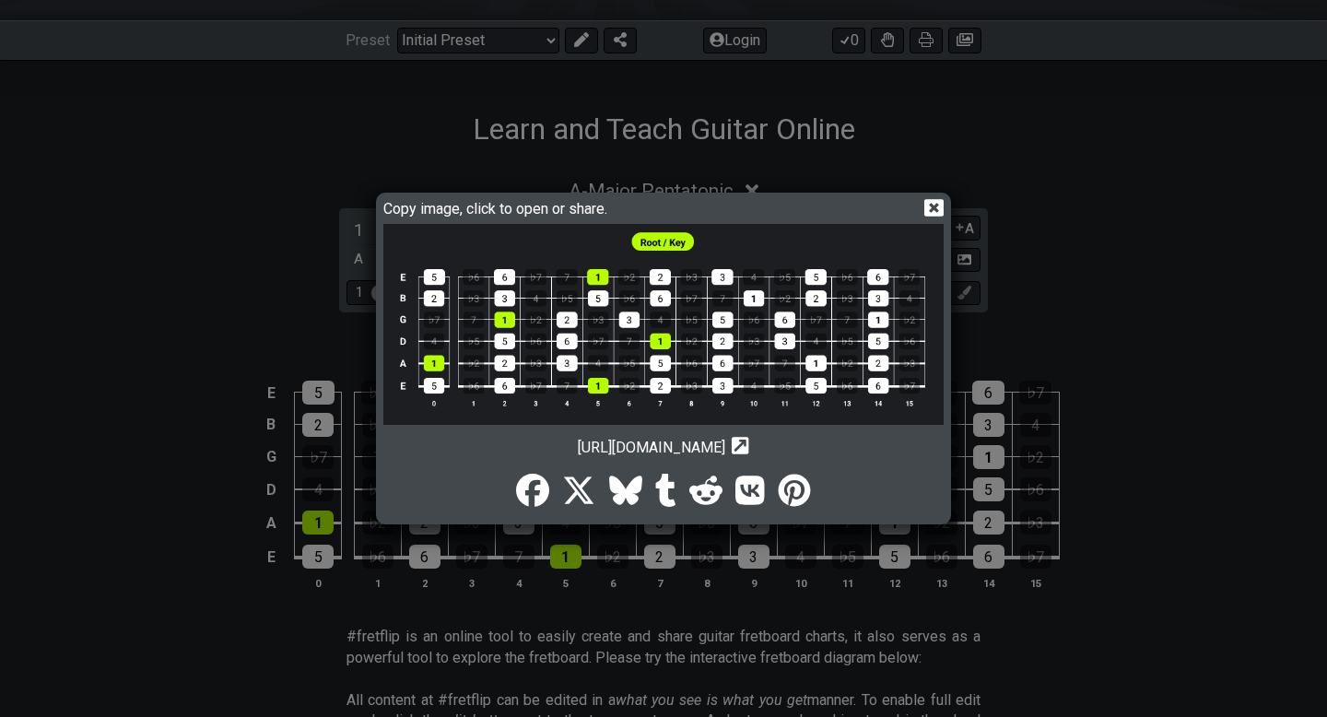
click at [652, 323] on img at bounding box center [663, 324] width 560 height 201
click at [935, 209] on icon at bounding box center [933, 207] width 19 height 19
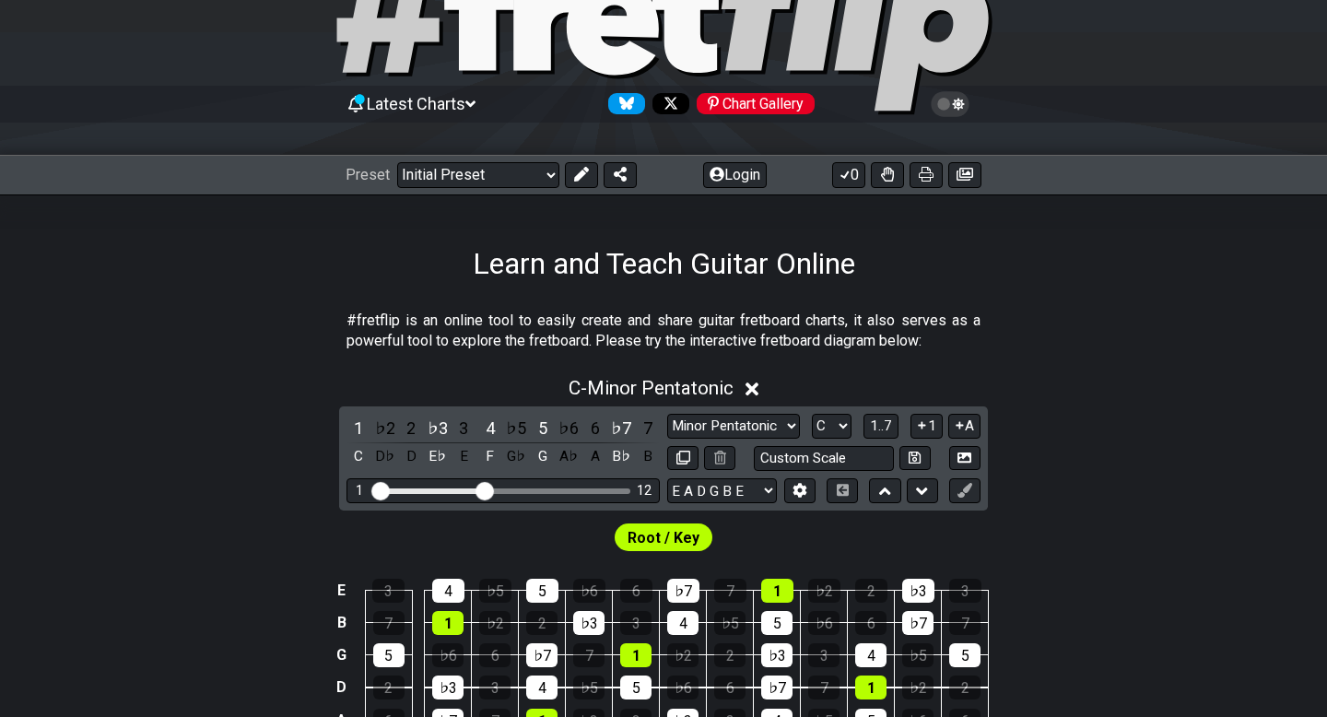
scroll to position [111, 0]
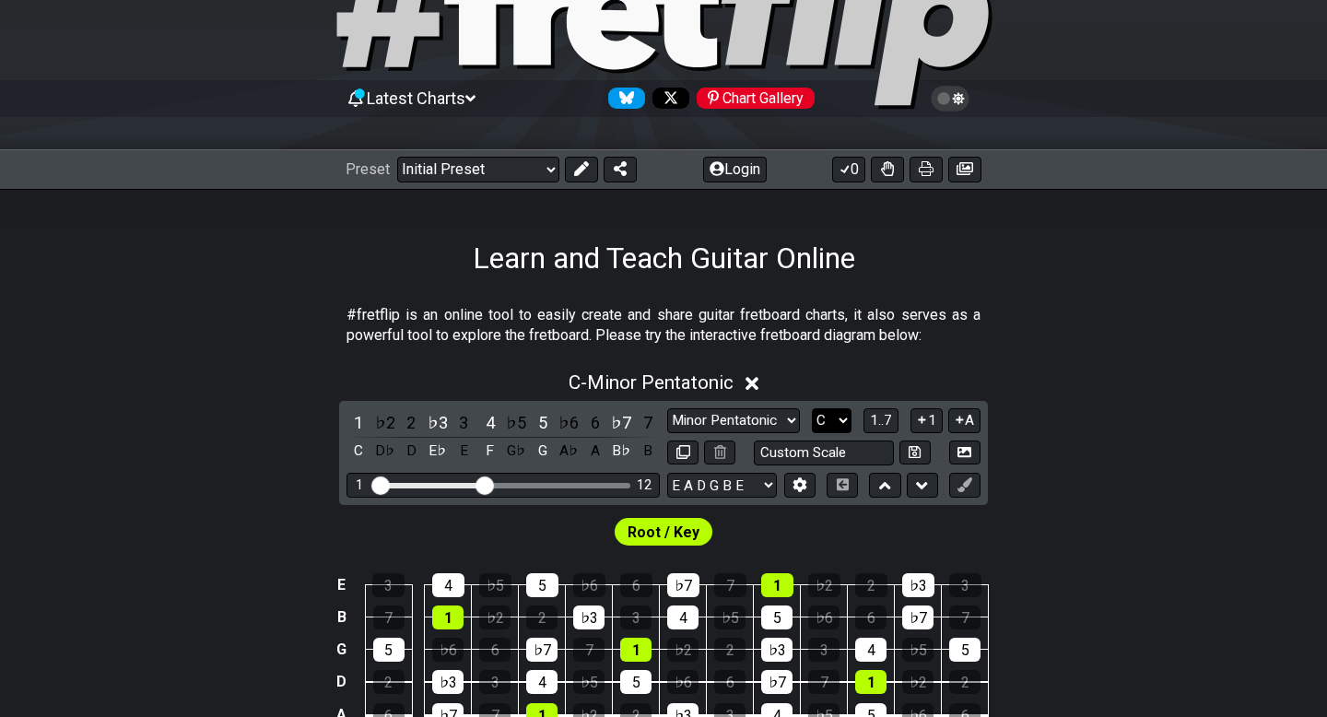
click at [840, 419] on select "A♭ A A♯ B♭ B C C♯ D♭ D D♯ E♭ E F F♯ G♭ G G♯" at bounding box center [832, 420] width 40 height 25
click at [812, 408] on select "A♭ A A♯ B♭ B C C♯ D♭ D D♯ E♭ E F F♯ G♭ G G♯" at bounding box center [832, 420] width 40 height 25
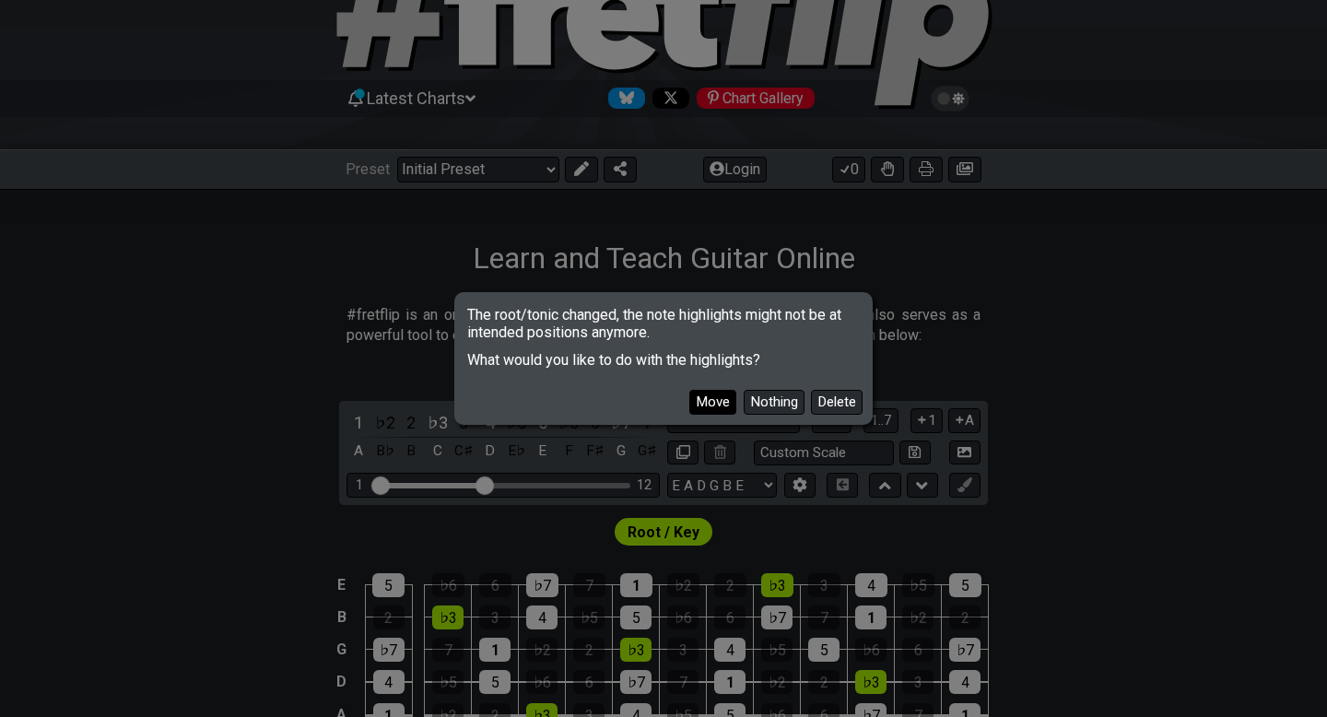
click at [709, 408] on button "Move" at bounding box center [712, 402] width 47 height 25
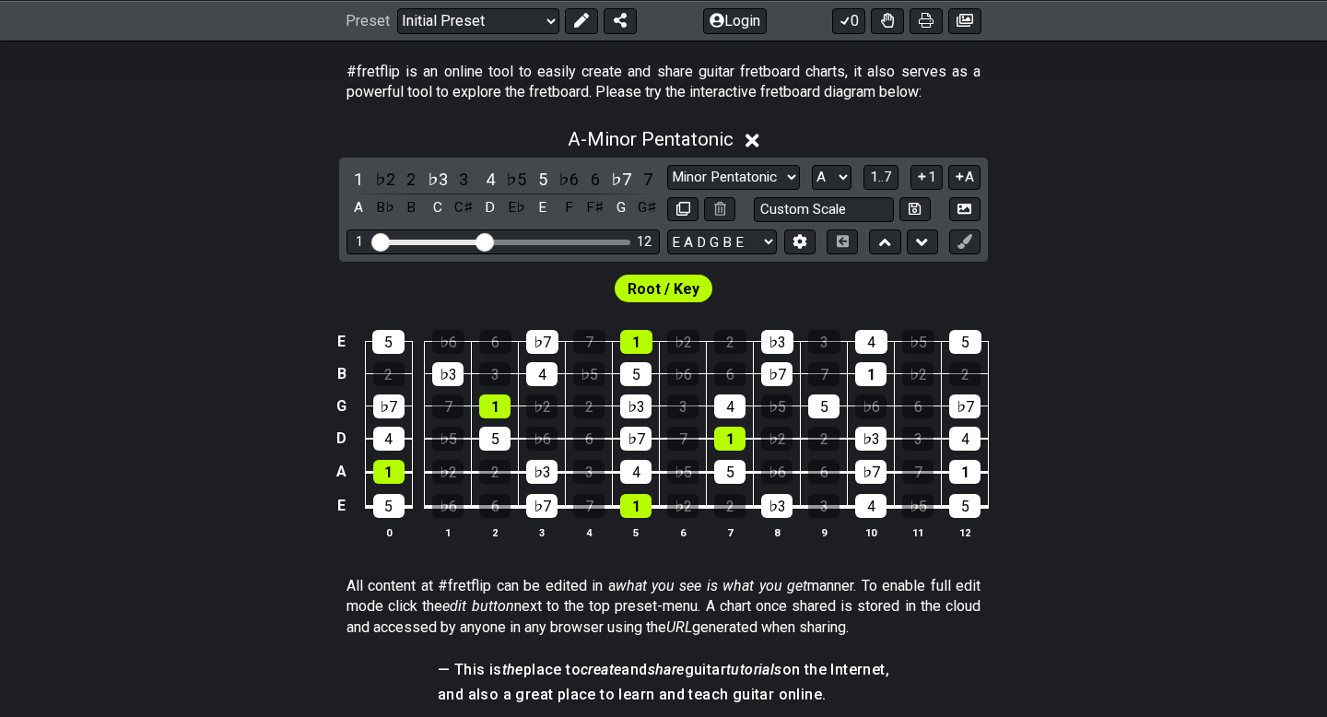
scroll to position [357, 0]
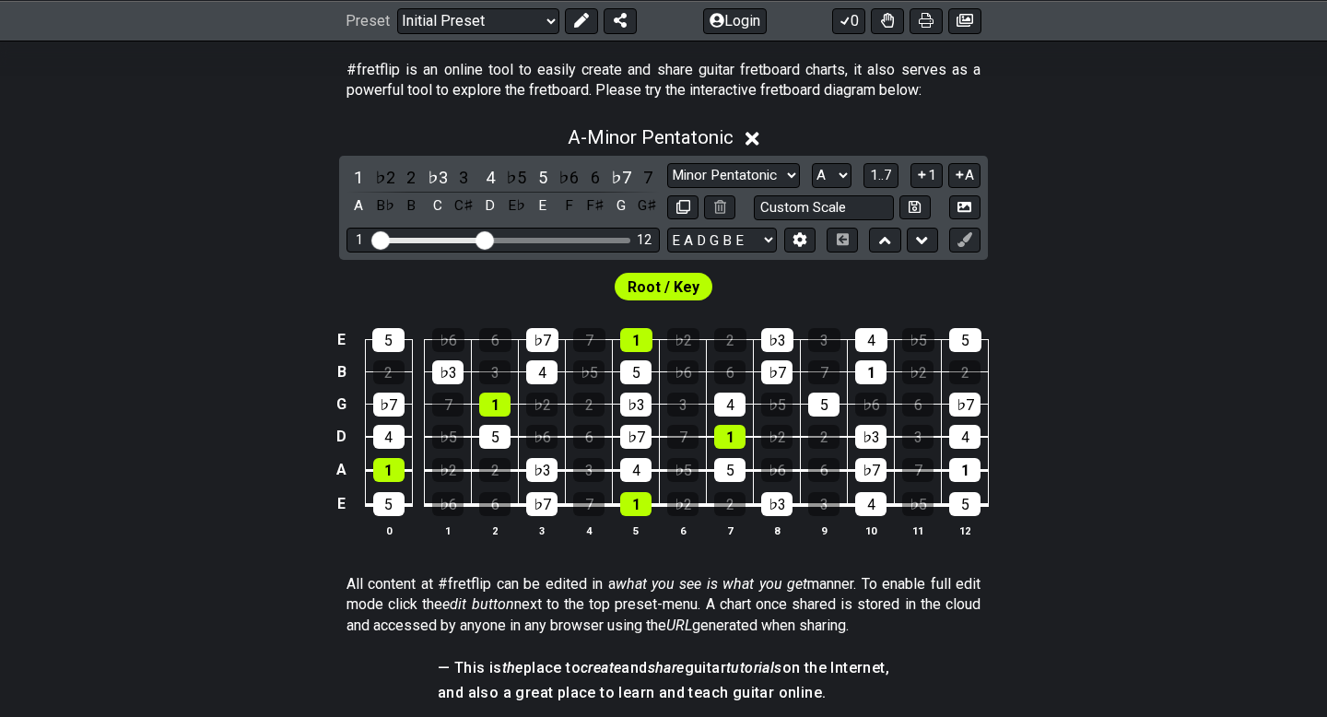
click at [568, 241] on div "Visible fret range" at bounding box center [503, 241] width 255 height 6
drag, startPoint x: 489, startPoint y: 239, endPoint x: 555, endPoint y: 237, distance: 65.4
click at [555, 239] on input "Visible fret range" at bounding box center [503, 239] width 262 height 0
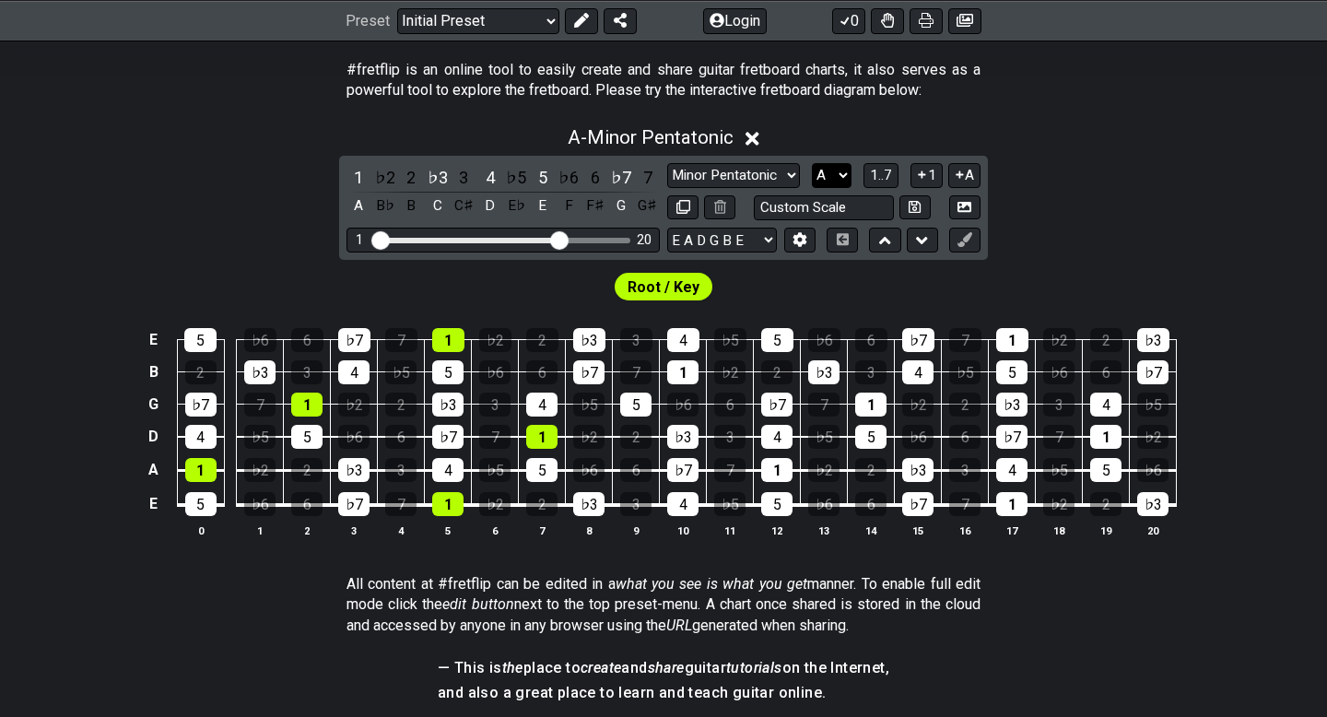
click at [836, 175] on select "A♭ A A♯ B♭ B C C♯ D♭ D D♯ E♭ E F F♯ G♭ G G♯" at bounding box center [832, 175] width 40 height 25
click at [812, 163] on select "A♭ A A♯ B♭ B C C♯ D♭ D D♯ E♭ E F F♯ G♭ G G♯" at bounding box center [832, 175] width 40 height 25
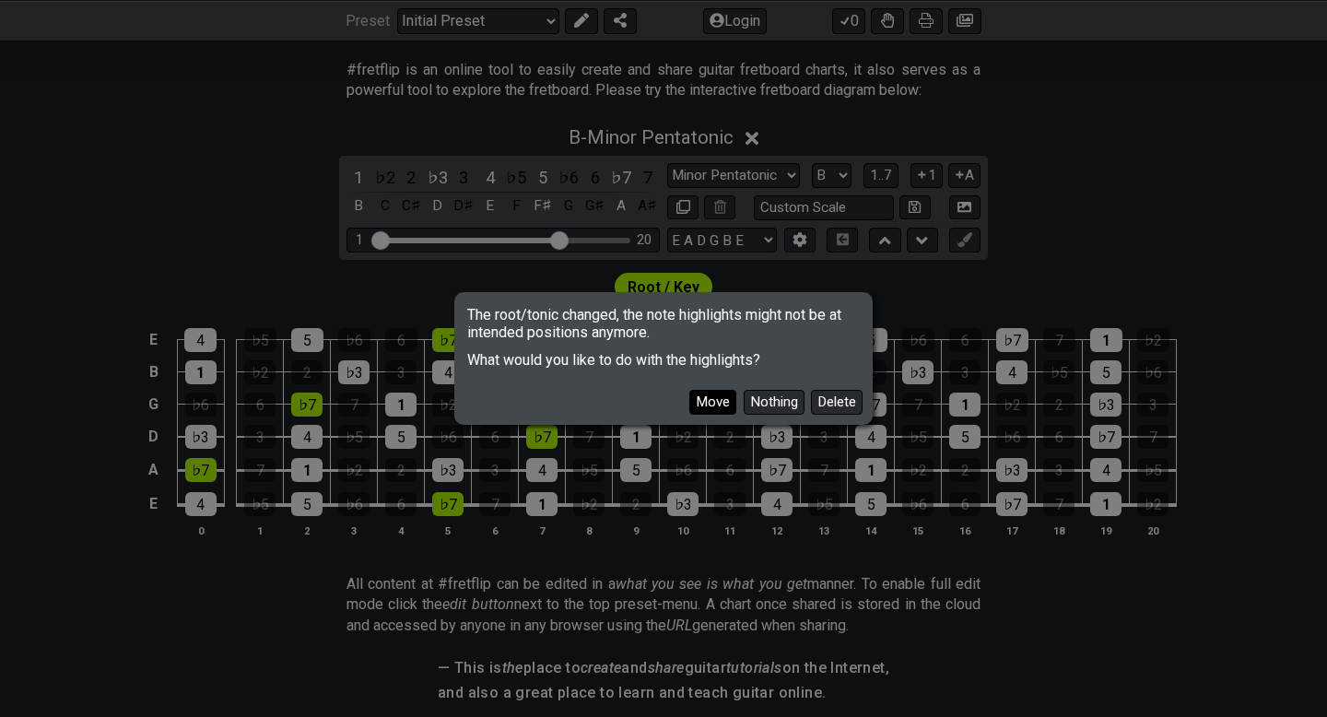
click at [700, 405] on button "Move" at bounding box center [712, 402] width 47 height 25
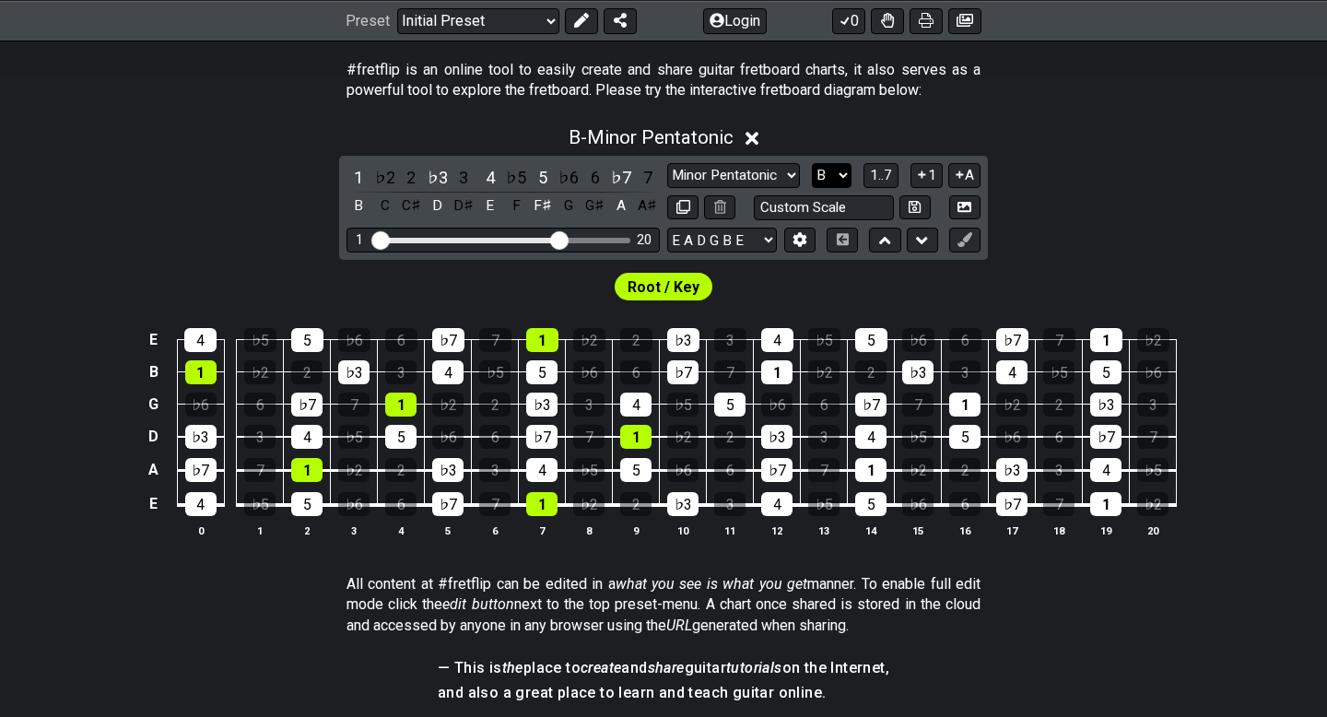
click at [836, 179] on select "A♭ A A♯ B♭ B C C♯ D♭ D D♯ E♭ E F F♯ G♭ G G♯" at bounding box center [832, 175] width 40 height 25
click at [812, 163] on select "A♭ A A♯ B♭ B C C♯ D♭ D D♯ E♭ E F F♯ G♭ G G♯" at bounding box center [832, 175] width 40 height 25
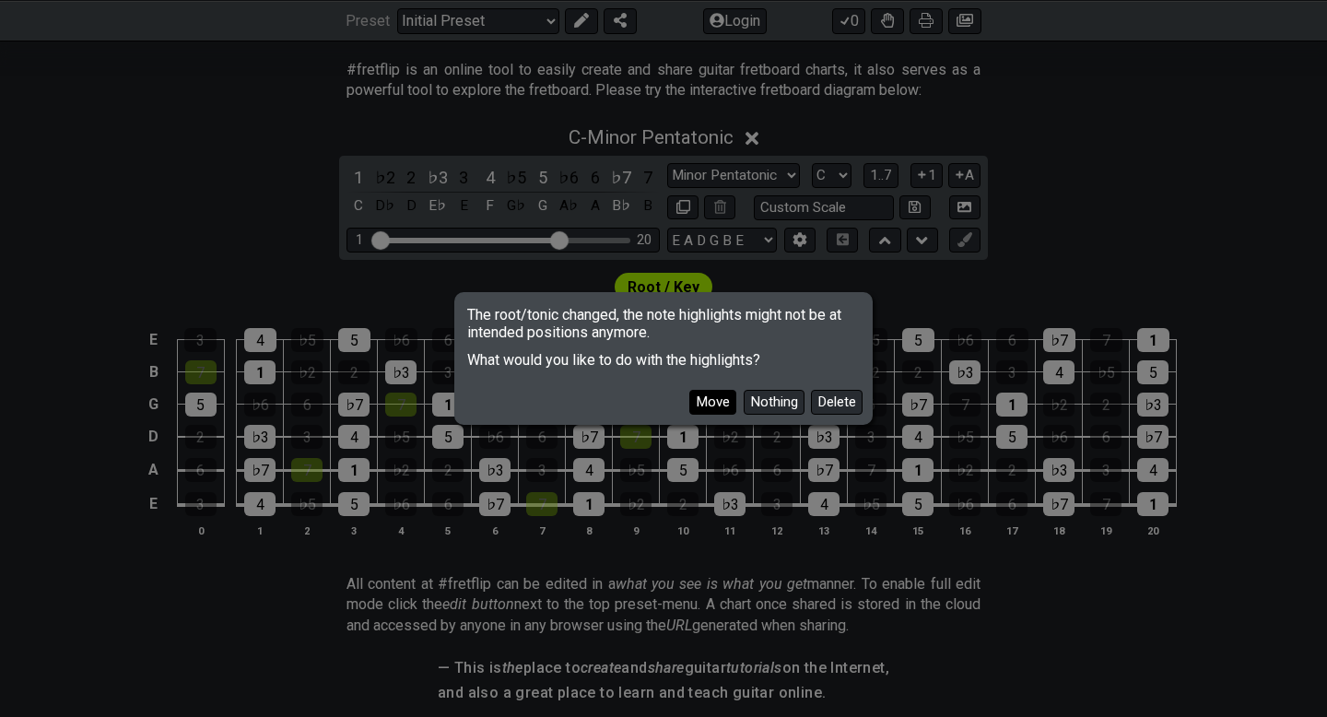
click at [705, 399] on button "Move" at bounding box center [712, 402] width 47 height 25
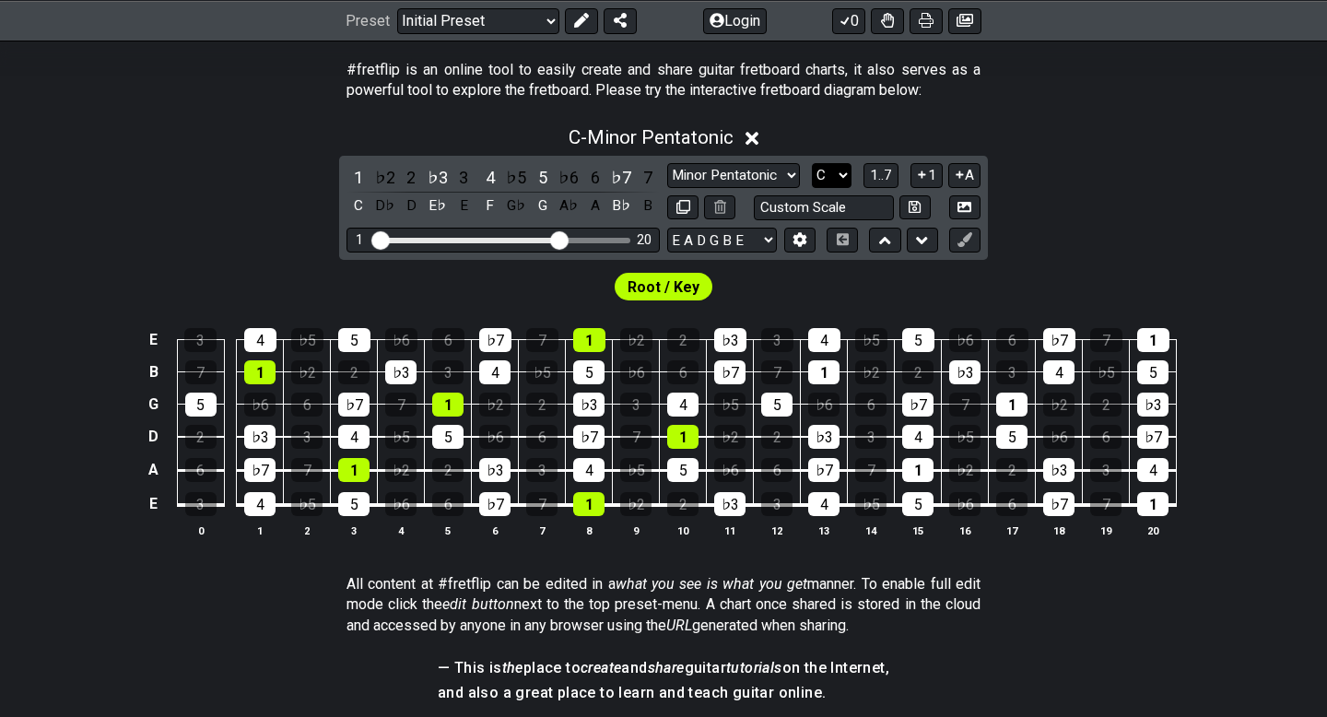
click at [844, 174] on select "A♭ A A♯ B♭ B C C♯ D♭ D D♯ E♭ E F F♯ G♭ G G♯" at bounding box center [832, 175] width 40 height 25
click at [812, 163] on select "A♭ A A♯ B♭ B C C♯ D♭ D D♯ E♭ E F F♯ G♭ G G♯" at bounding box center [832, 175] width 40 height 25
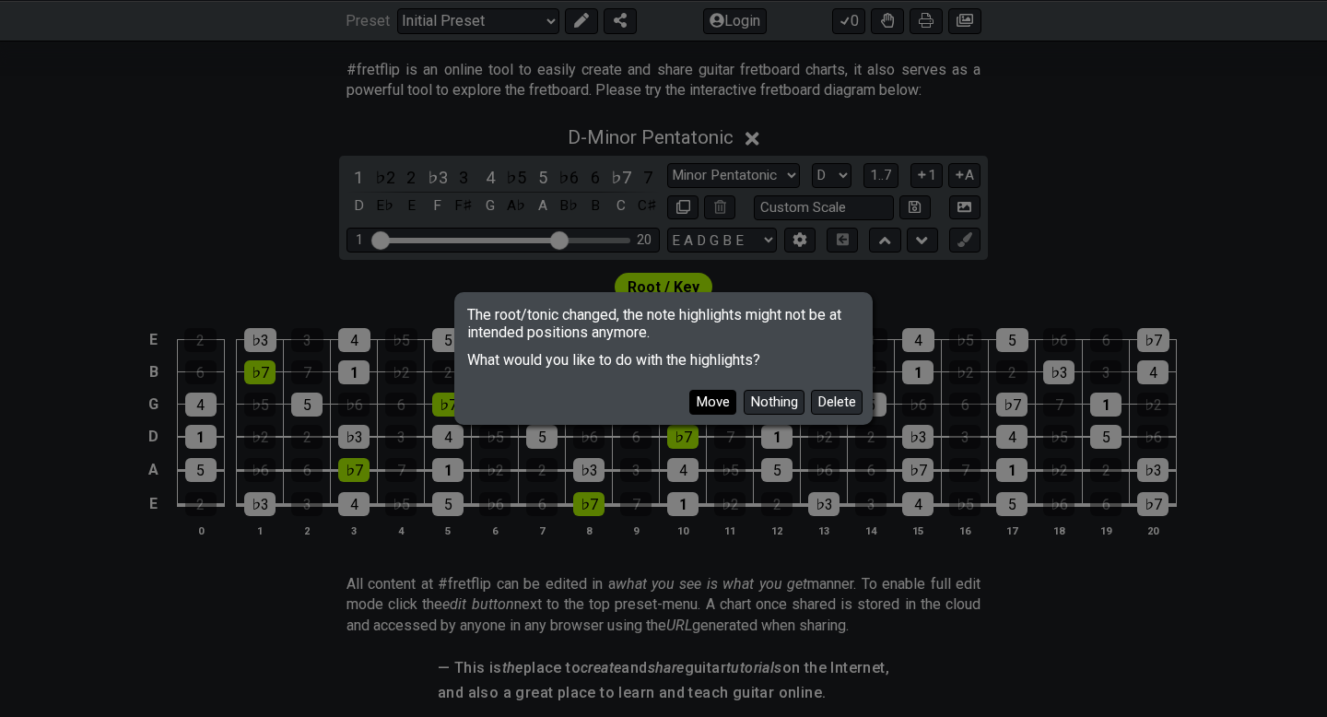
click at [713, 395] on button "Move" at bounding box center [712, 402] width 47 height 25
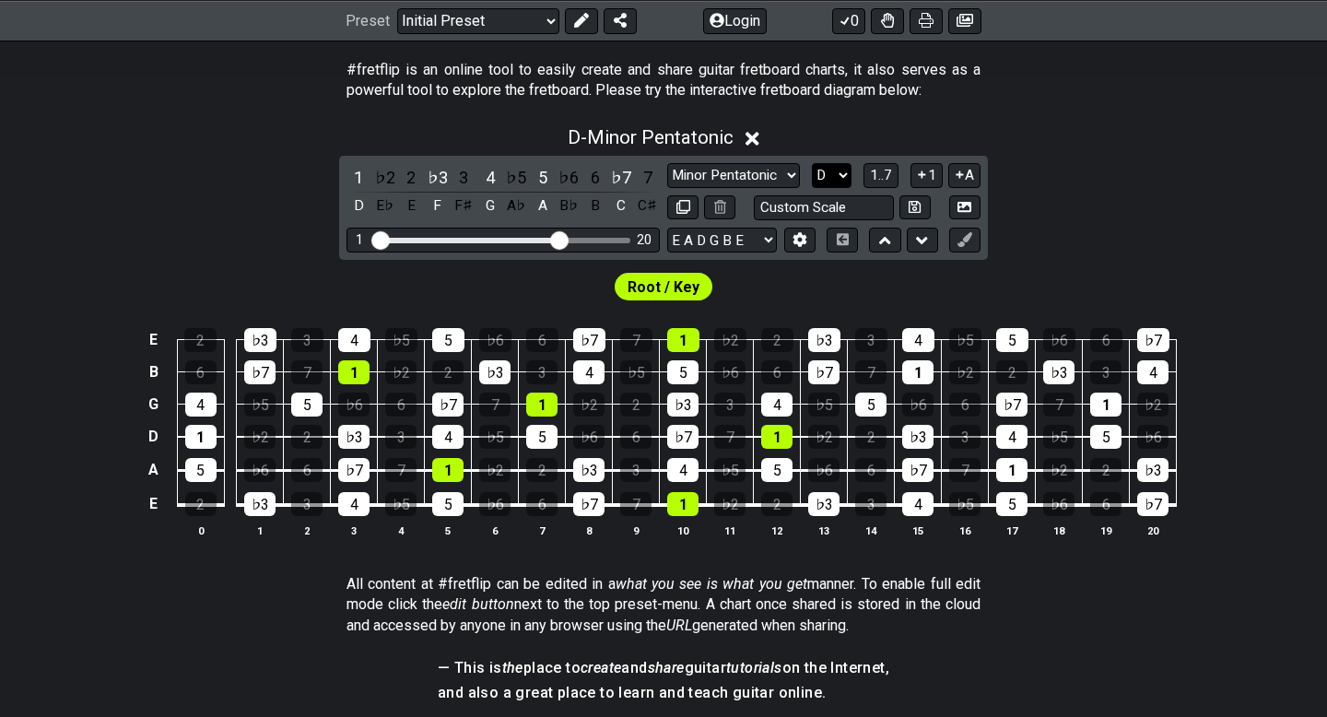
click at [836, 181] on select "A♭ A A♯ B♭ B C C♯ D♭ D D♯ E♭ E F F♯ G♭ G G♯" at bounding box center [832, 175] width 40 height 25
click at [812, 163] on select "A♭ A A♯ B♭ B C C♯ D♭ D D♯ E♭ E F F♯ G♭ G G♯" at bounding box center [832, 175] width 40 height 25
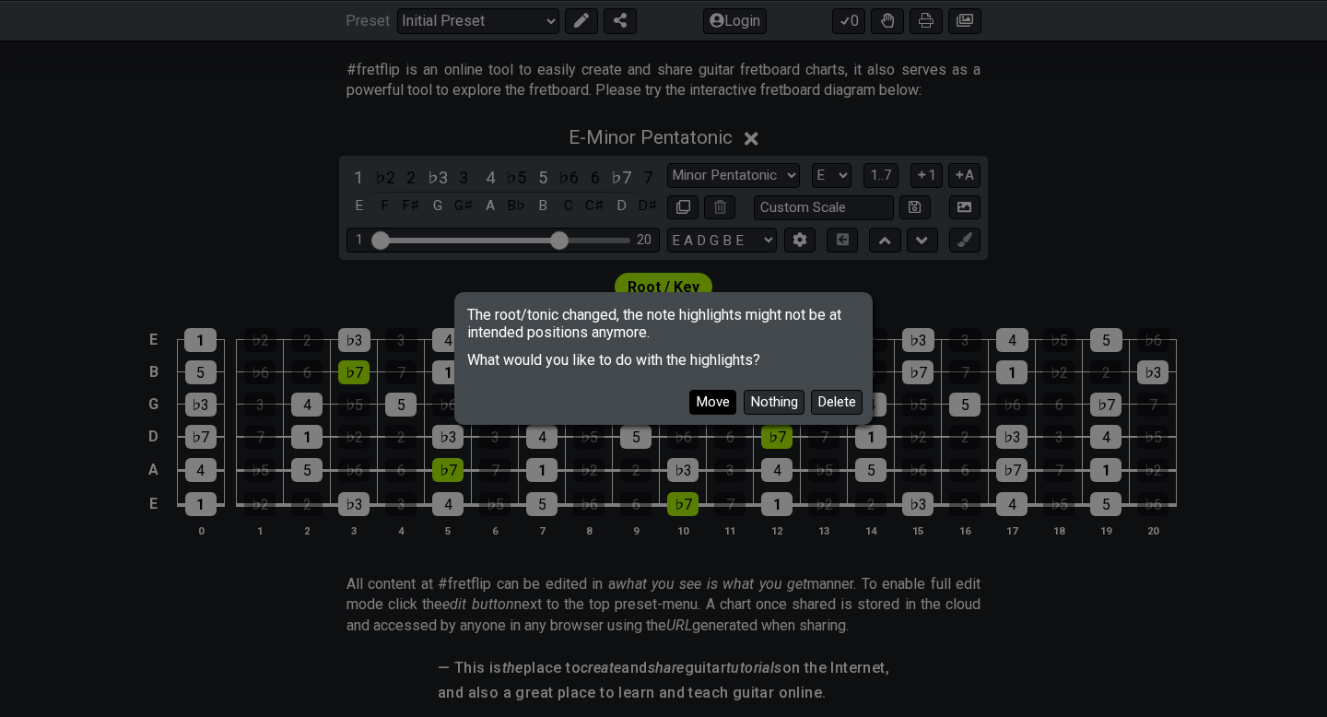
click at [698, 401] on button "Move" at bounding box center [712, 402] width 47 height 25
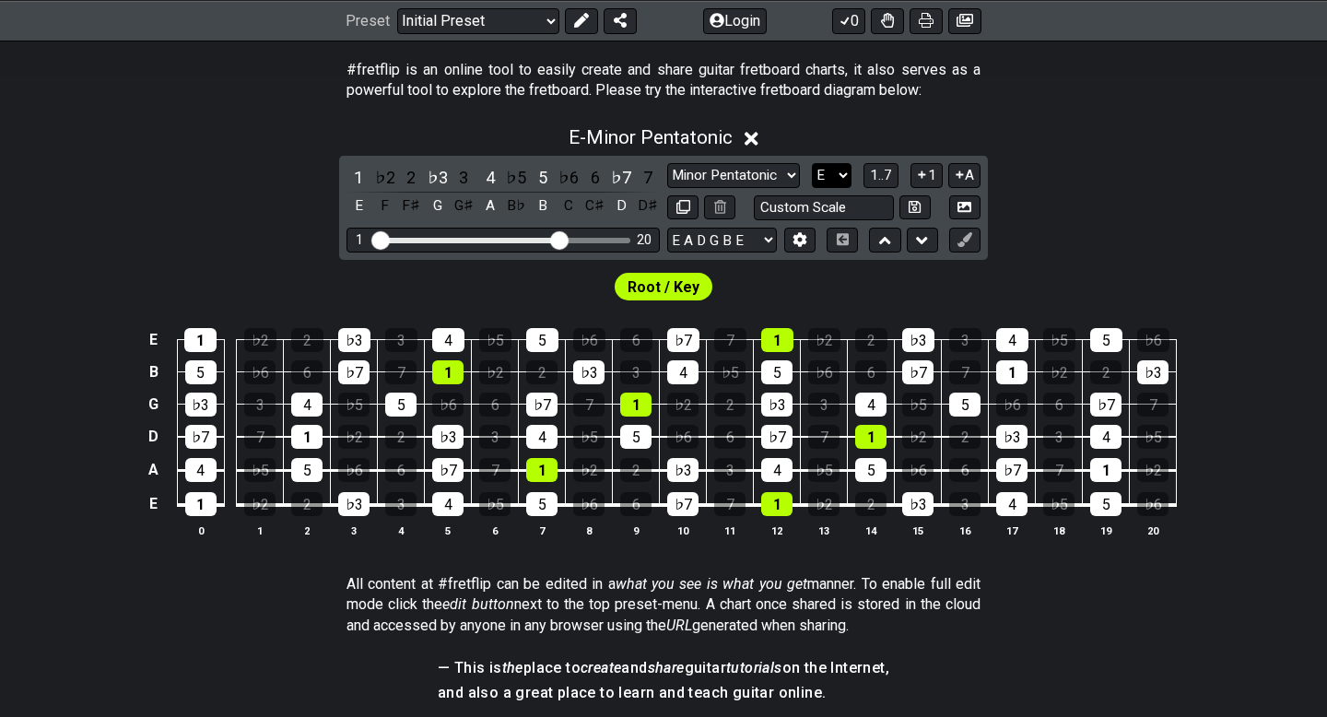
click at [834, 176] on select "A♭ A A♯ B♭ B C C♯ D♭ D D♯ E♭ E F F♯ G♭ G G♯" at bounding box center [832, 175] width 40 height 25
select select "A"
click at [812, 163] on select "A♭ A A♯ B♭ B C C♯ D♭ D D♯ E♭ E F F♯ G♭ G G♯" at bounding box center [832, 175] width 40 height 25
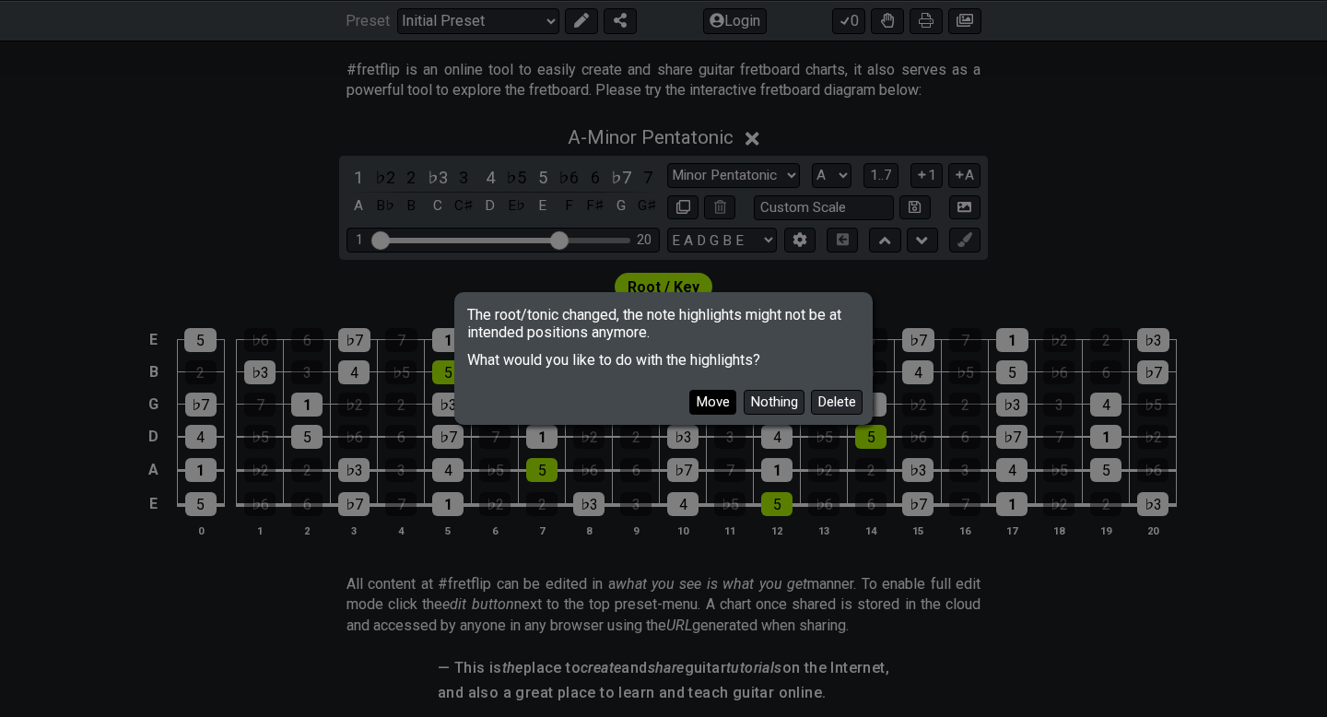
click at [710, 403] on button "Move" at bounding box center [712, 402] width 47 height 25
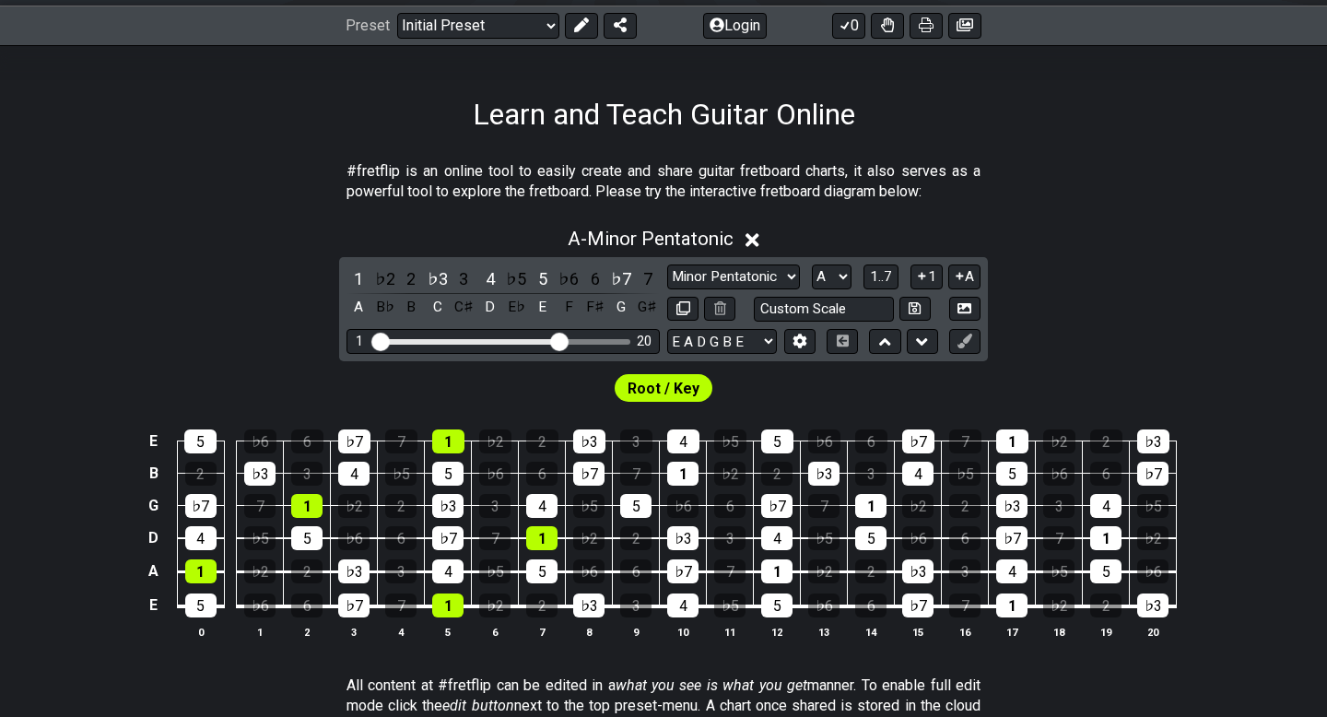
scroll to position [261, 0]
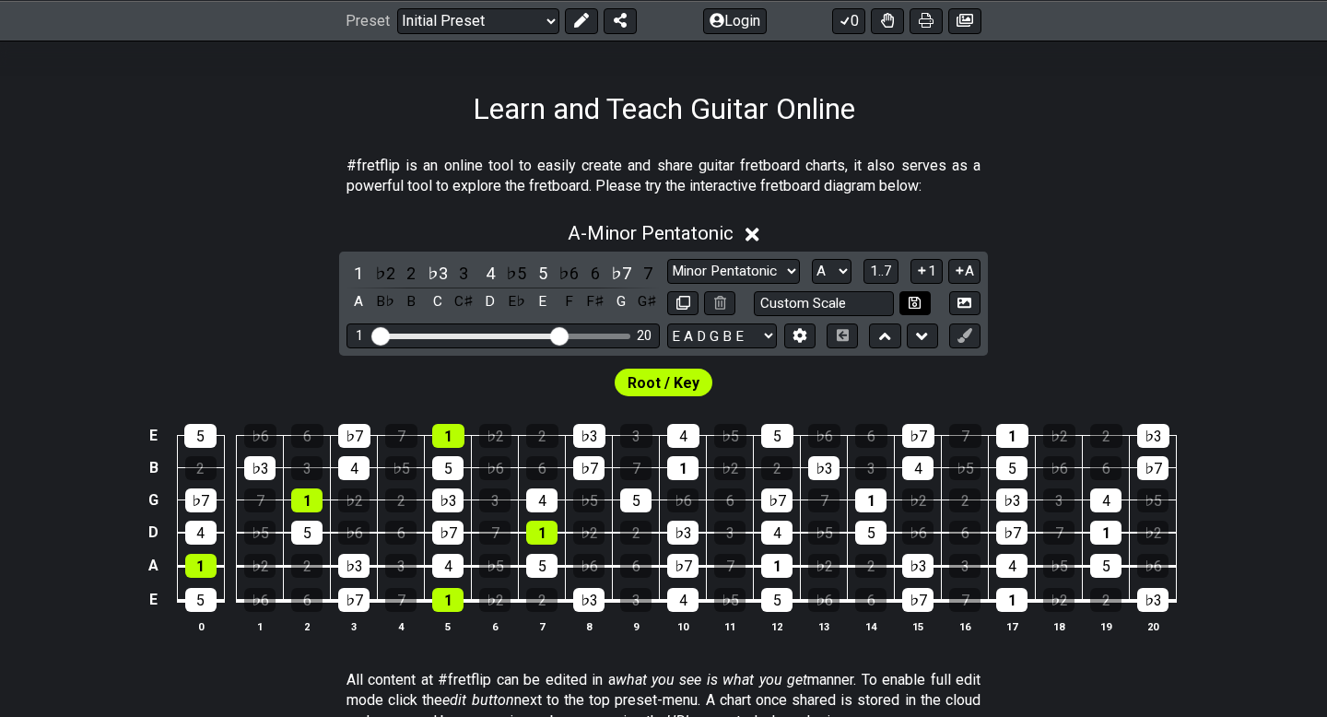
click at [913, 300] on icon at bounding box center [915, 303] width 12 height 14
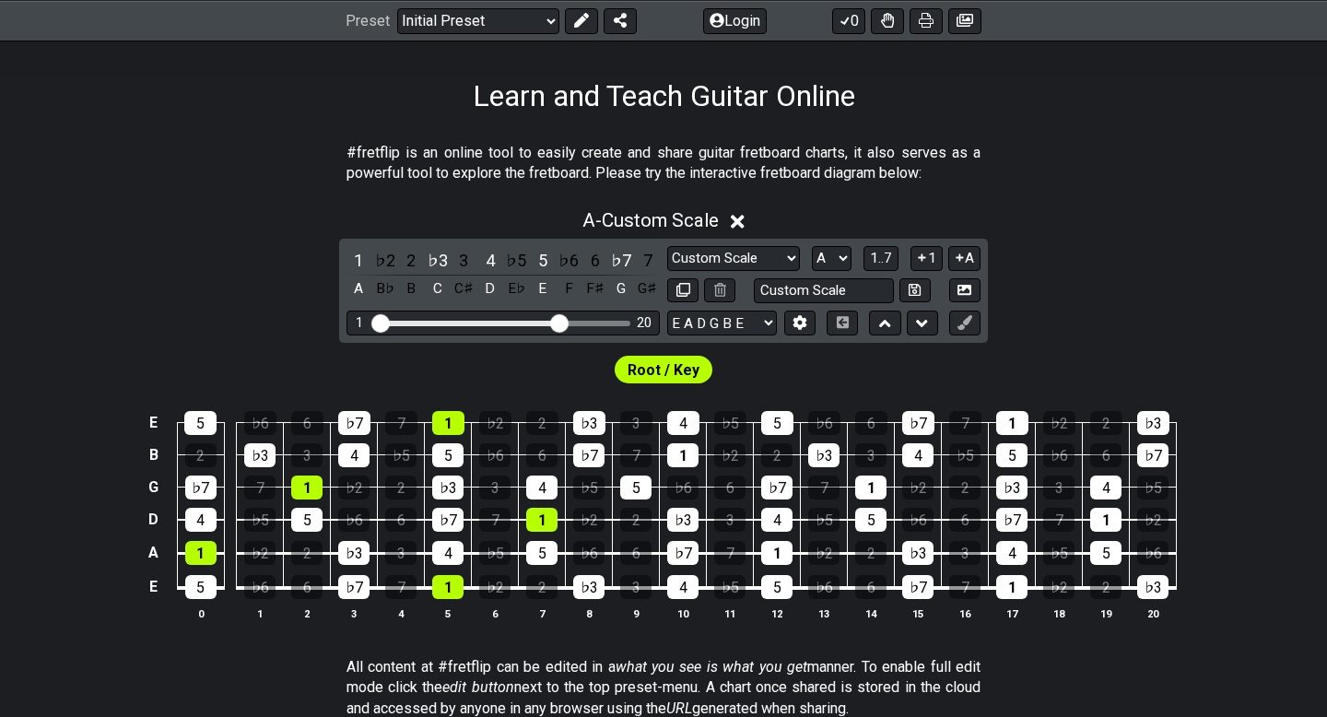
scroll to position [280, 0]
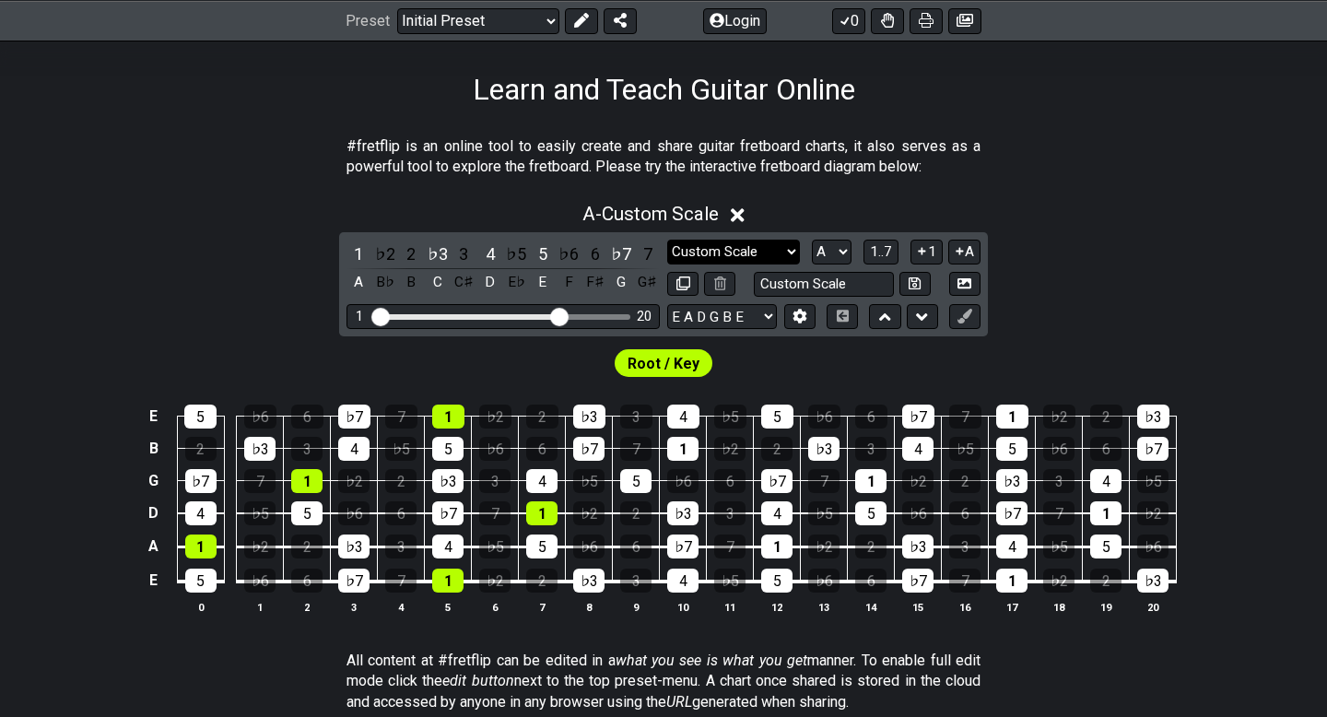
click at [787, 249] on select "Minor Pentatonic Custom Scale Minor Pentatonic Major Pentatonic Minor Blues Maj…" at bounding box center [733, 252] width 133 height 25
select select "Minor Pentatonic"
click at [667, 240] on select "Minor Pentatonic Custom Scale Minor Pentatonic Major Pentatonic Minor Blues Maj…" at bounding box center [733, 252] width 133 height 25
drag, startPoint x: 558, startPoint y: 318, endPoint x: 516, endPoint y: 313, distance: 42.6
click at [516, 315] on input "Visible fret range" at bounding box center [503, 315] width 262 height 0
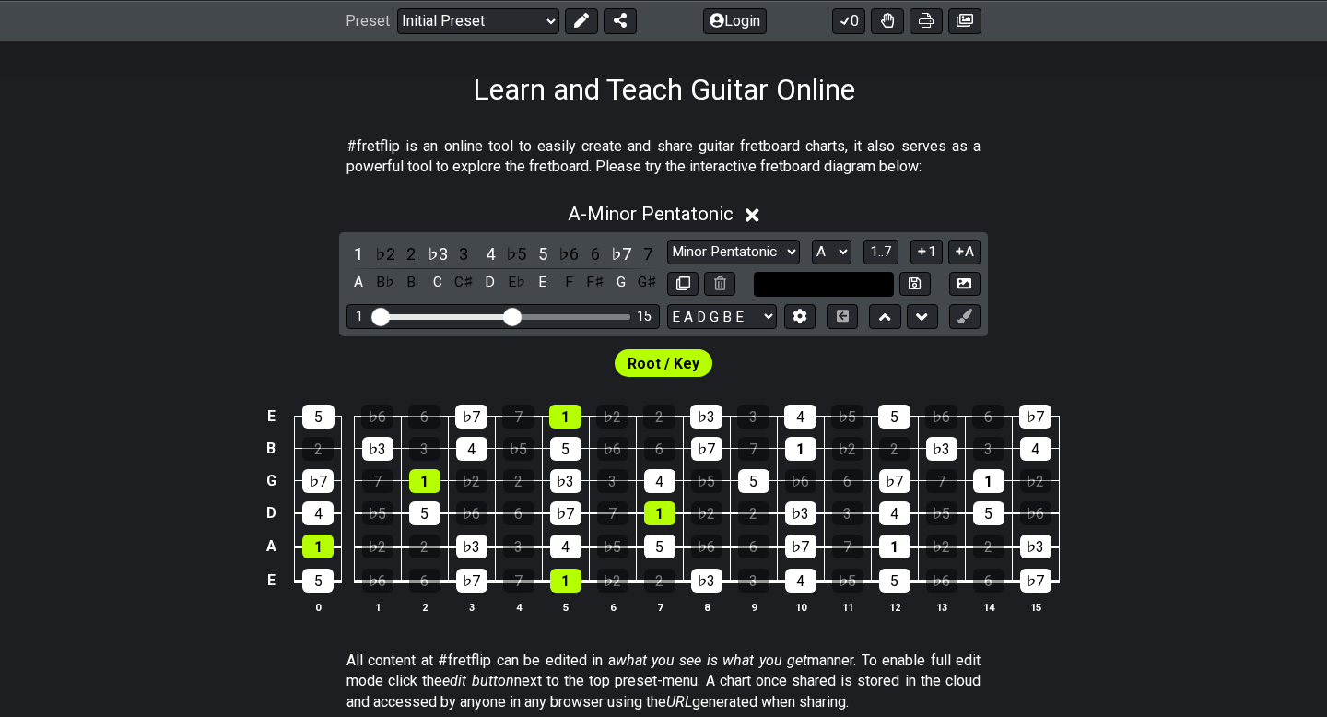
click at [798, 281] on input "text" at bounding box center [824, 284] width 140 height 25
type input "Custom Scale"
click at [783, 251] on select "Minor Pentatonic Custom Scale Minor Pentatonic Major Pentatonic Minor Blues Maj…" at bounding box center [733, 252] width 133 height 25
click at [667, 240] on select "Minor Pentatonic Custom Scale Minor Pentatonic Major Pentatonic Minor Blues Maj…" at bounding box center [733, 252] width 133 height 25
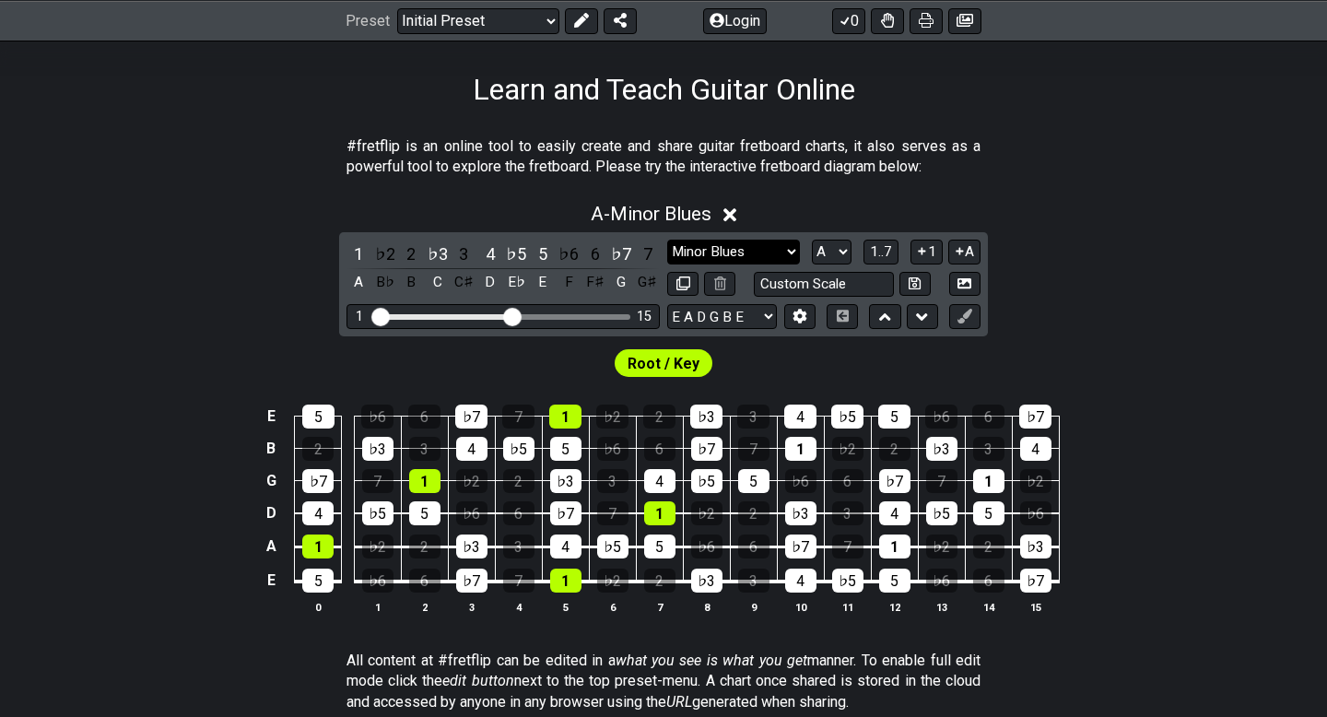
click at [790, 252] on select "Minor Pentatonic Custom Scale Minor Pentatonic Major Pentatonic Minor Blues Maj…" at bounding box center [733, 252] width 133 height 25
click at [667, 240] on select "Minor Pentatonic Custom Scale Minor Pentatonic Major Pentatonic Minor Blues Maj…" at bounding box center [733, 252] width 133 height 25
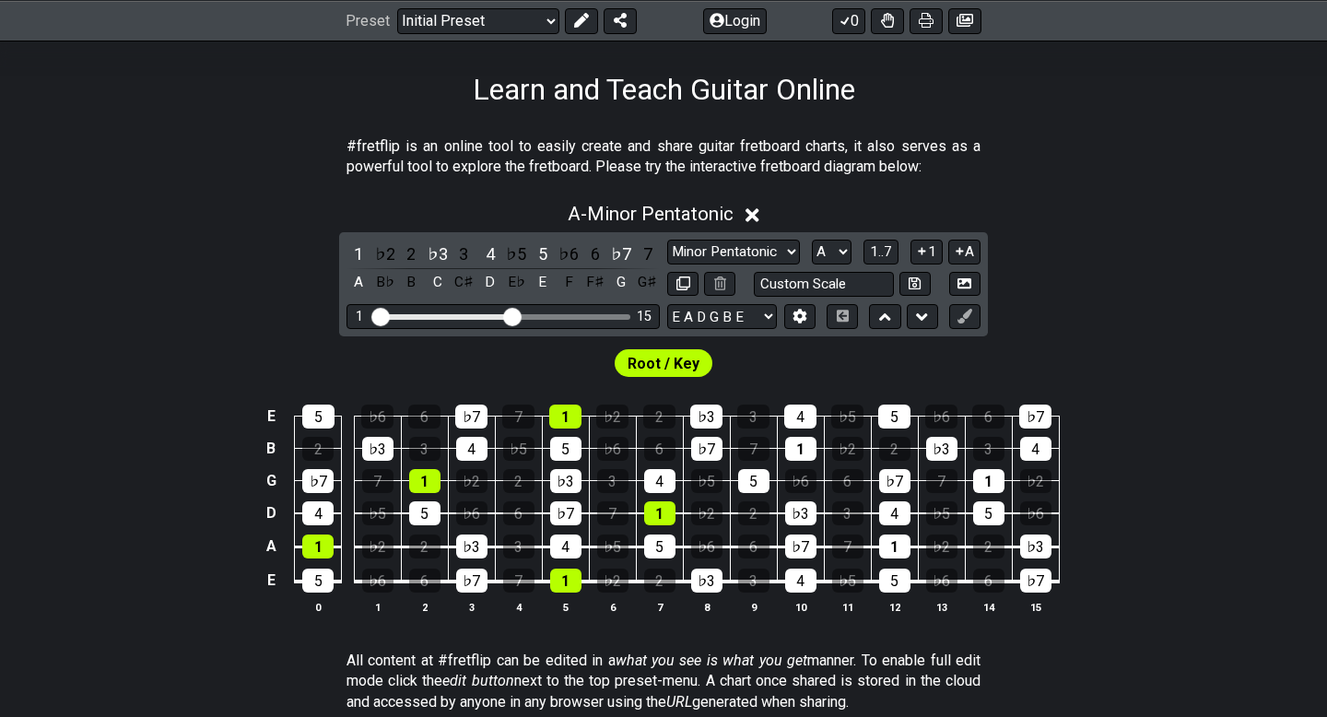
click at [240, 307] on div "A - Minor Pentatonic 1 ♭2 2 ♭3 3 4 ♭5 5 ♭6 6 ♭7 7 A B♭ B C C♯ D E♭ E F F♯ G G♯ …" at bounding box center [663, 416] width 1327 height 448
click at [914, 280] on icon at bounding box center [915, 283] width 12 height 12
click at [965, 283] on icon at bounding box center [964, 283] width 14 height 14
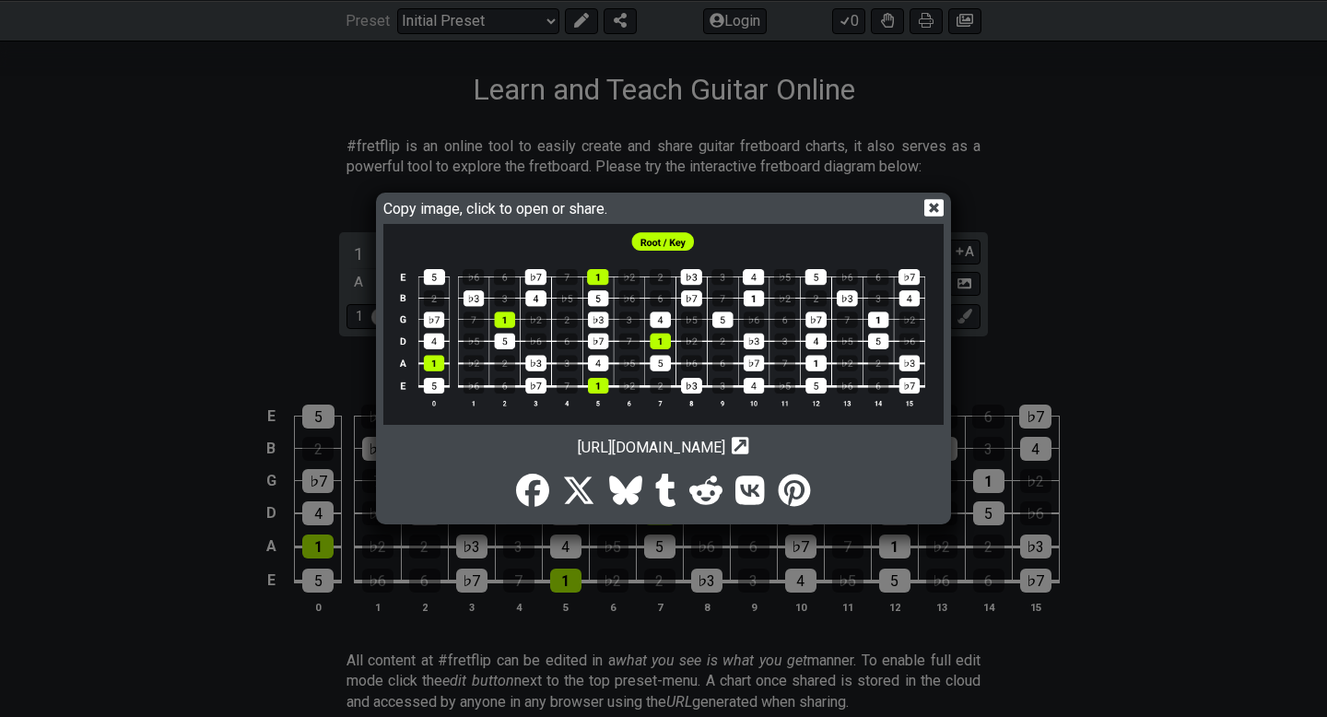
drag, startPoint x: 636, startPoint y: 207, endPoint x: 668, endPoint y: 119, distance: 94.2
click at [668, 119] on div "Copy image, click to open or share. [URL][DOMAIN_NAME] Copy url to clipboard" at bounding box center [663, 358] width 1327 height 717
click at [596, 386] on img at bounding box center [663, 324] width 560 height 201
click at [932, 205] on icon at bounding box center [933, 207] width 19 height 19
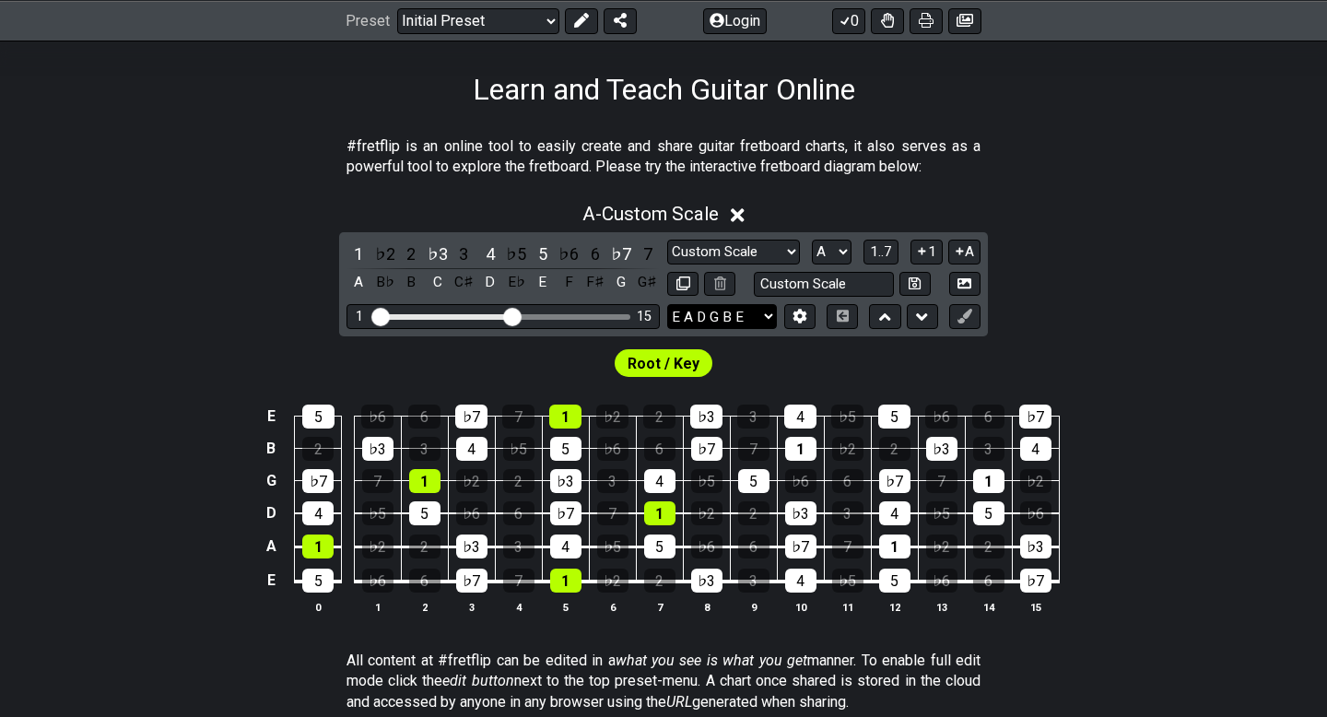
click at [768, 312] on select "E A D G B E E A D G B E E A D G B E B E A D F♯ B A D G C E A D A D G B E E♭ A♭ …" at bounding box center [722, 316] width 110 height 25
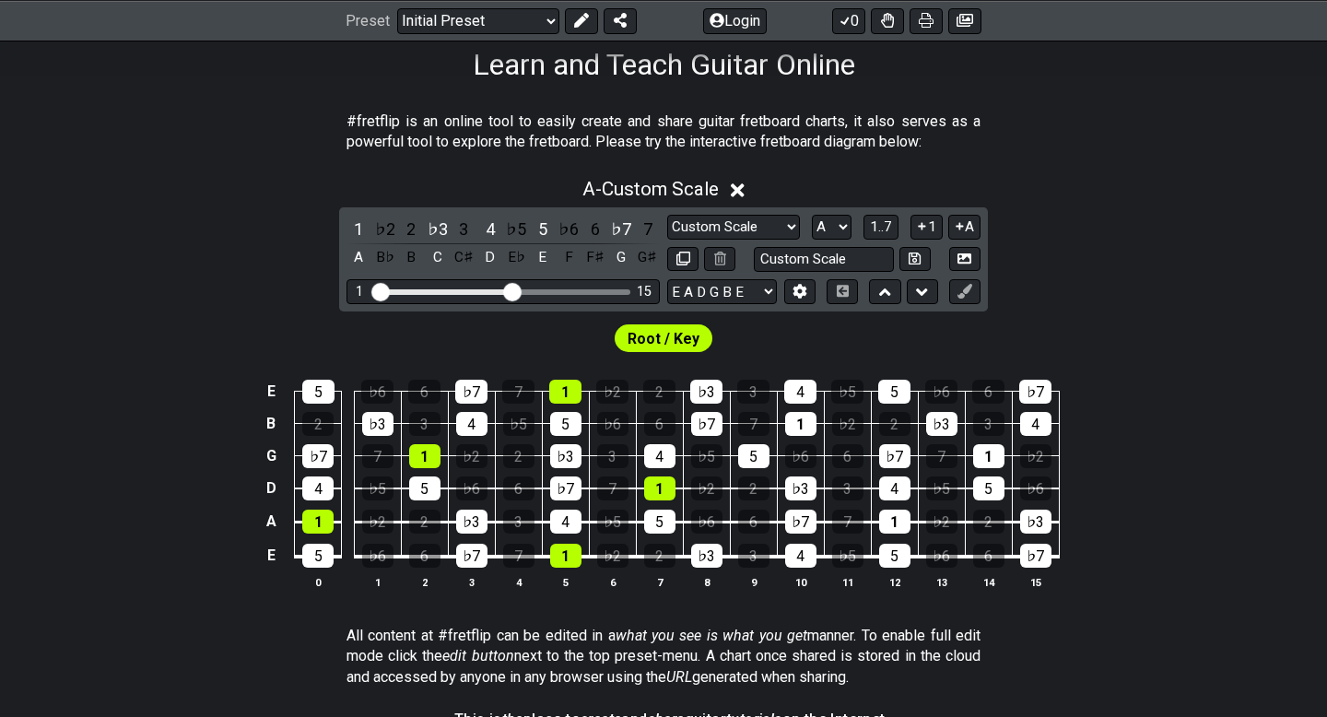
scroll to position [309, 0]
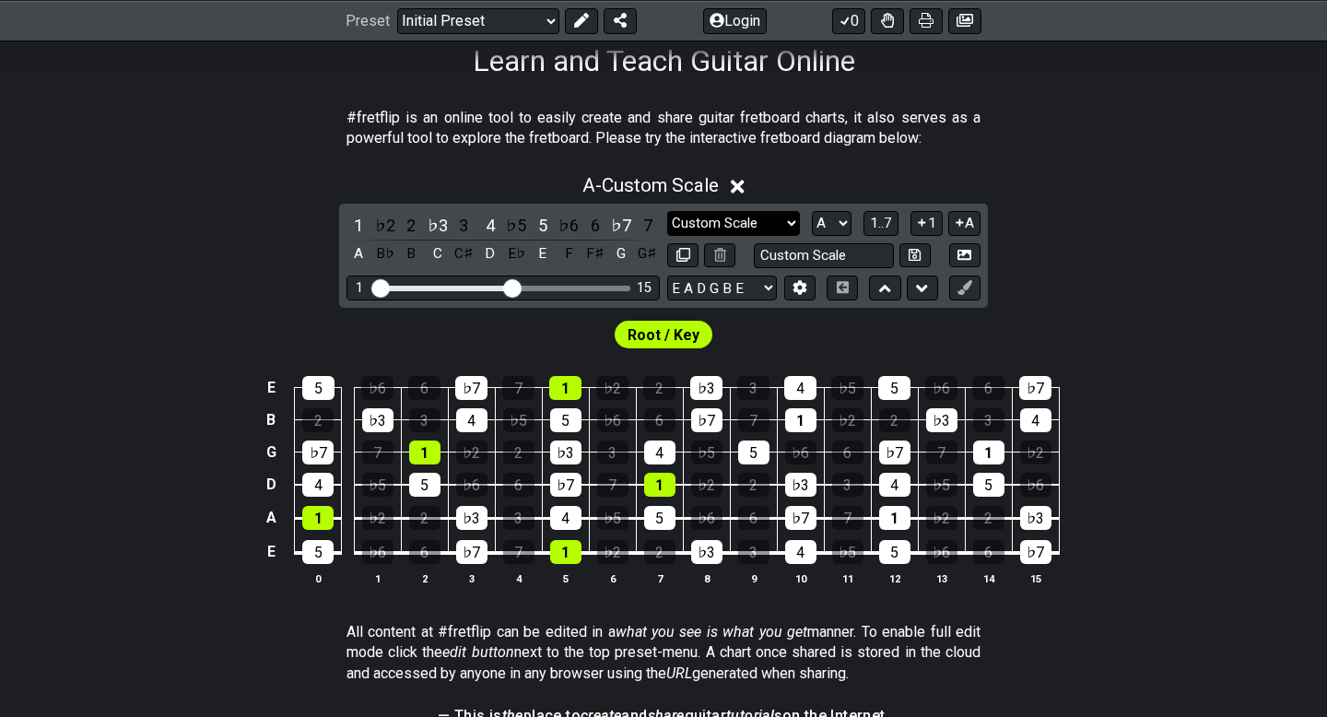
click at [780, 217] on select "Minor Pentatonic Custom Scale Minor Pentatonic Major Pentatonic Minor Blues Maj…" at bounding box center [733, 223] width 133 height 25
select select "Minor Pentatonic"
click at [667, 211] on select "Minor Pentatonic Custom Scale Minor Pentatonic Major Pentatonic Minor Blues Maj…" at bounding box center [733, 223] width 133 height 25
click at [1124, 171] on div "A - Minor Pentatonic" at bounding box center [663, 180] width 1327 height 34
